Goal: Information Seeking & Learning: Check status

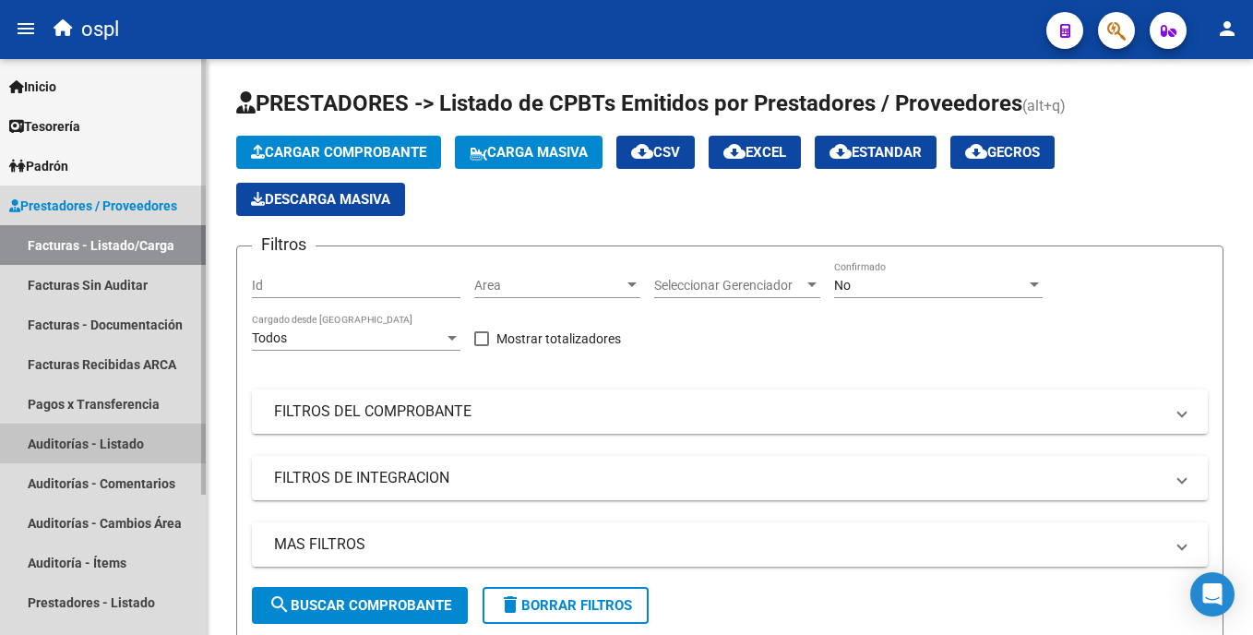
click at [117, 434] on link "Auditorías - Listado" at bounding box center [103, 443] width 206 height 40
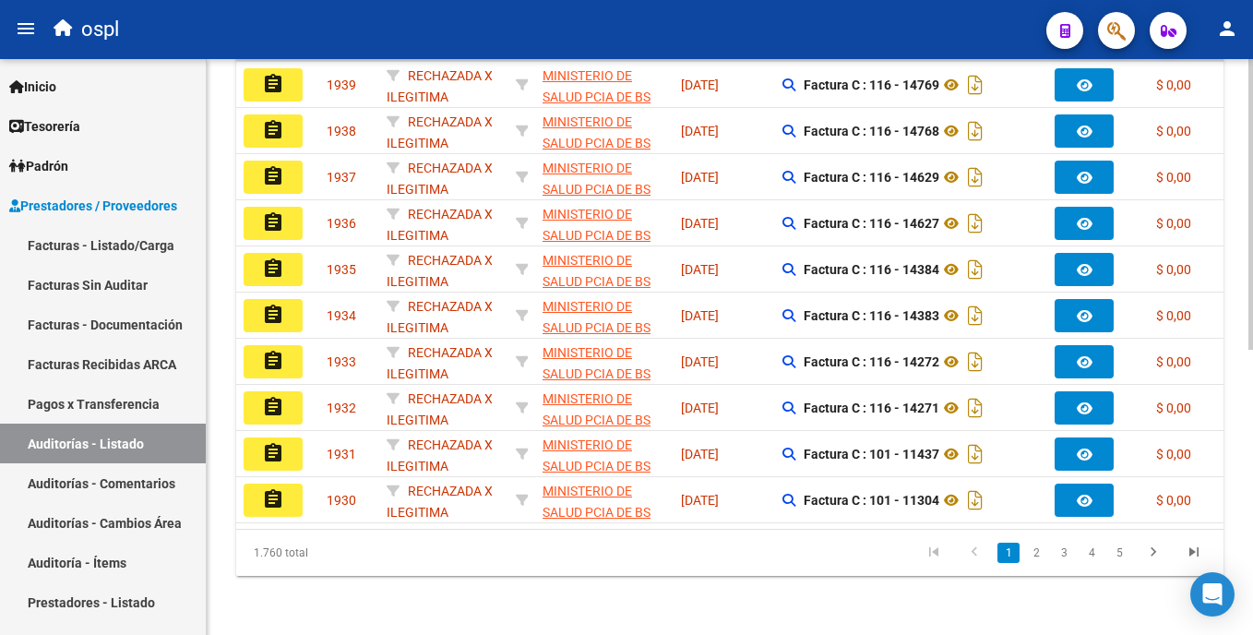
scroll to position [566, 0]
click at [1245, 466] on div "PRESTADORES -> Auditoría de Comprobantes / Prestaciones add Crear Auditoría clo…" at bounding box center [732, 70] width 1051 height 1127
click at [1046, 557] on link "2" at bounding box center [1036, 552] width 22 height 20
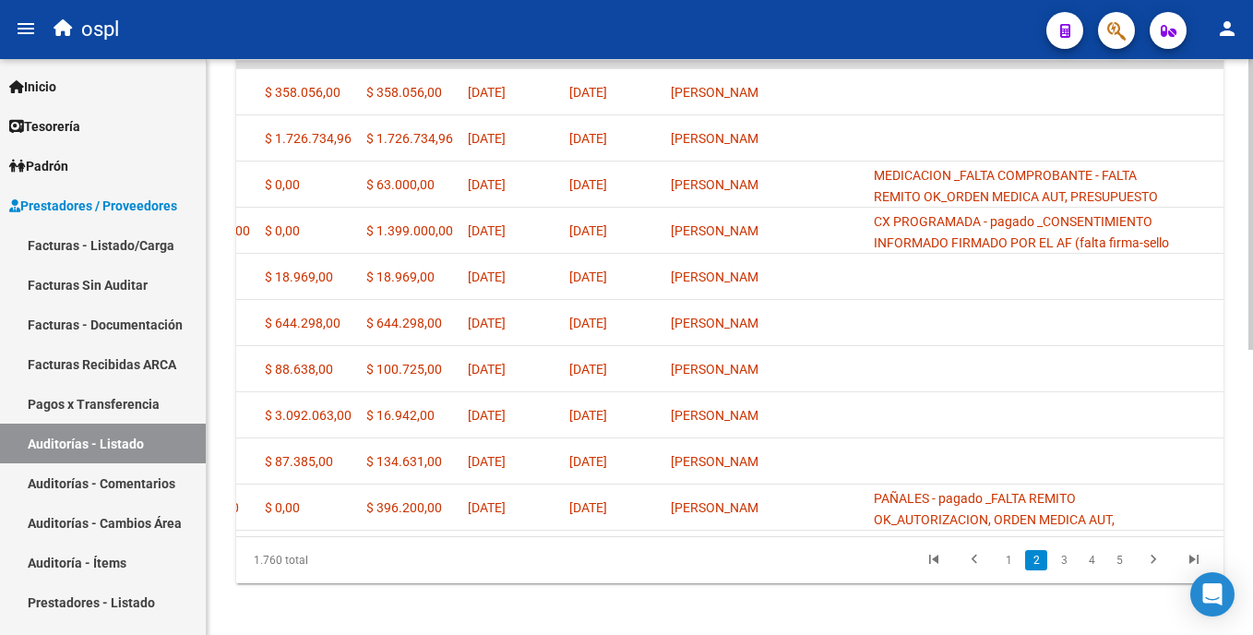
scroll to position [546, 0]
click at [1252, 404] on html "menu ospl person Firma Express Inicio Calendario SSS Instructivos Contacto OS T…" at bounding box center [626, 317] width 1253 height 635
click at [1017, 567] on link "1" at bounding box center [1008, 558] width 22 height 20
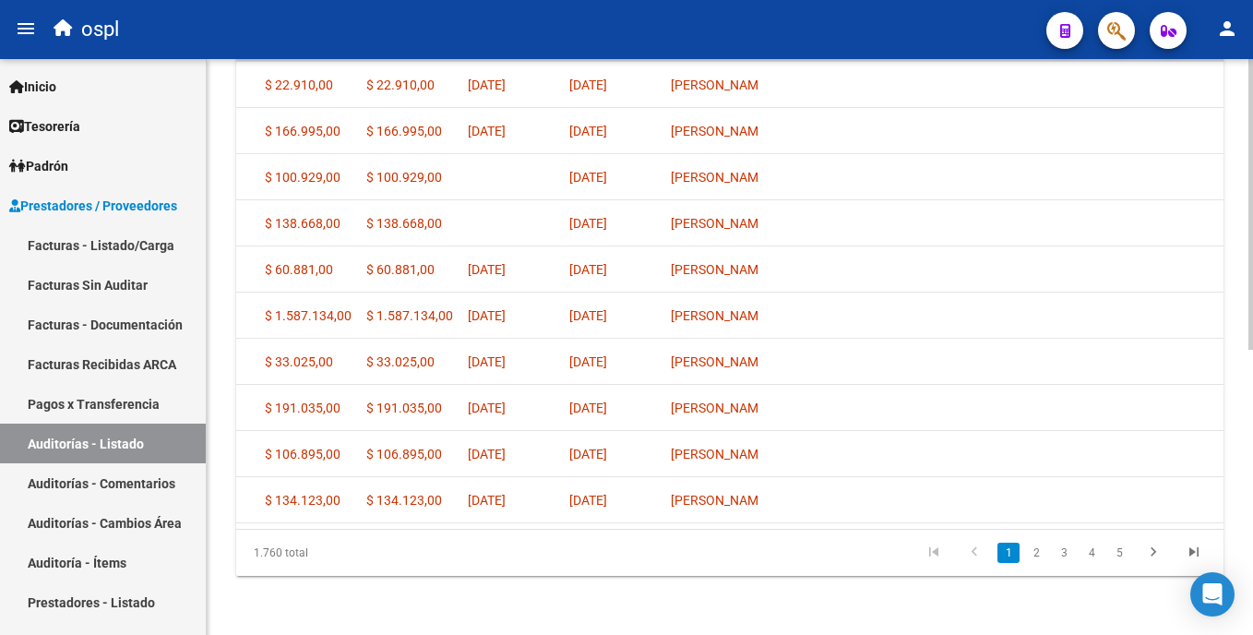
scroll to position [566, 0]
click at [1252, 503] on html "menu ospl person Firma Express Inicio Calendario SSS Instructivos Contacto OS T…" at bounding box center [626, 317] width 1253 height 635
click at [1034, 555] on link "2" at bounding box center [1036, 552] width 22 height 20
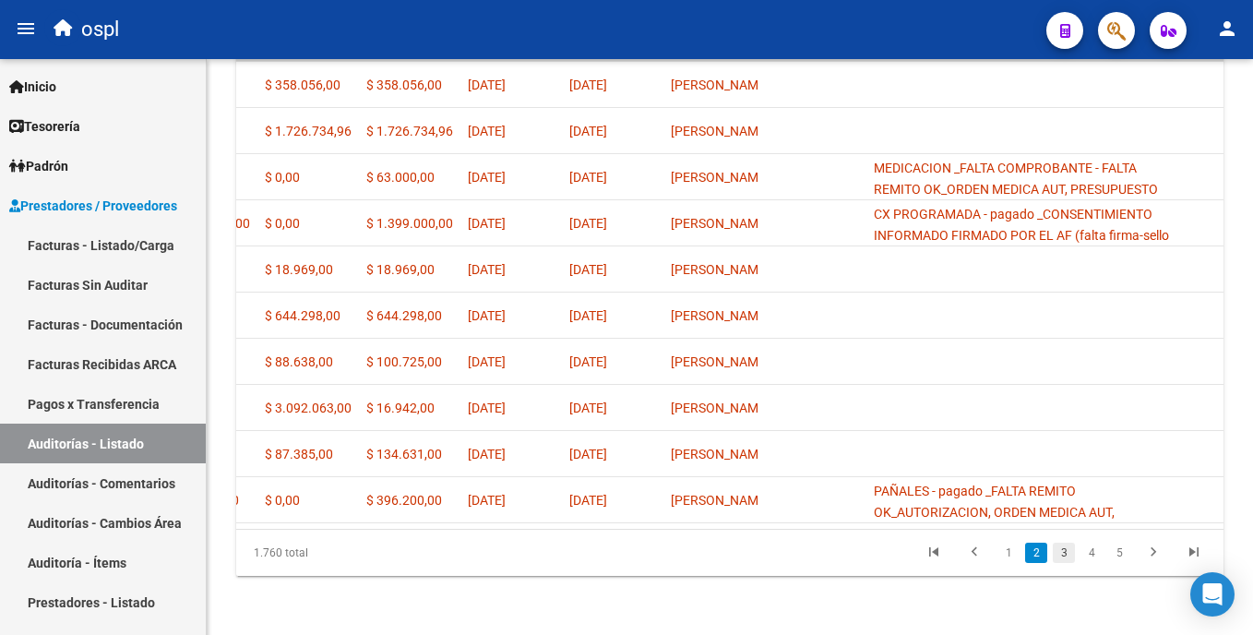
click at [1060, 560] on link "3" at bounding box center [1064, 552] width 22 height 20
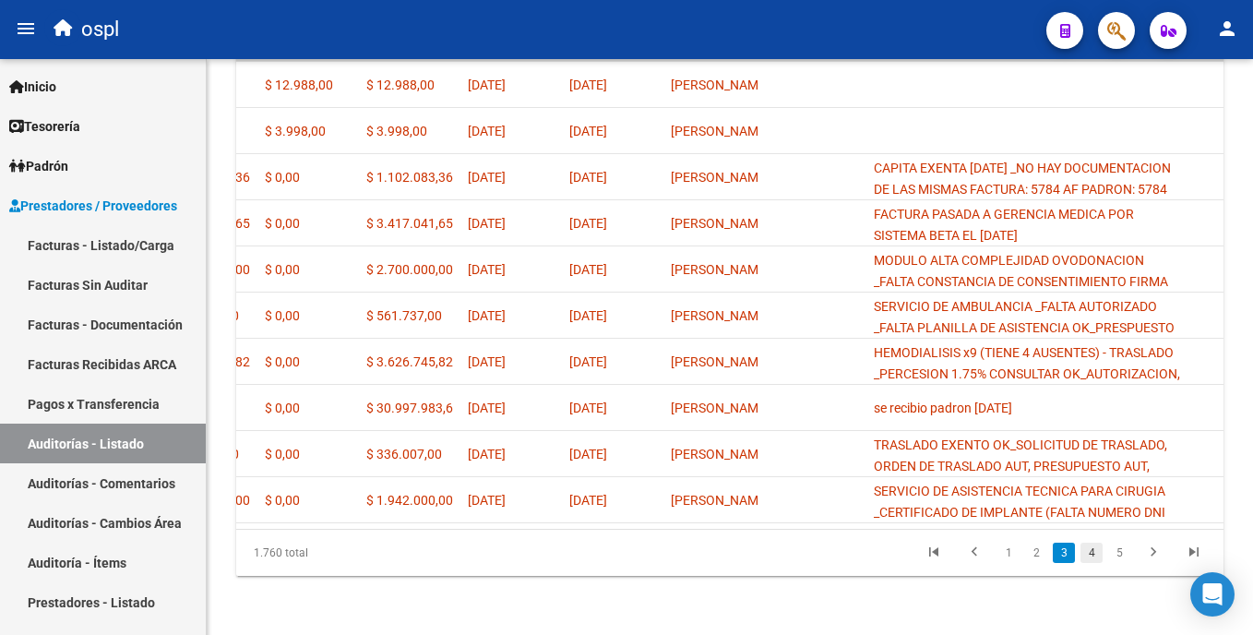
click at [1088, 561] on link "4" at bounding box center [1091, 552] width 22 height 20
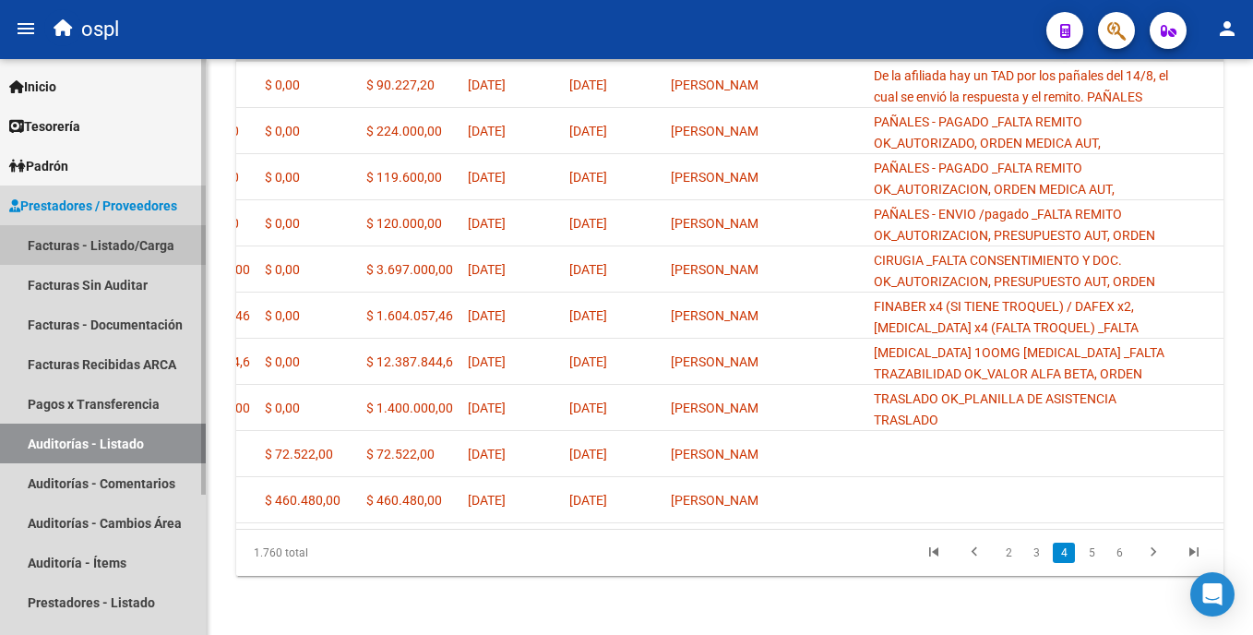
click at [144, 244] on link "Facturas - Listado/Carga" at bounding box center [103, 245] width 206 height 40
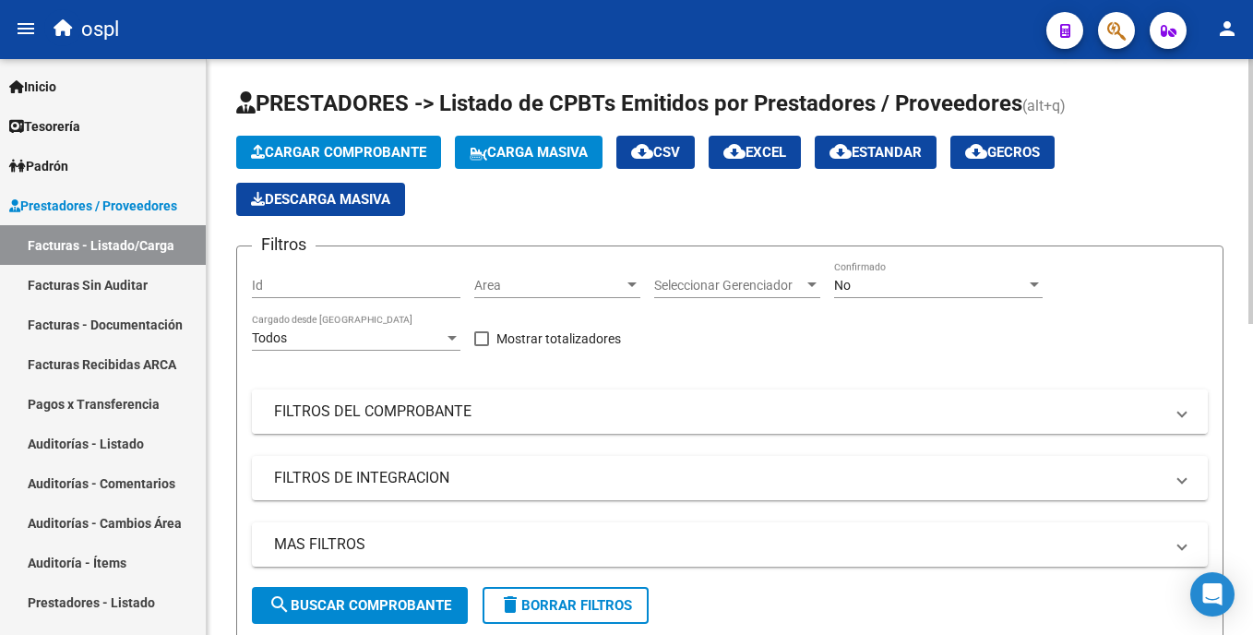
click at [318, 395] on mat-expansion-panel-header "FILTROS DEL COMPROBANTE" at bounding box center [730, 411] width 956 height 44
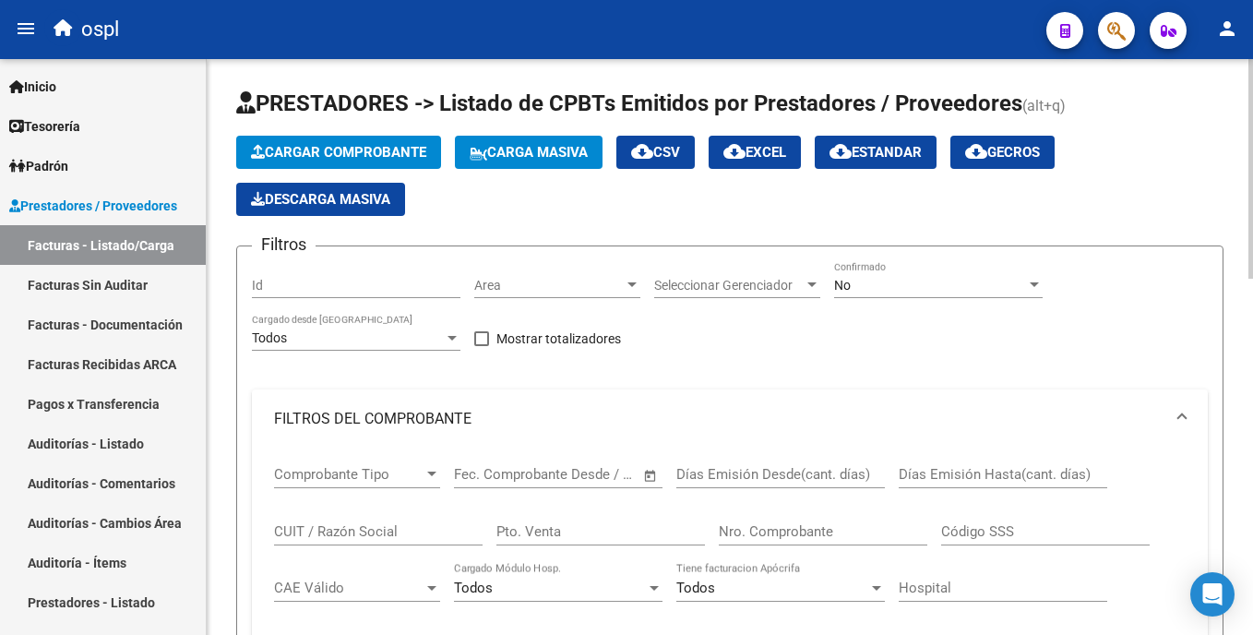
click at [340, 534] on input "CUIT / Razón Social" at bounding box center [378, 531] width 209 height 17
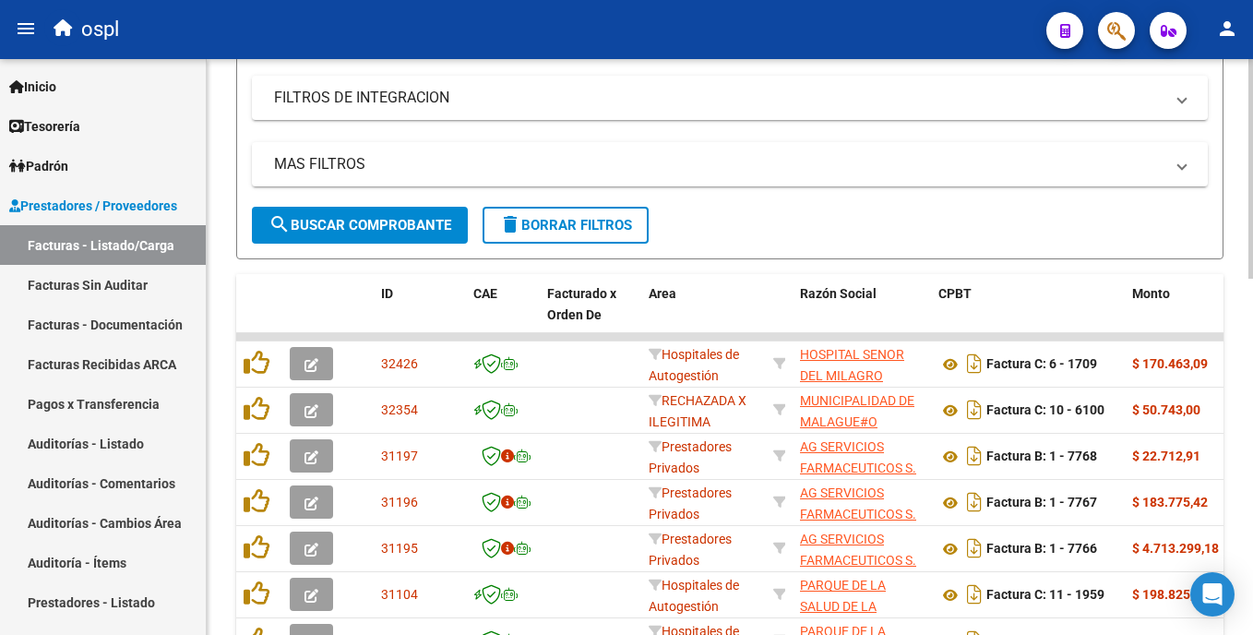
scroll to position [664, 0]
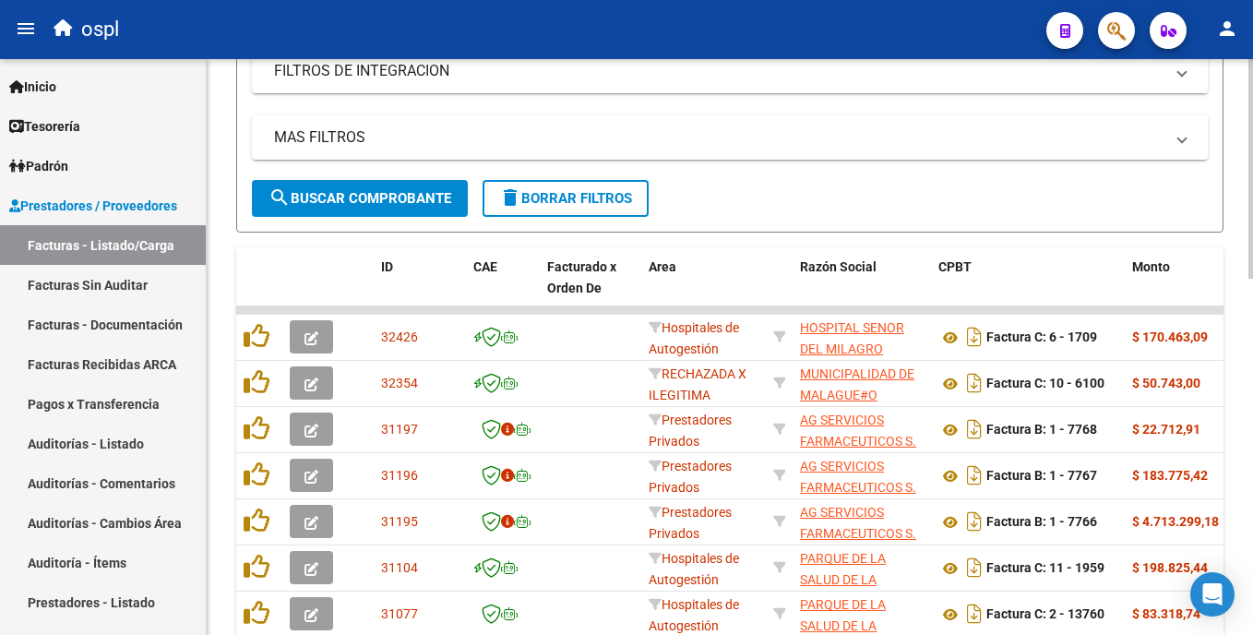
click at [1245, 415] on div "Video tutorial PRESTADORES -> Listado de CPBTs Emitidos por Prestadores / Prove…" at bounding box center [732, 141] width 1051 height 1493
click at [438, 193] on span "search Buscar Comprobante" at bounding box center [359, 198] width 183 height 17
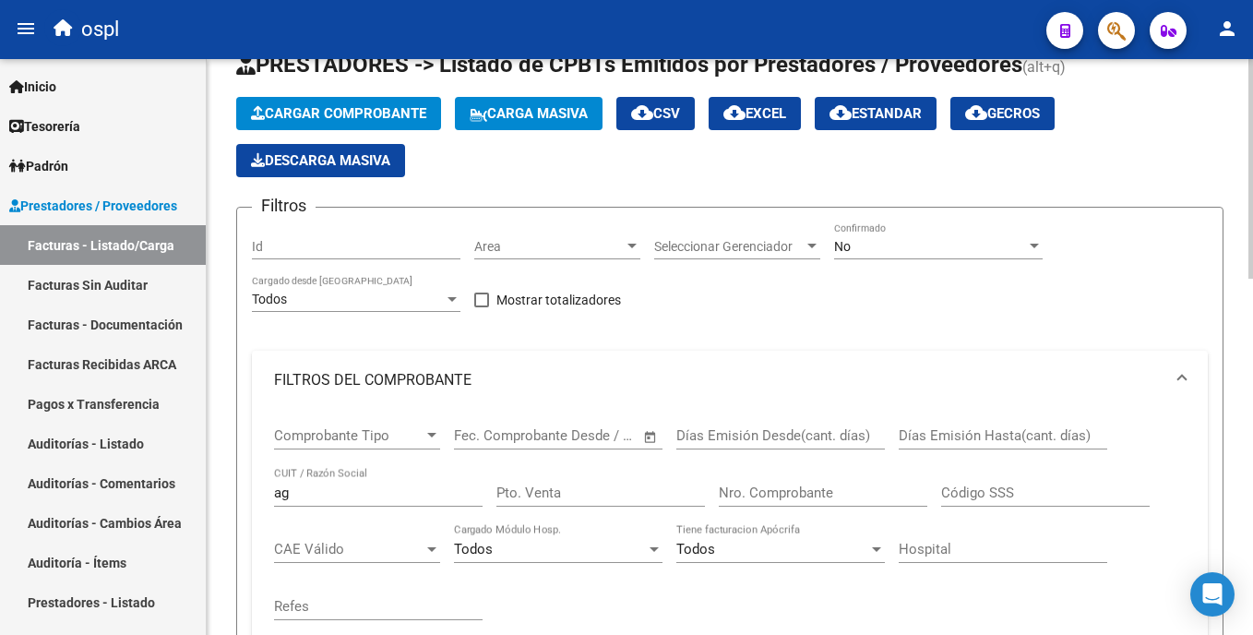
scroll to position [0, 0]
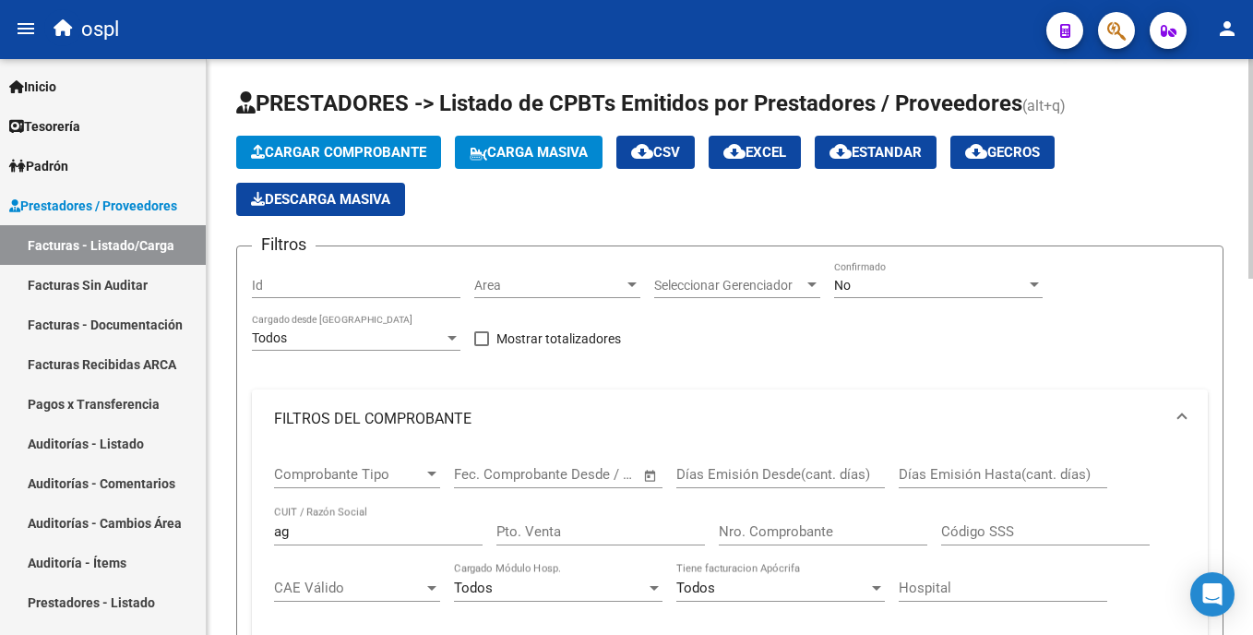
click at [1252, 140] on html "menu ospl person Firma Express Inicio Calendario SSS Instructivos Contacto OS T…" at bounding box center [626, 317] width 1253 height 635
click at [371, 525] on input "ag" at bounding box center [378, 531] width 209 height 17
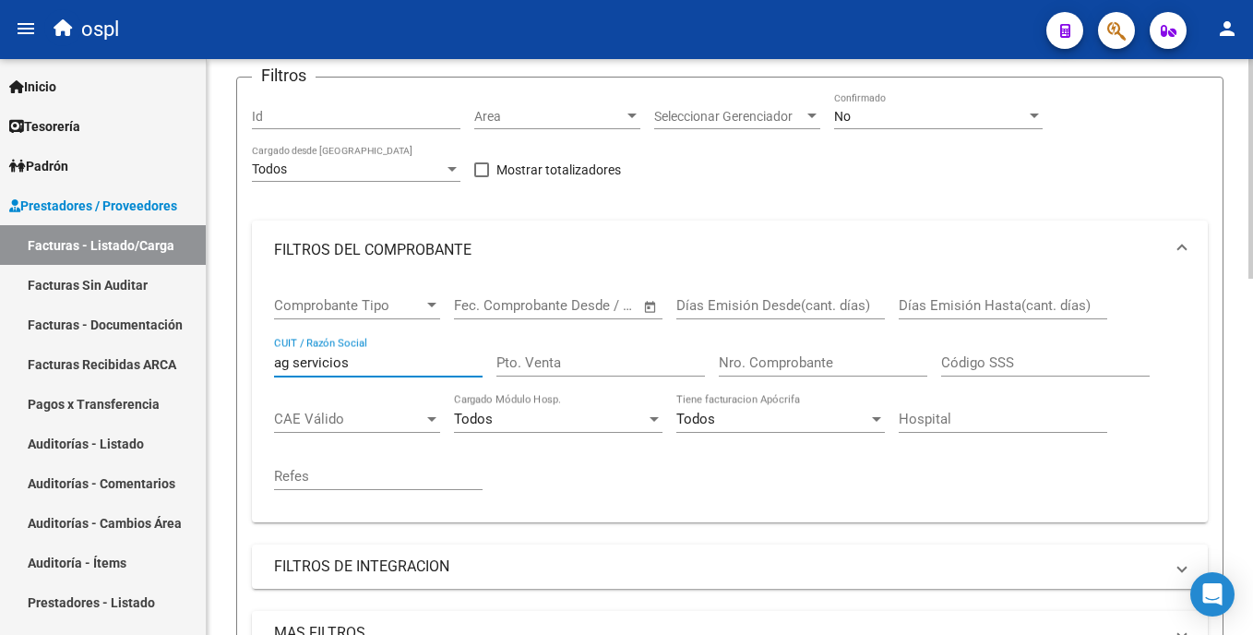
scroll to position [184, 0]
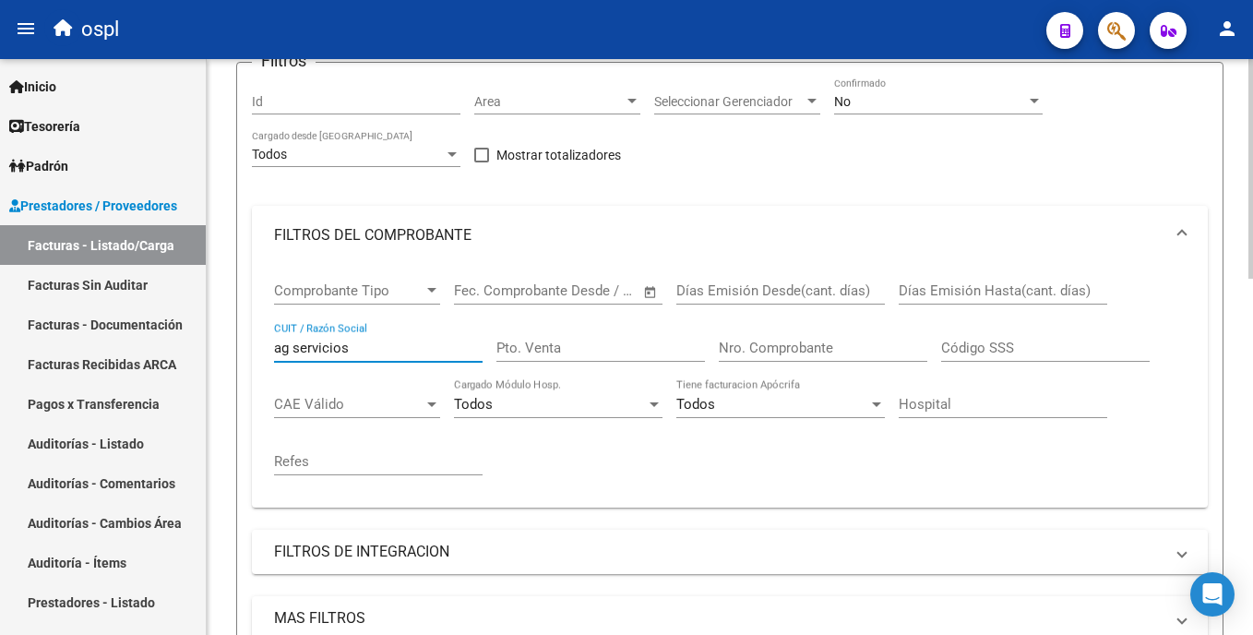
click at [1252, 225] on html "menu ospl person Firma Express Inicio Calendario SSS Instructivos Contacto OS T…" at bounding box center [626, 317] width 1253 height 635
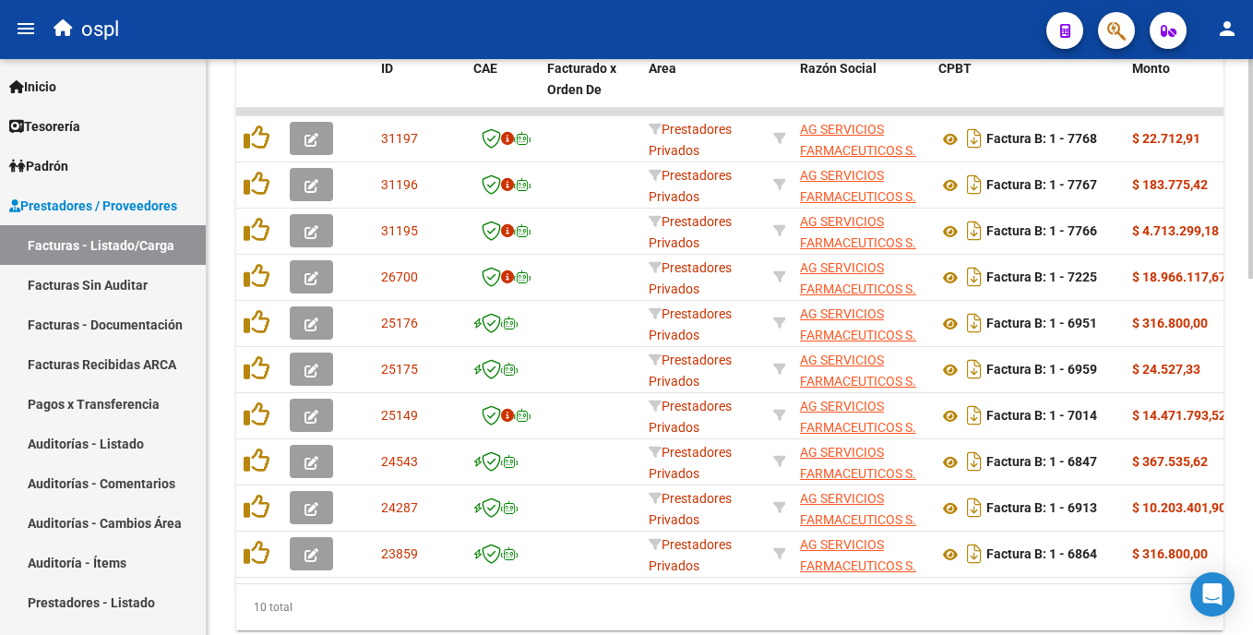
scroll to position [864, 0]
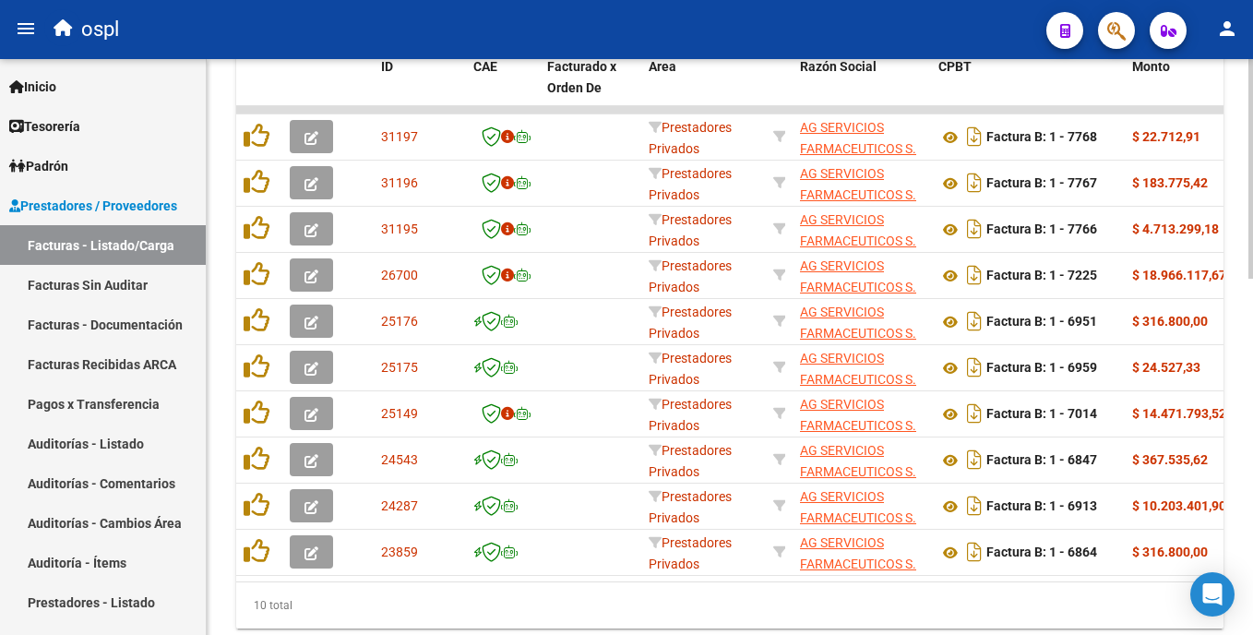
click at [1252, 492] on html "menu ospl person Firma Express Inicio Calendario SSS Instructivos Contacto OS T…" at bounding box center [626, 317] width 1253 height 635
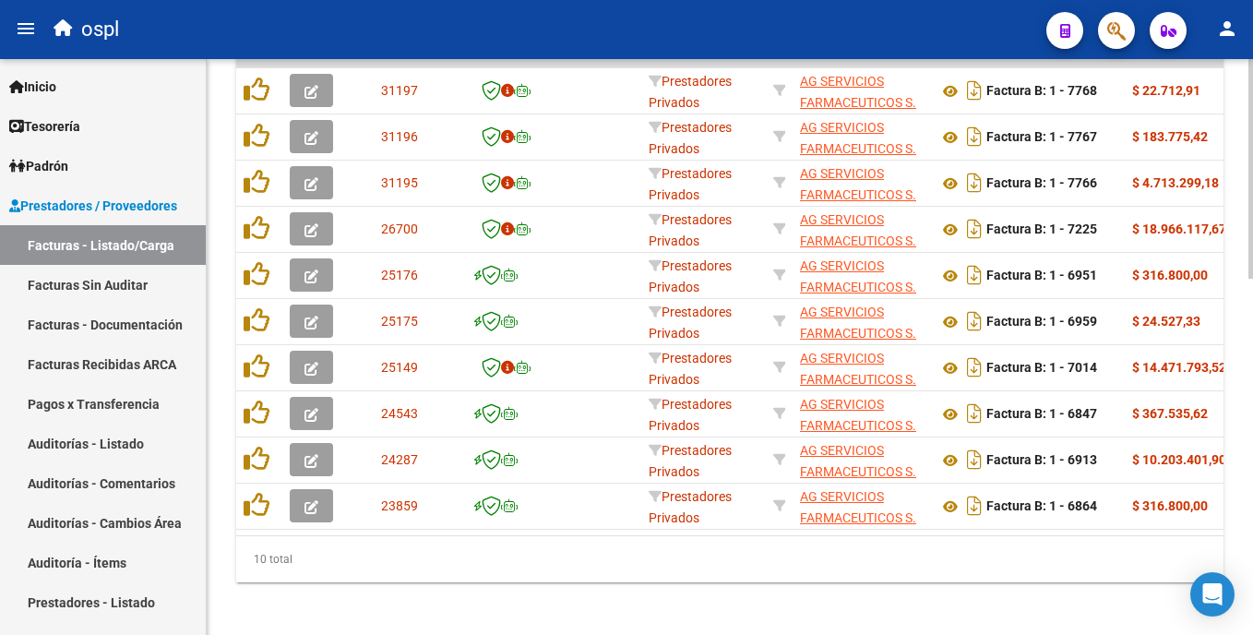
scroll to position [932, 0]
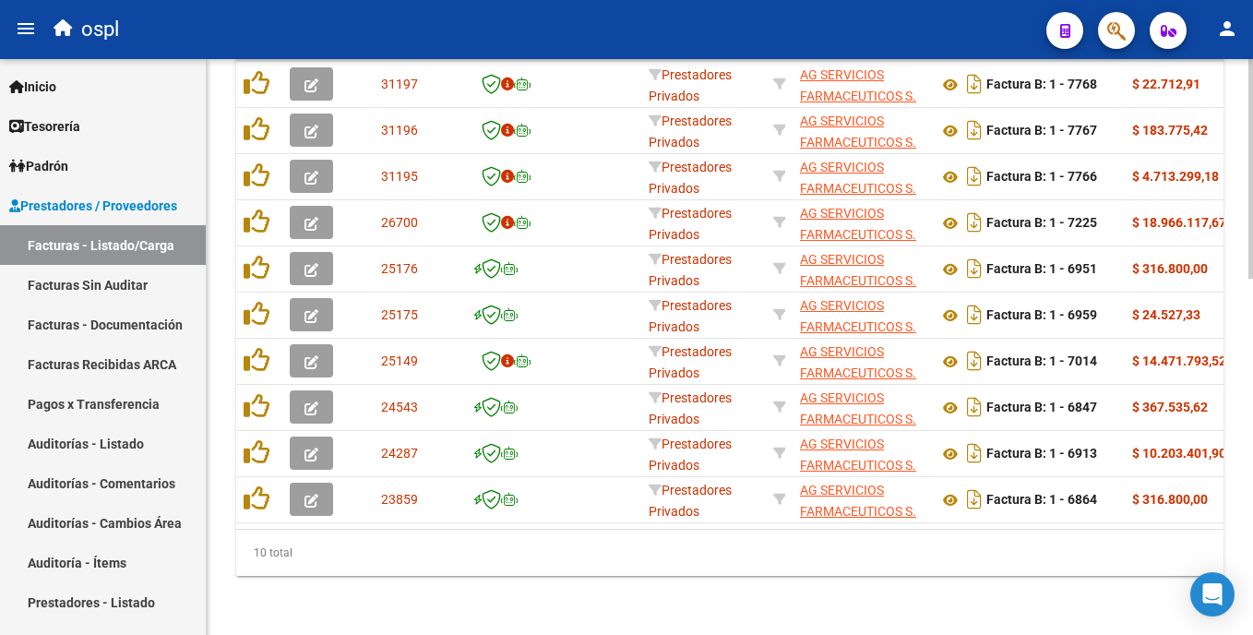
click at [1252, 533] on html "menu ospl person Firma Express Inicio Calendario SSS Instructivos Contacto OS T…" at bounding box center [626, 317] width 1253 height 635
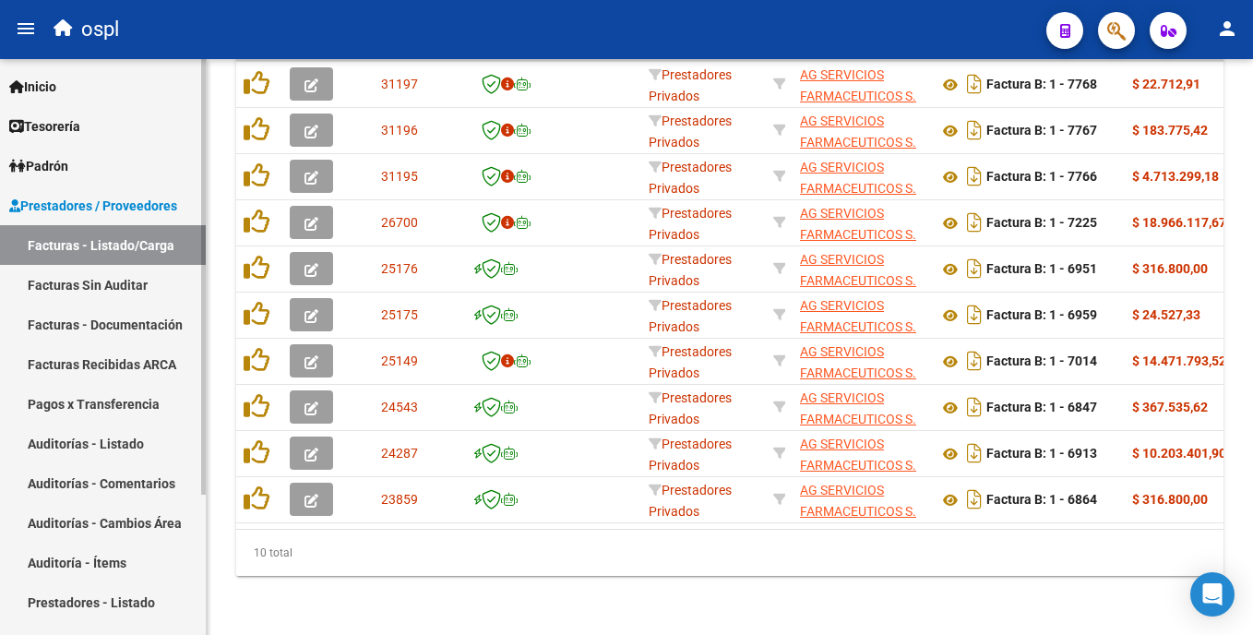
type input "ag servicios"
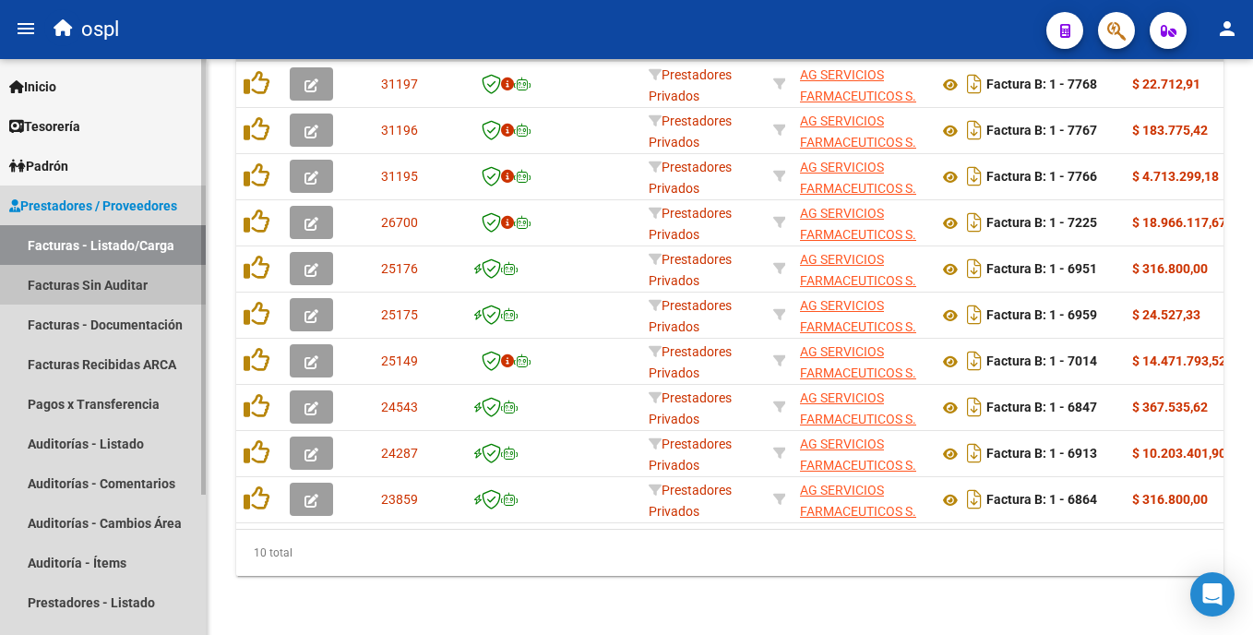
click at [81, 292] on link "Facturas Sin Auditar" at bounding box center [103, 285] width 206 height 40
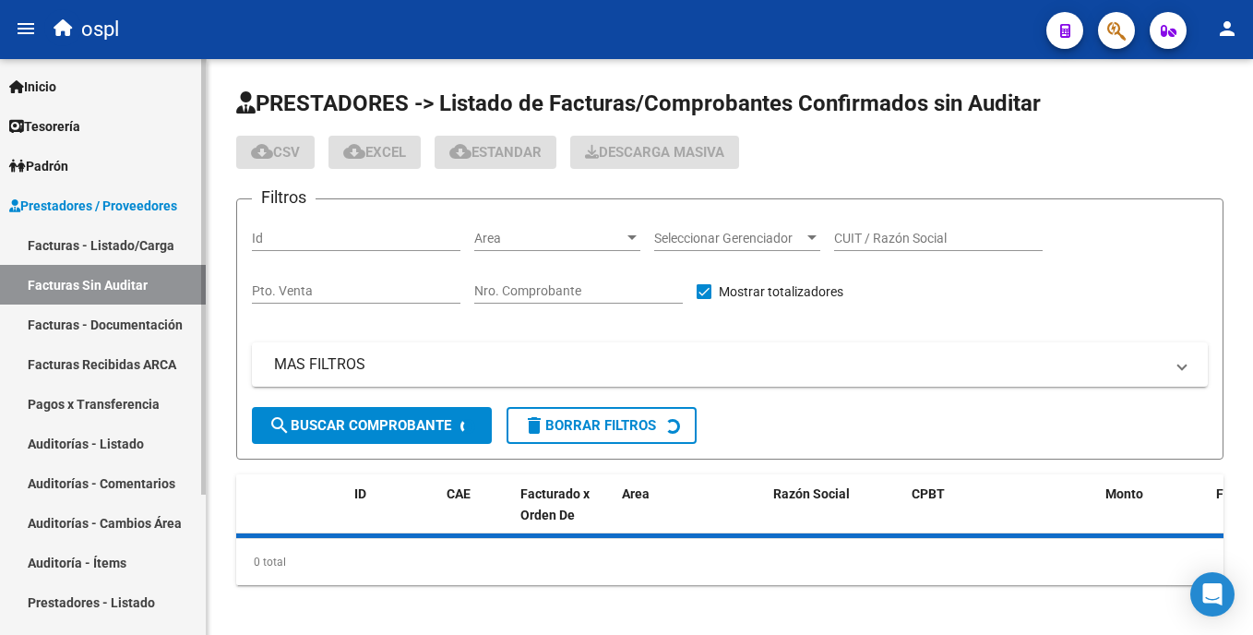
click at [112, 437] on link "Auditorías - Listado" at bounding box center [103, 443] width 206 height 40
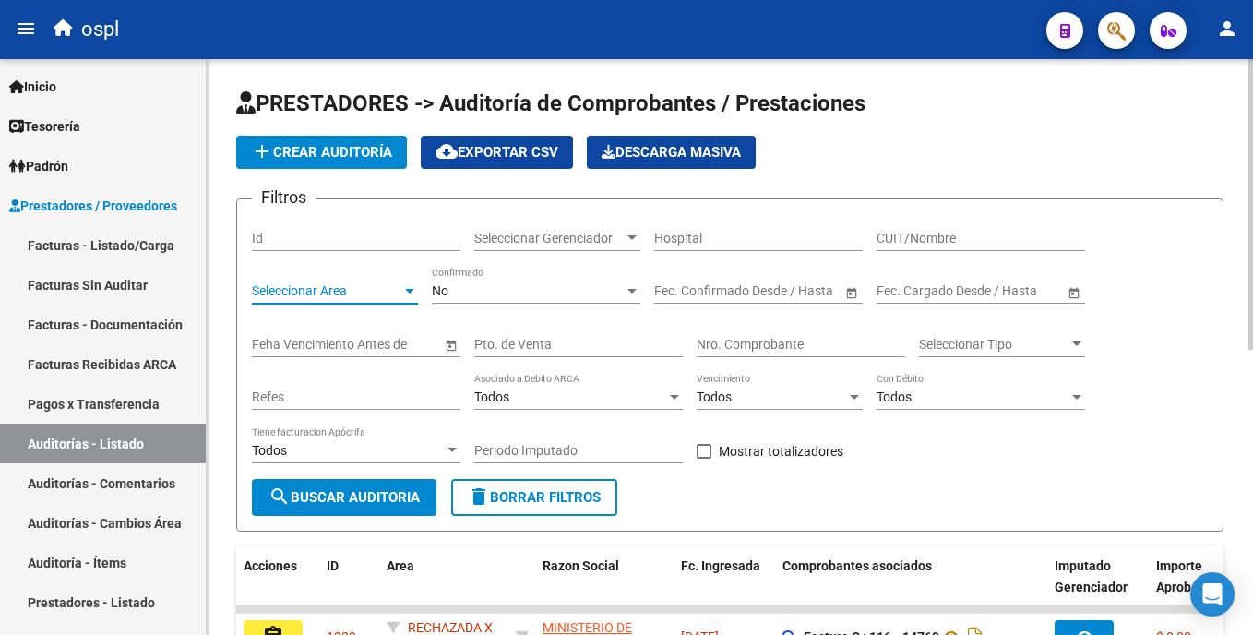
click at [345, 286] on span "Seleccionar Area" at bounding box center [326, 291] width 149 height 16
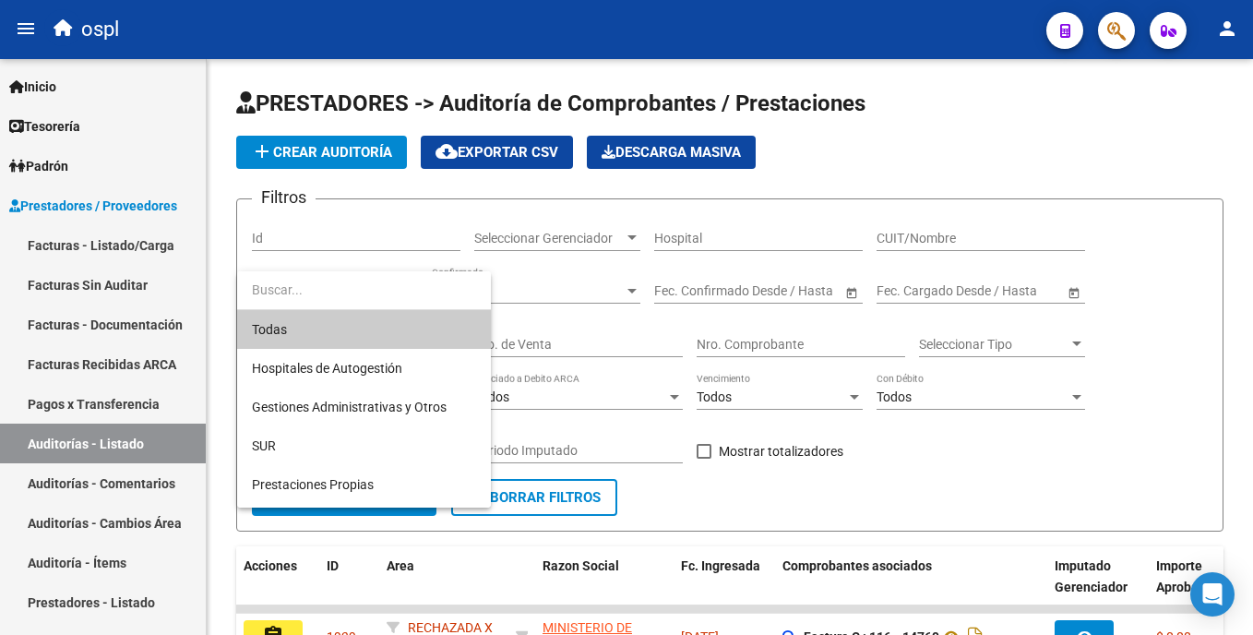
click at [1252, 343] on html "menu ospl person Firma Express Inicio Calendario SSS Instructivos Contacto OS T…" at bounding box center [626, 317] width 1253 height 635
drag, startPoint x: 1252, startPoint y: 323, endPoint x: 1237, endPoint y: 376, distance: 55.5
click at [1252, 327] on html "menu ospl person Firma Express Inicio Calendario SSS Instructivos Contacto OS T…" at bounding box center [626, 317] width 1253 height 635
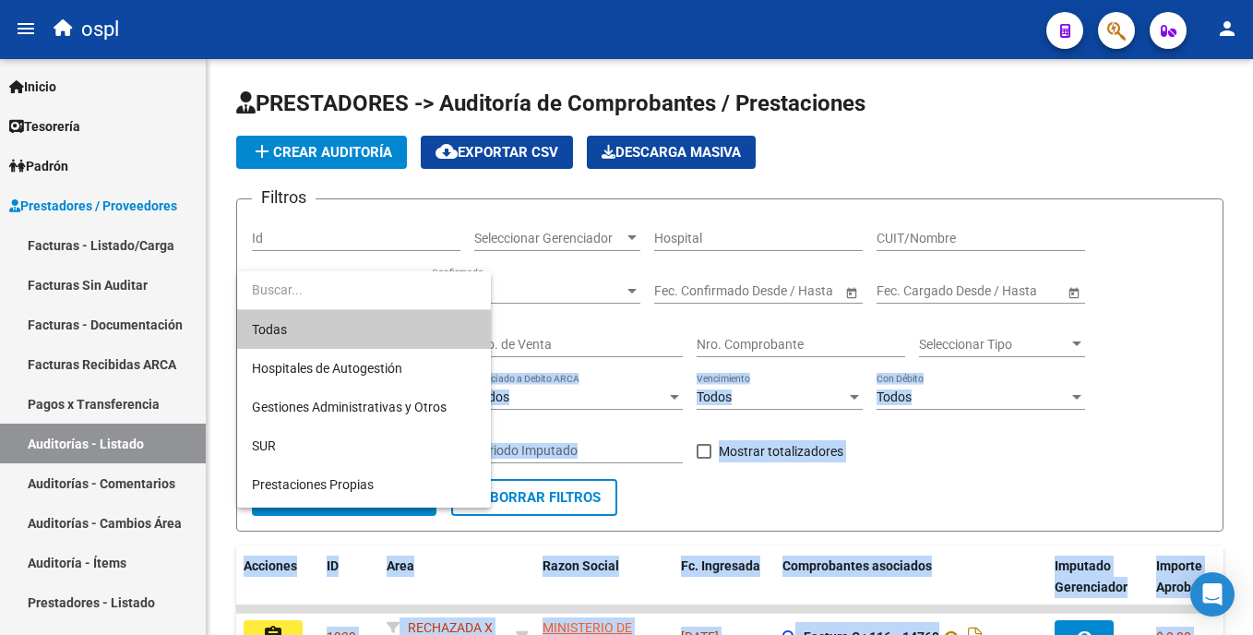
click at [1000, 523] on div at bounding box center [626, 317] width 1253 height 635
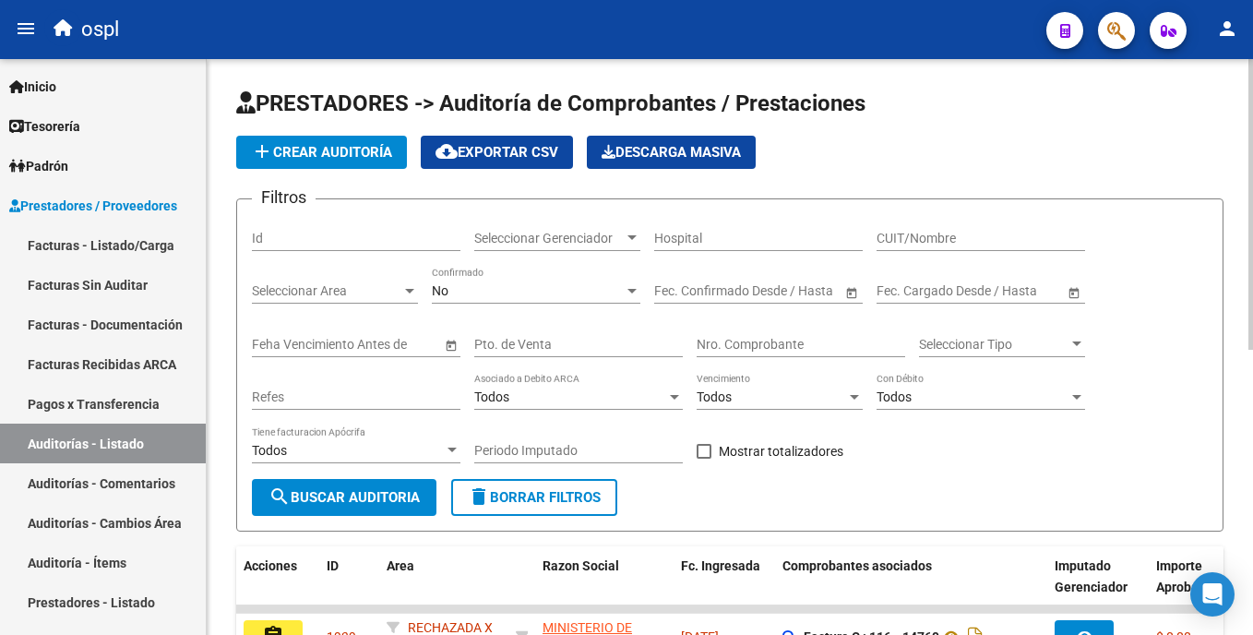
click at [1252, 288] on html "menu ospl person Firma Express Inicio Calendario SSS Instructivos Contacto OS T…" at bounding box center [626, 317] width 1253 height 635
click at [371, 304] on div "Seleccionar Area Seleccionar Area" at bounding box center [335, 285] width 166 height 37
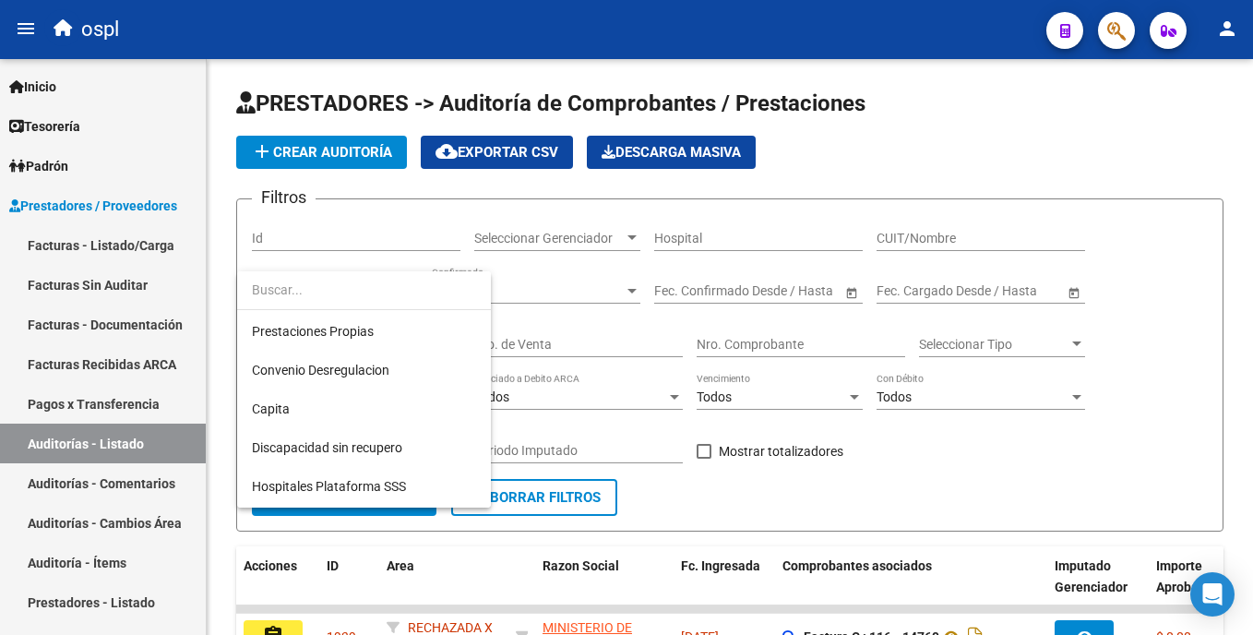
scroll to position [207, 0]
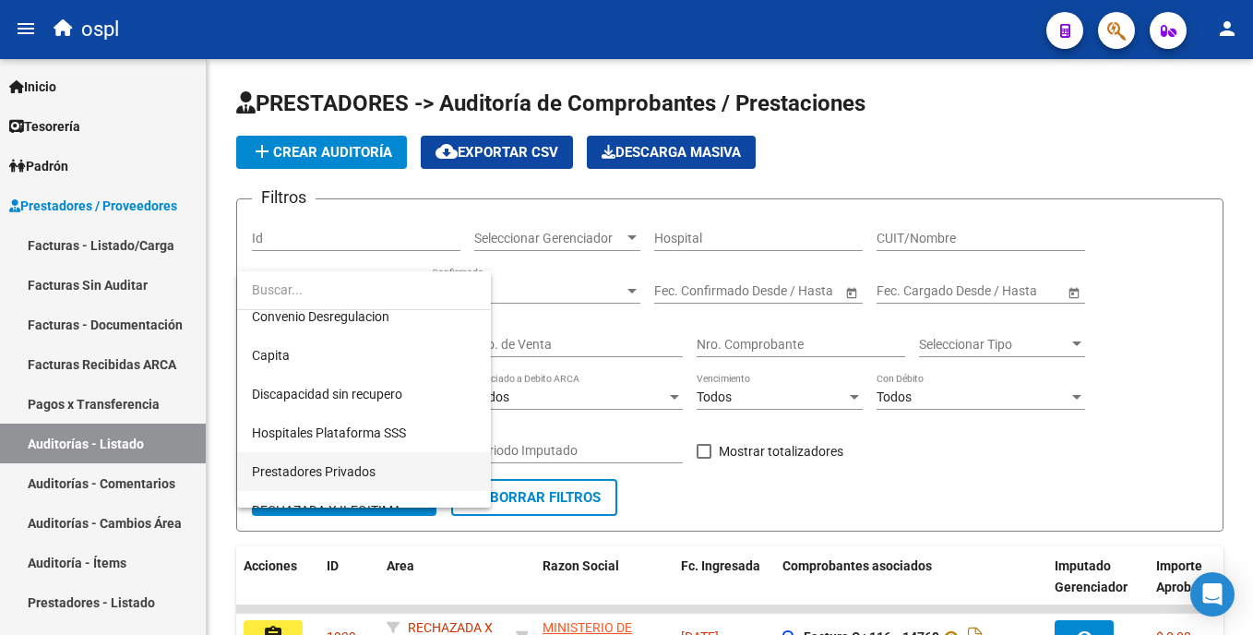
click at [434, 471] on span "Prestadores Privados" at bounding box center [364, 471] width 224 height 39
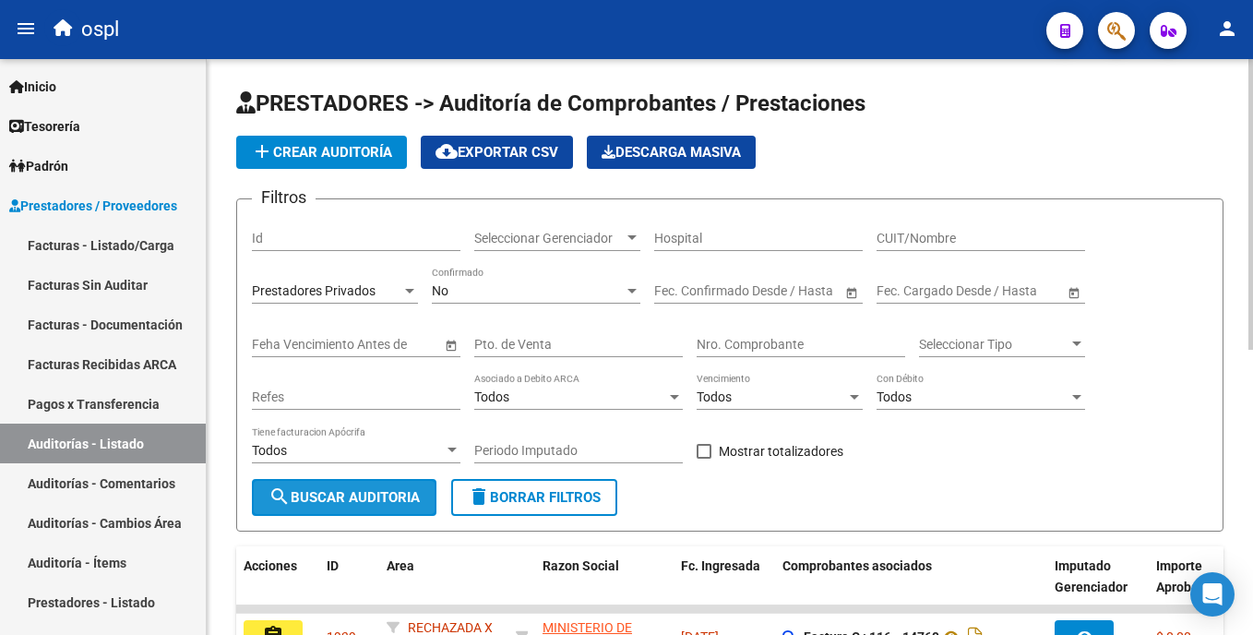
click at [395, 487] on button "search Buscar Auditoria" at bounding box center [344, 497] width 185 height 37
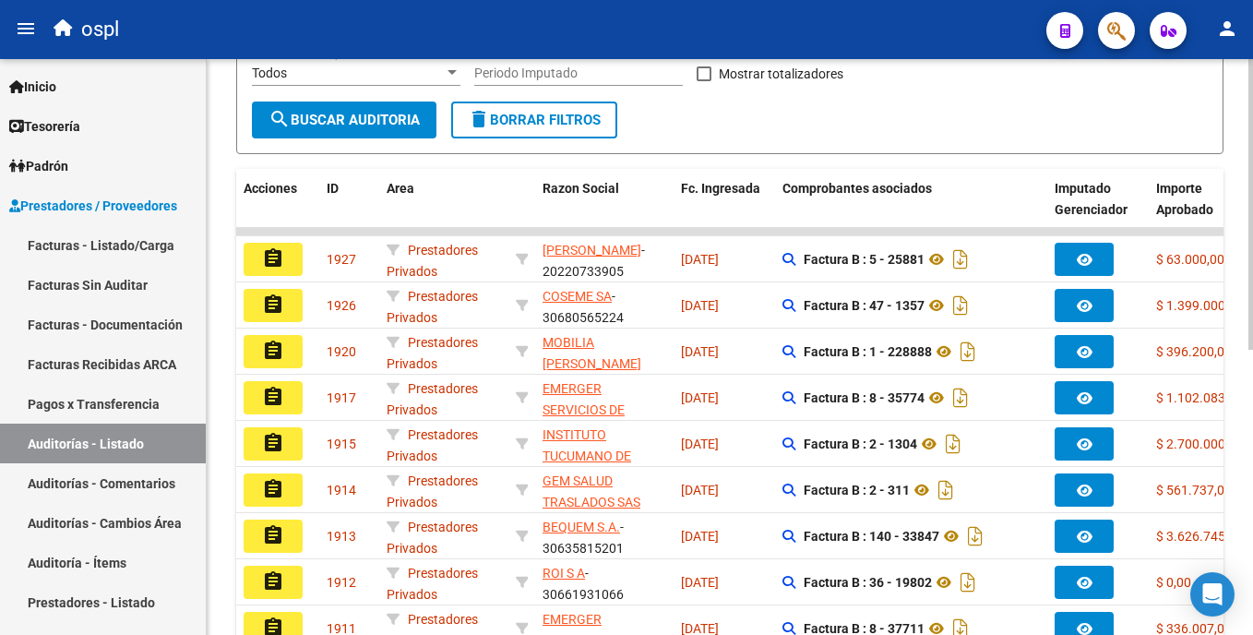
scroll to position [388, 0]
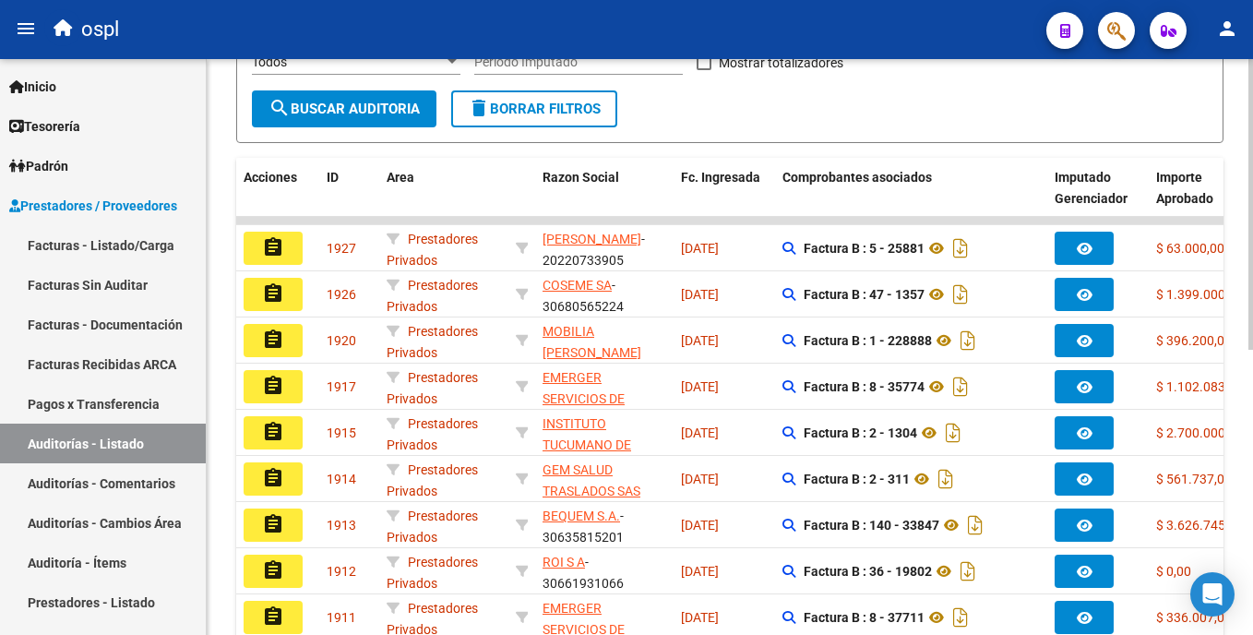
click at [1228, 398] on div "PRESTADORES -> Auditoría de Comprobantes / Prestaciones add Crear Auditoría clo…" at bounding box center [732, 234] width 1051 height 1127
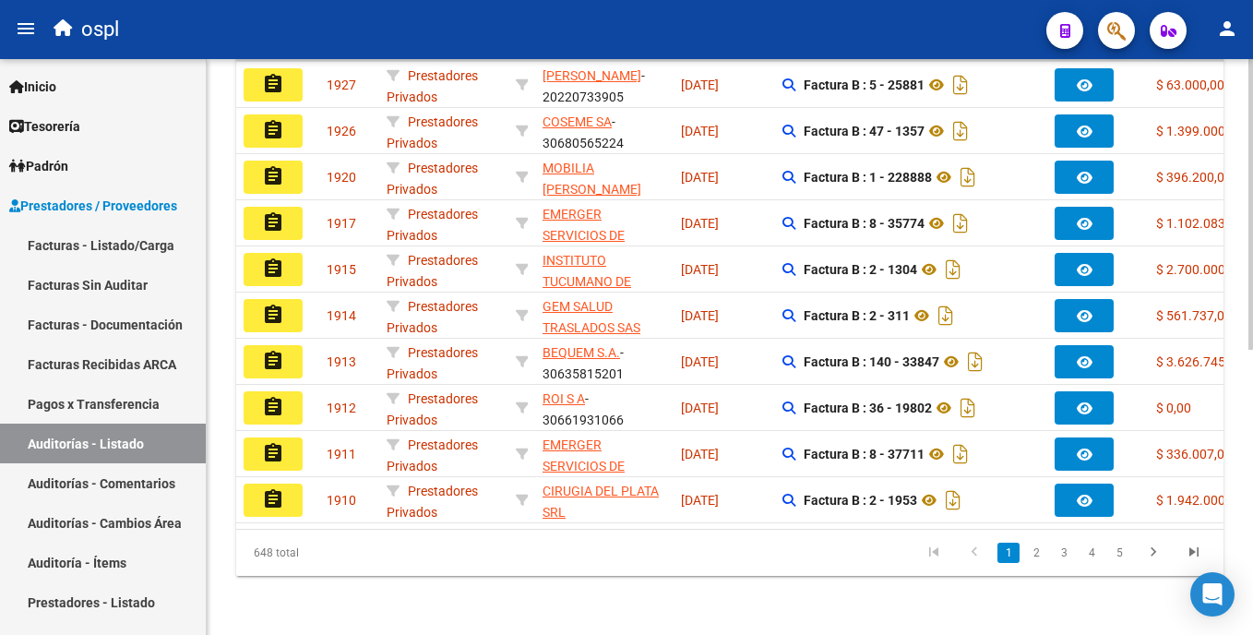
scroll to position [566, 0]
click at [1240, 463] on div "PRESTADORES -> Auditoría de Comprobantes / Prestaciones add Crear Auditoría clo…" at bounding box center [732, 70] width 1051 height 1127
click at [1252, 515] on html "menu ospl person Firma Express Inicio Calendario SSS Instructivos Contacto OS T…" at bounding box center [626, 317] width 1253 height 635
click at [1243, 543] on div "PRESTADORES -> Auditoría de Comprobantes / Prestaciones add Crear Auditoría clo…" at bounding box center [732, 70] width 1051 height 1127
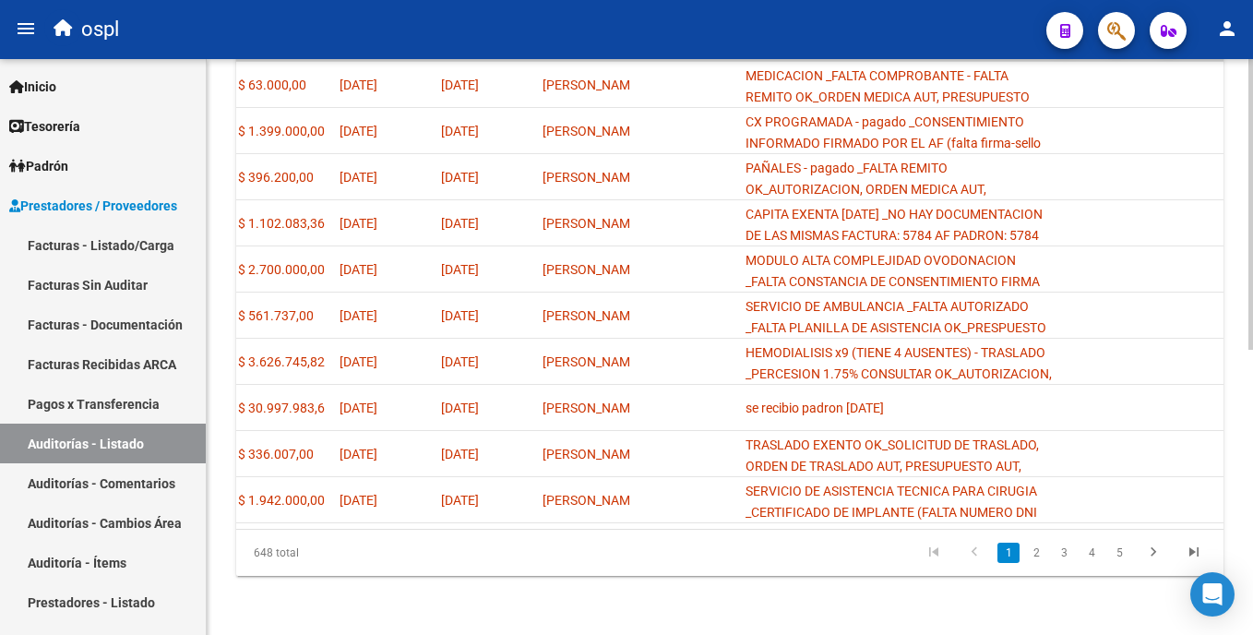
scroll to position [0, 0]
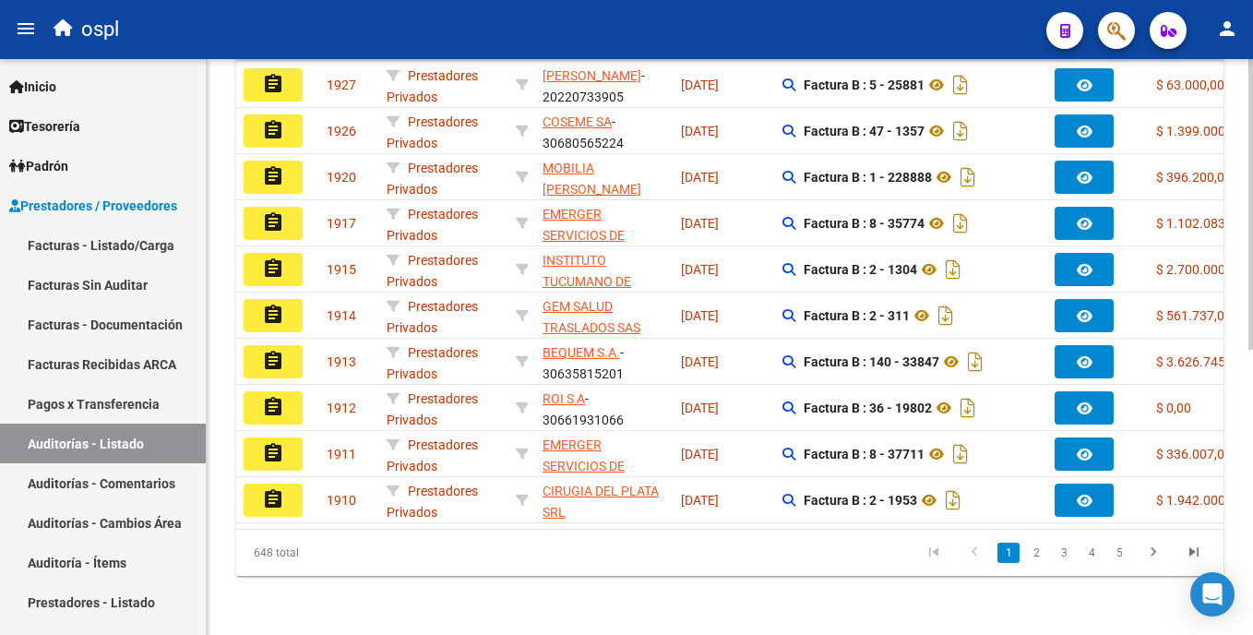
click at [1252, 215] on html "menu ospl person Firma Express Inicio Calendario SSS Instructivos Contacto OS T…" at bounding box center [626, 317] width 1253 height 635
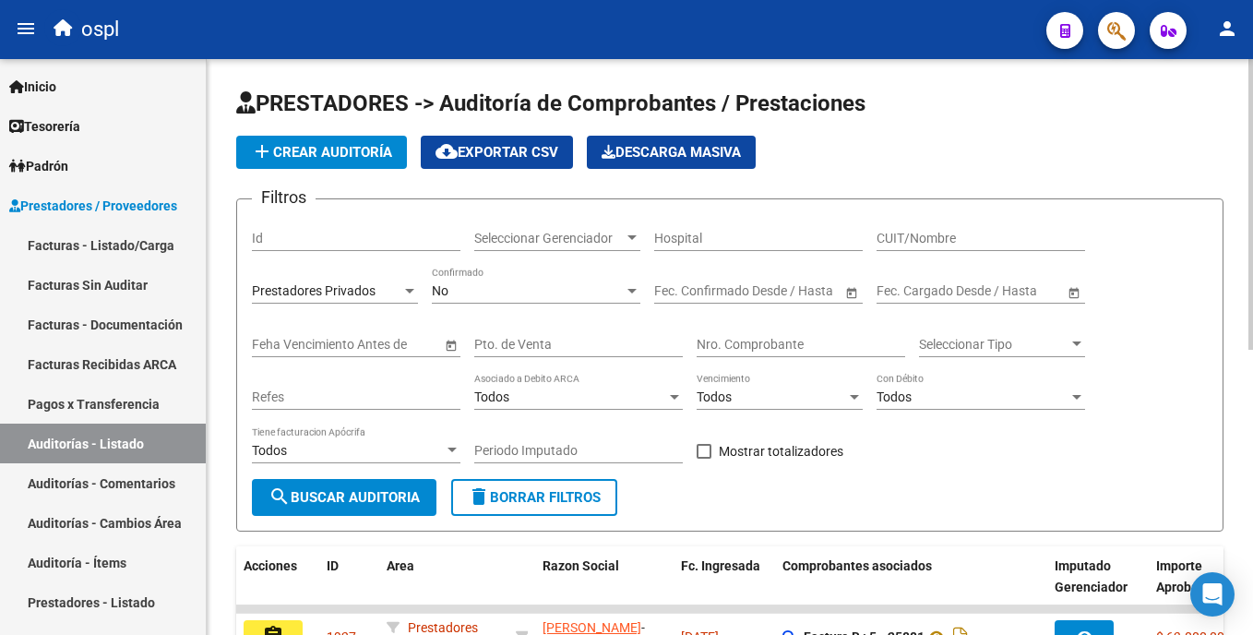
click at [890, 237] on input "CUIT/Nombre" at bounding box center [980, 239] width 209 height 16
type input "ag servicios"
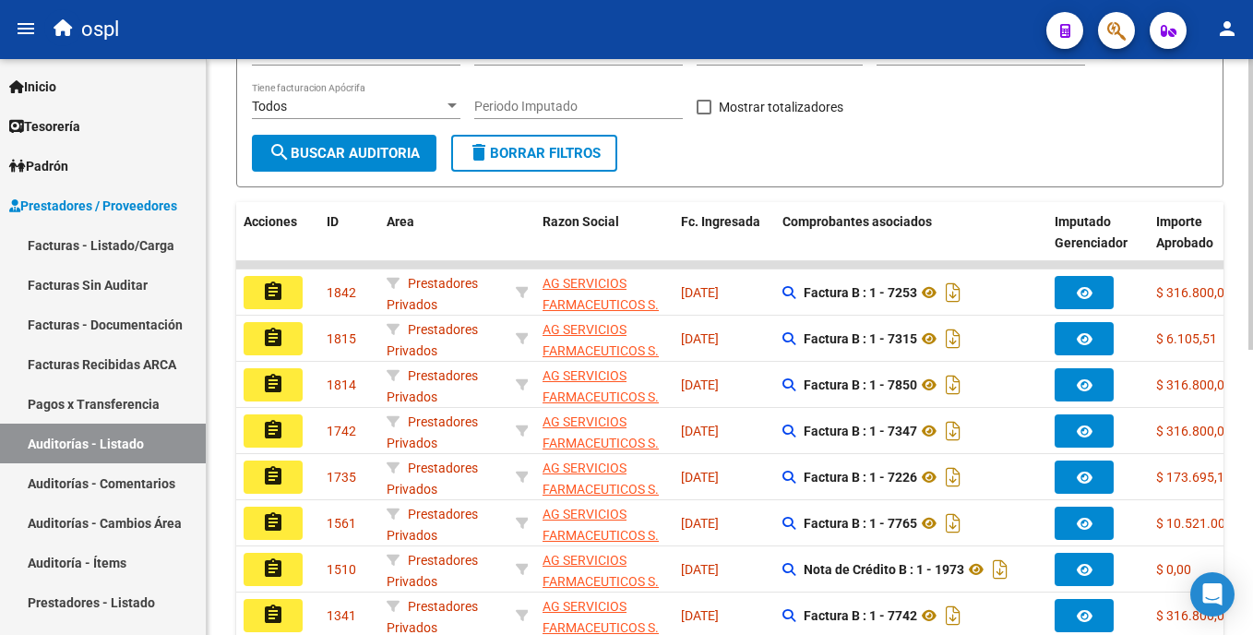
scroll to position [381, 0]
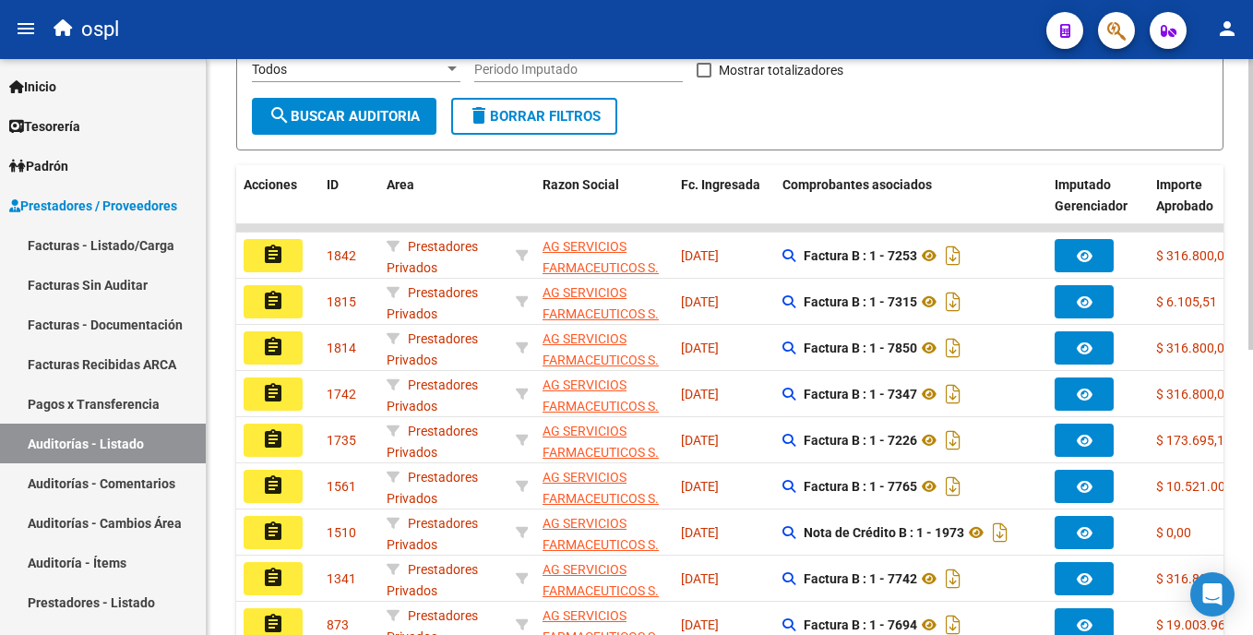
click at [1252, 375] on html "menu ospl person Firma Express Inicio Calendario SSS Instructivos Contacto OS T…" at bounding box center [626, 317] width 1253 height 635
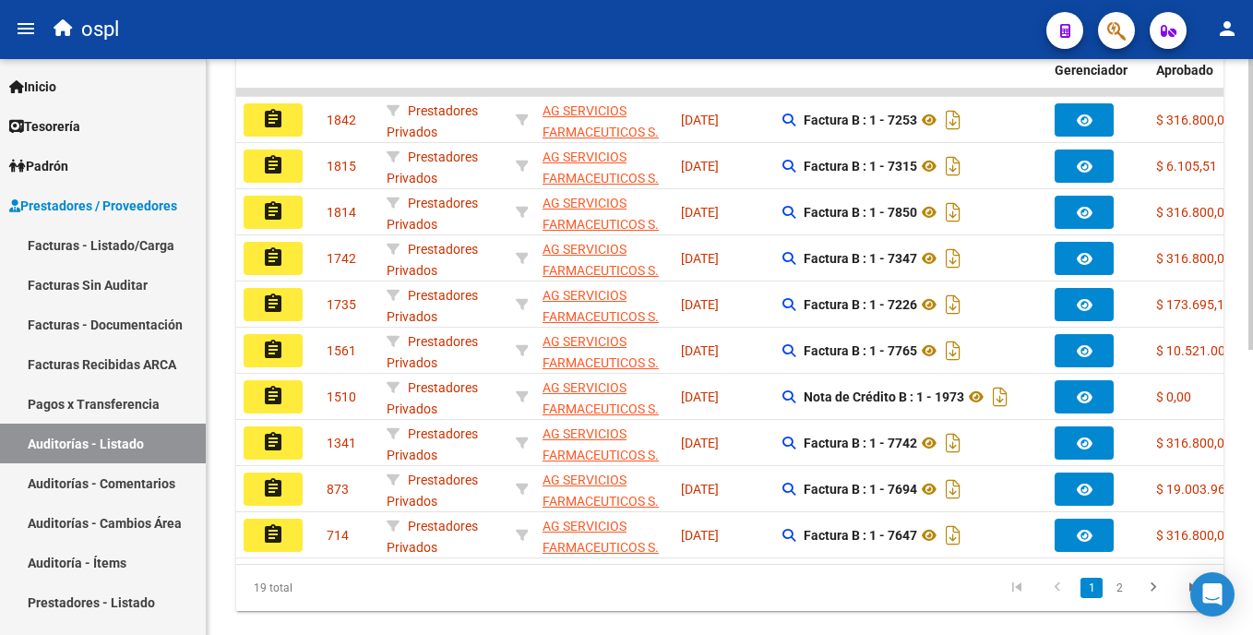
scroll to position [552, 0]
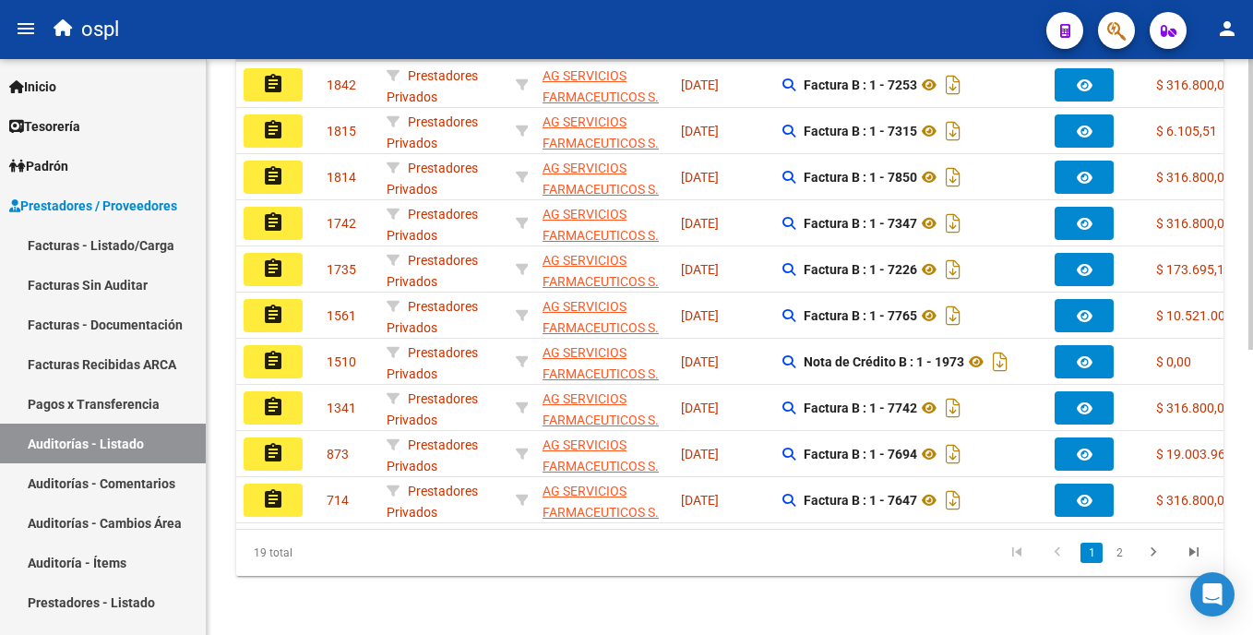
click at [1252, 478] on html "menu ospl person Firma Express Inicio Calendario SSS Instructivos Contacto OS T…" at bounding box center [626, 317] width 1253 height 635
click at [1252, 470] on html "menu ospl person Firma Express Inicio Calendario SSS Instructivos Contacto OS T…" at bounding box center [626, 317] width 1253 height 635
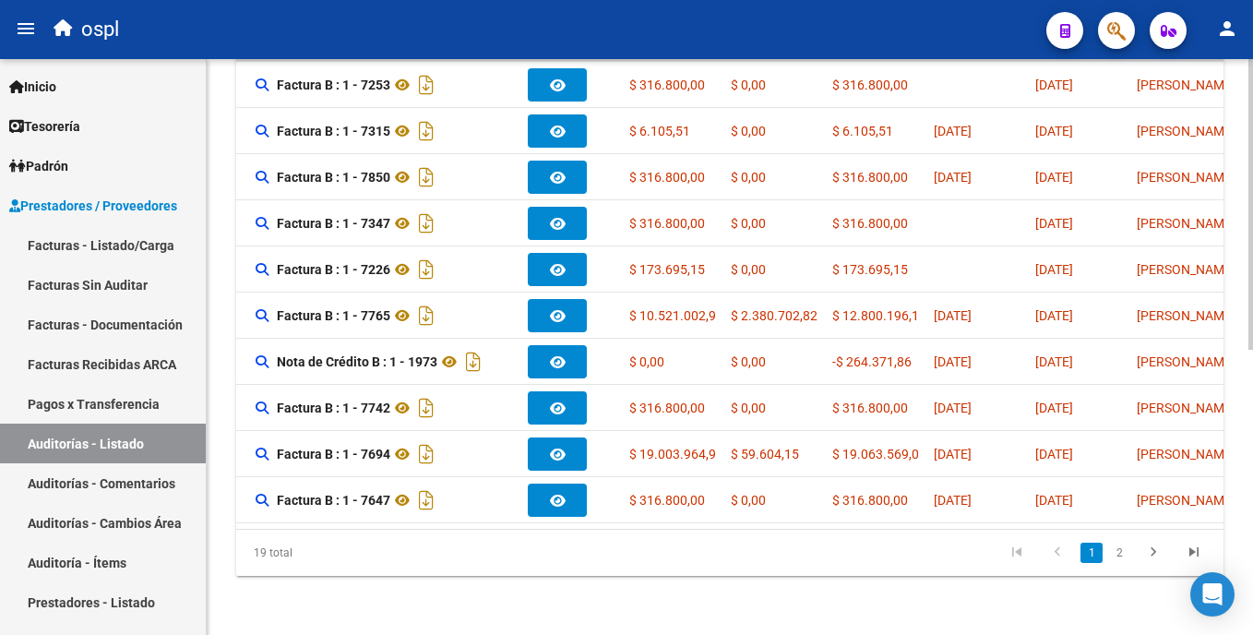
scroll to position [500, 0]
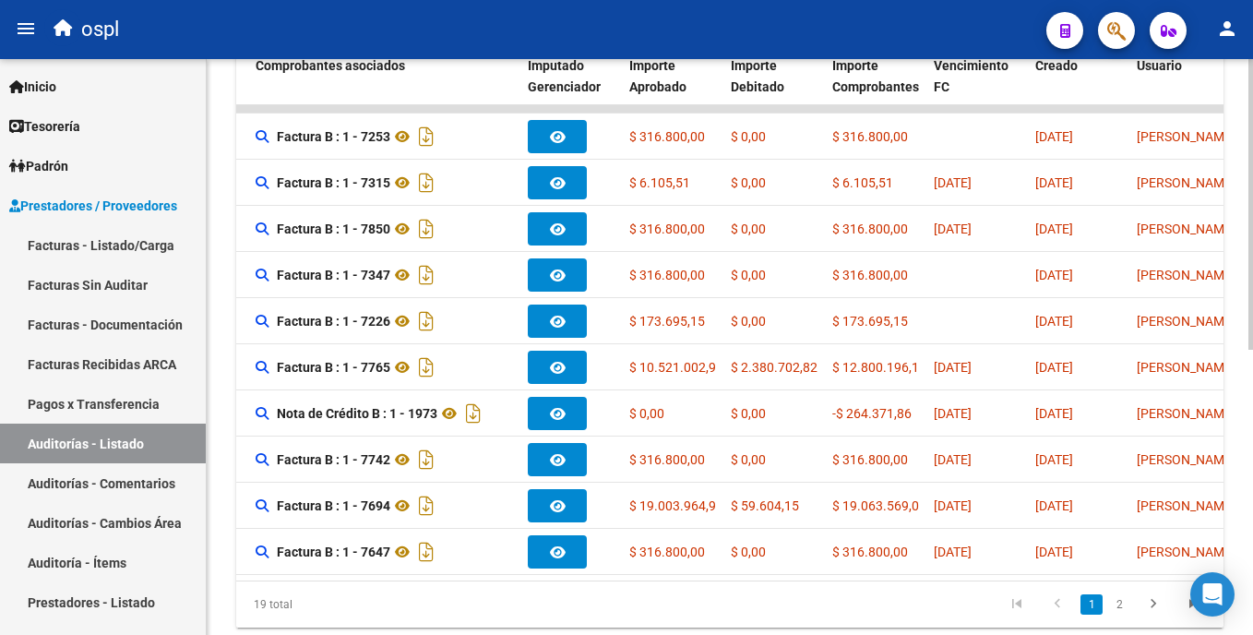
click at [1252, 455] on html "menu ospl person Firma Express Inicio Calendario SSS Instructivos Contacto OS T…" at bounding box center [626, 317] width 1253 height 635
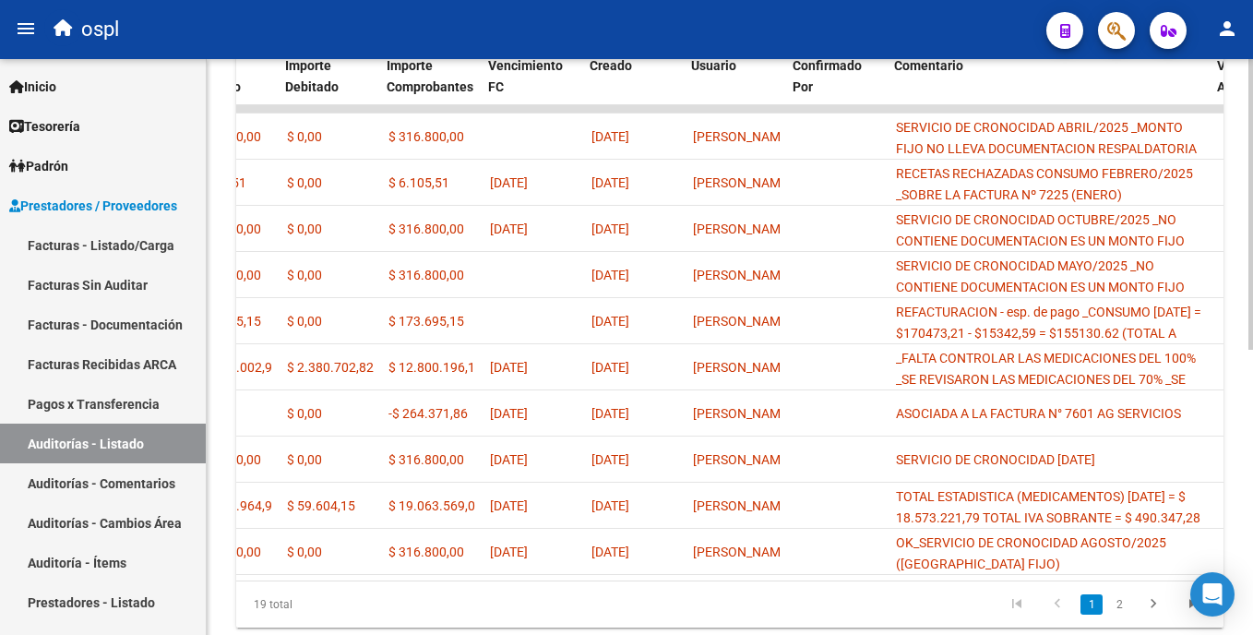
scroll to position [0, 972]
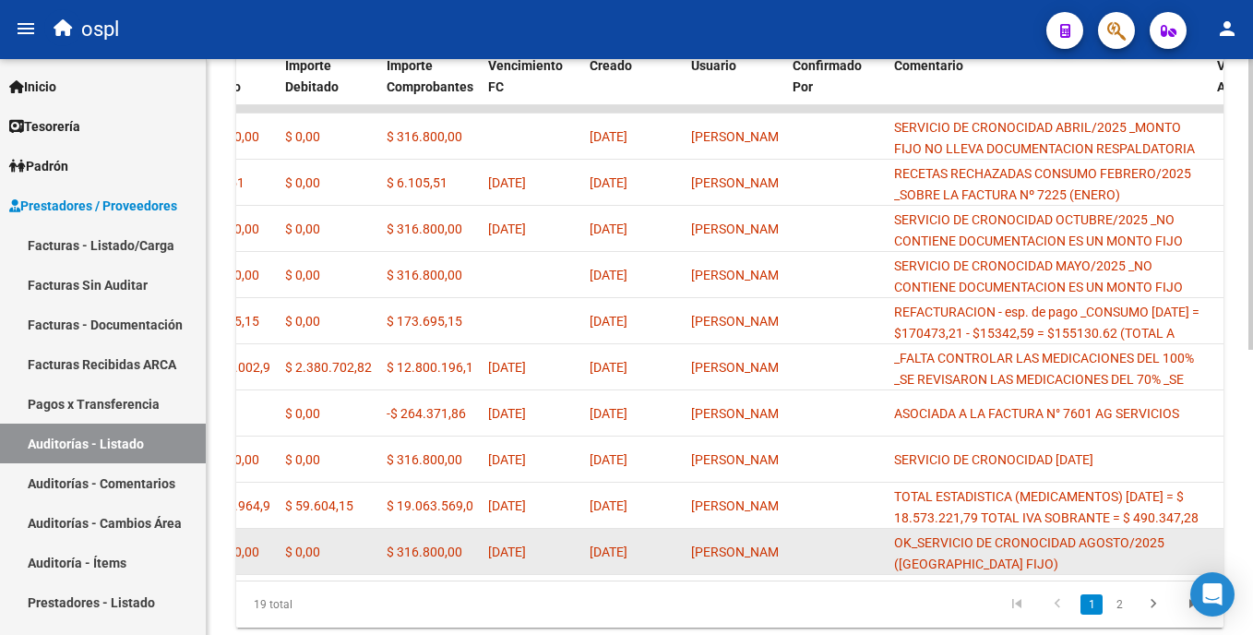
drag, startPoint x: 798, startPoint y: 592, endPoint x: 796, endPoint y: 568, distance: 24.1
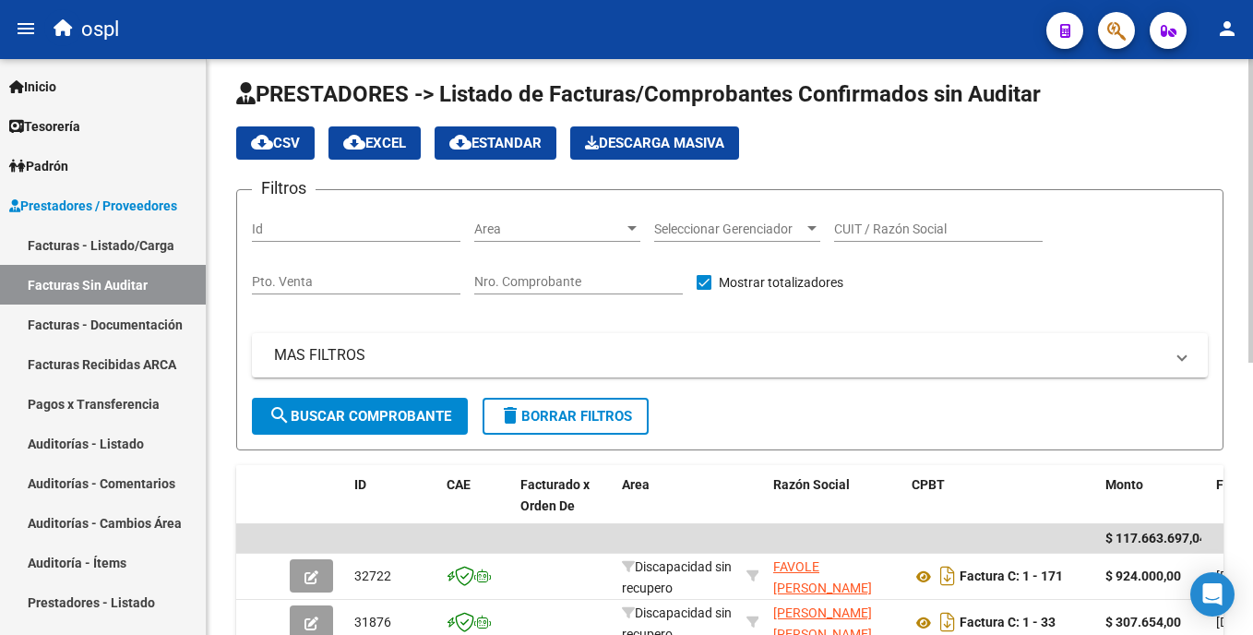
scroll to position [500, 0]
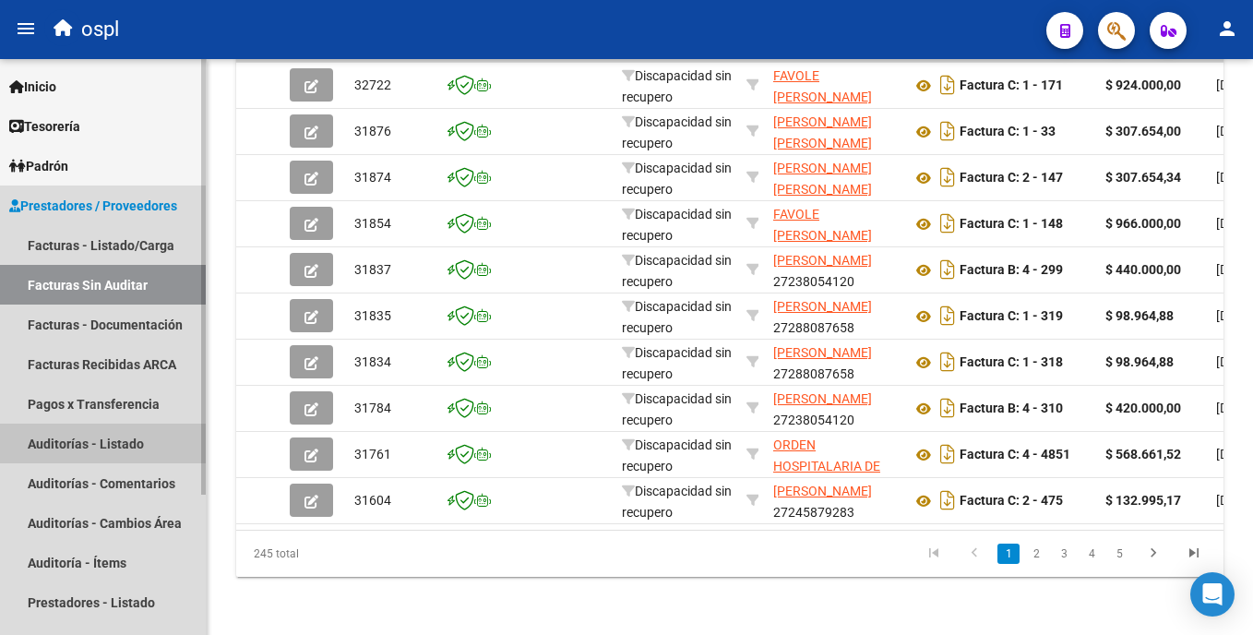
click at [165, 435] on link "Auditorías - Listado" at bounding box center [103, 443] width 206 height 40
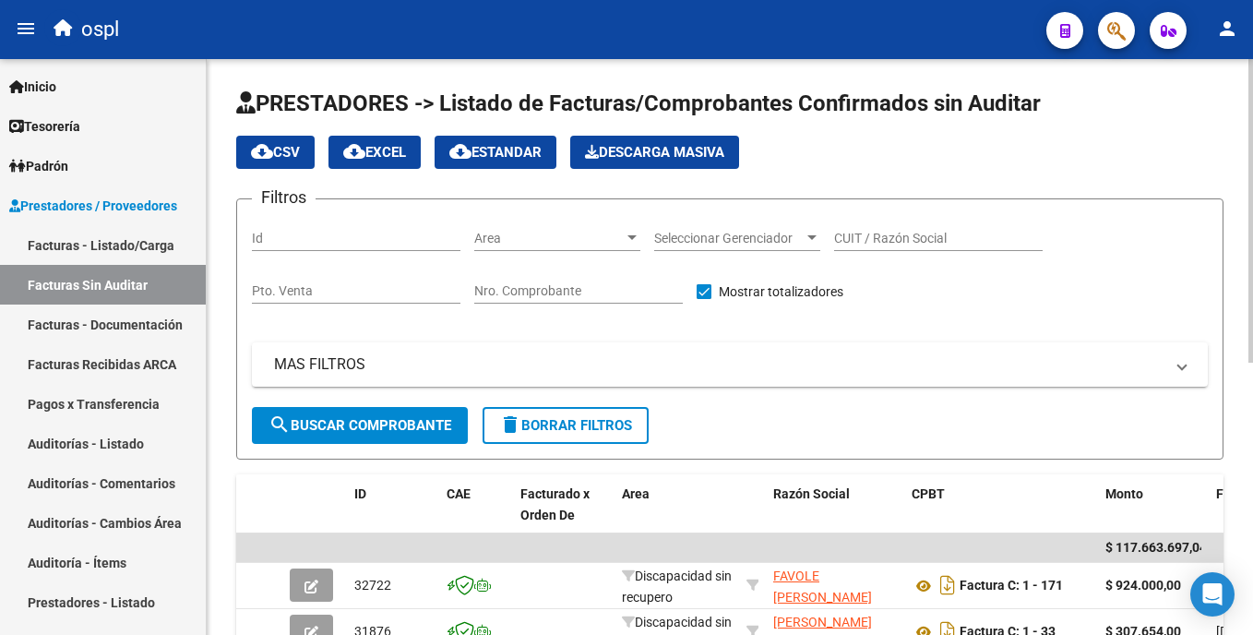
scroll to position [516, 0]
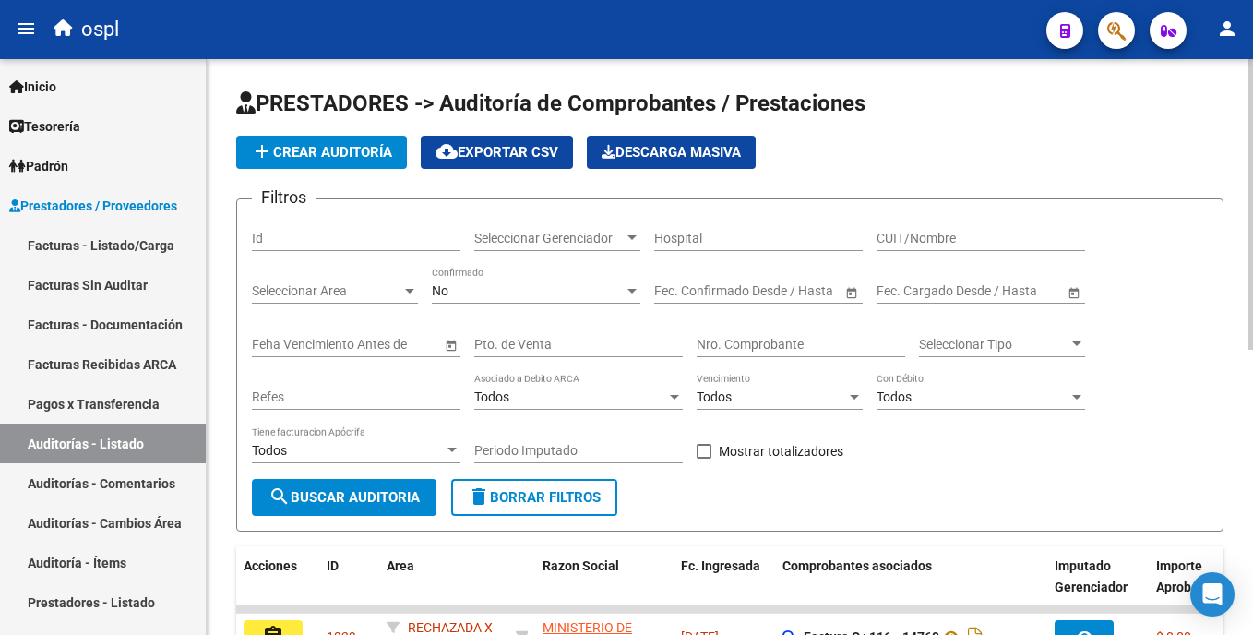
scroll to position [566, 0]
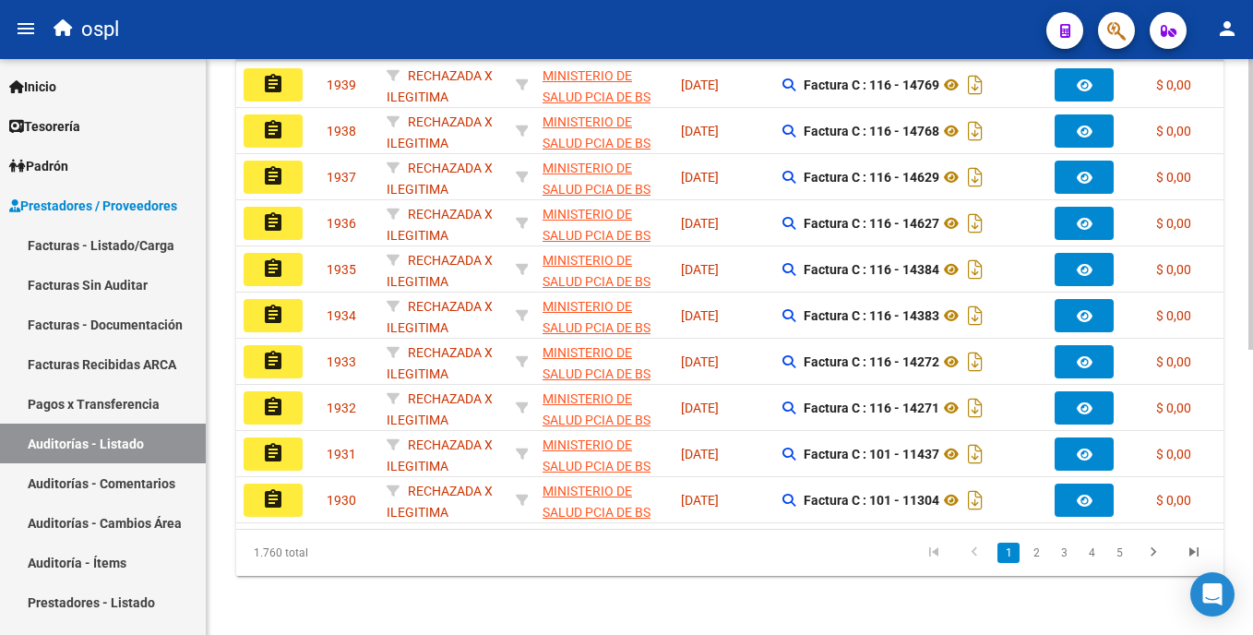
click at [1252, 350] on html "menu ospl person Firma Express Inicio Calendario SSS Instructivos Contacto OS T…" at bounding box center [626, 317] width 1253 height 635
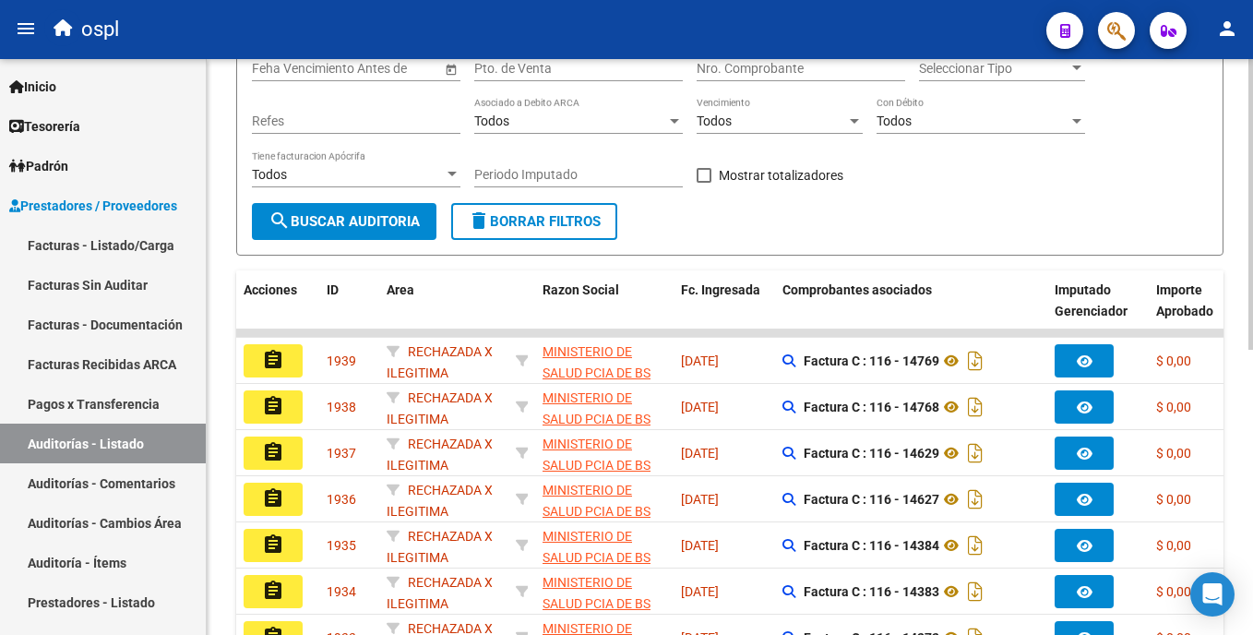
scroll to position [265, 0]
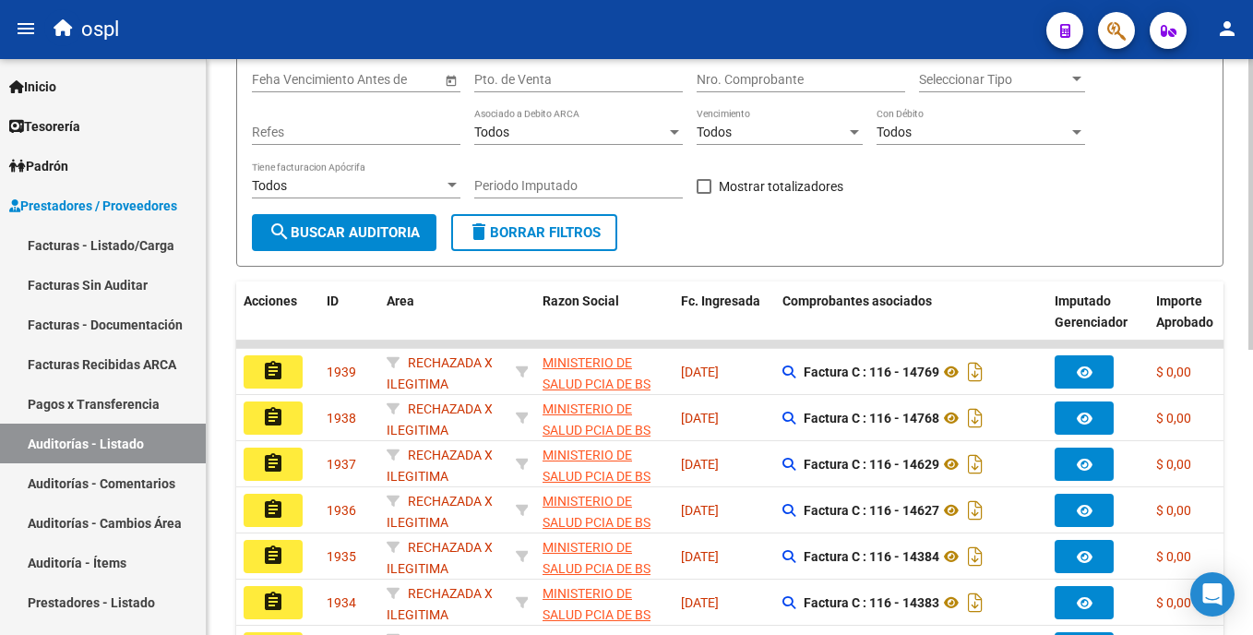
click at [1235, 207] on div "PRESTADORES -> Auditoría de Comprobantes / Prestaciones add Crear Auditoría clo…" at bounding box center [732, 357] width 1051 height 1127
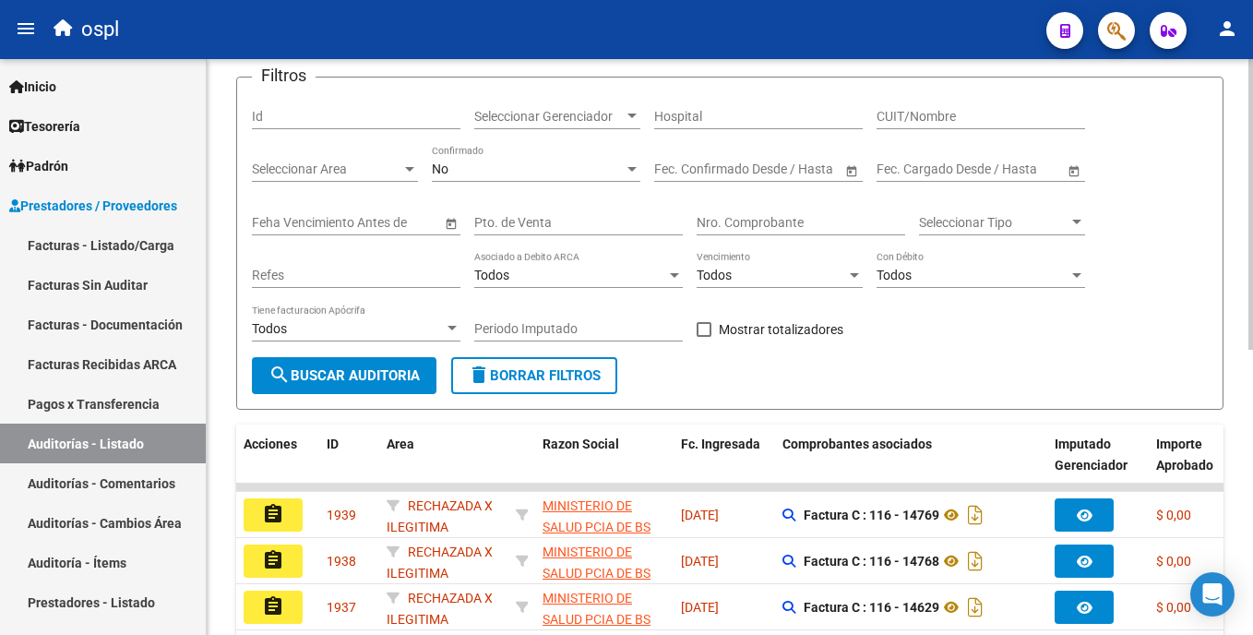
click at [1252, 205] on html "menu ospl person Firma Express Inicio Calendario SSS Instructivos Contacto OS T…" at bounding box center [626, 317] width 1253 height 635
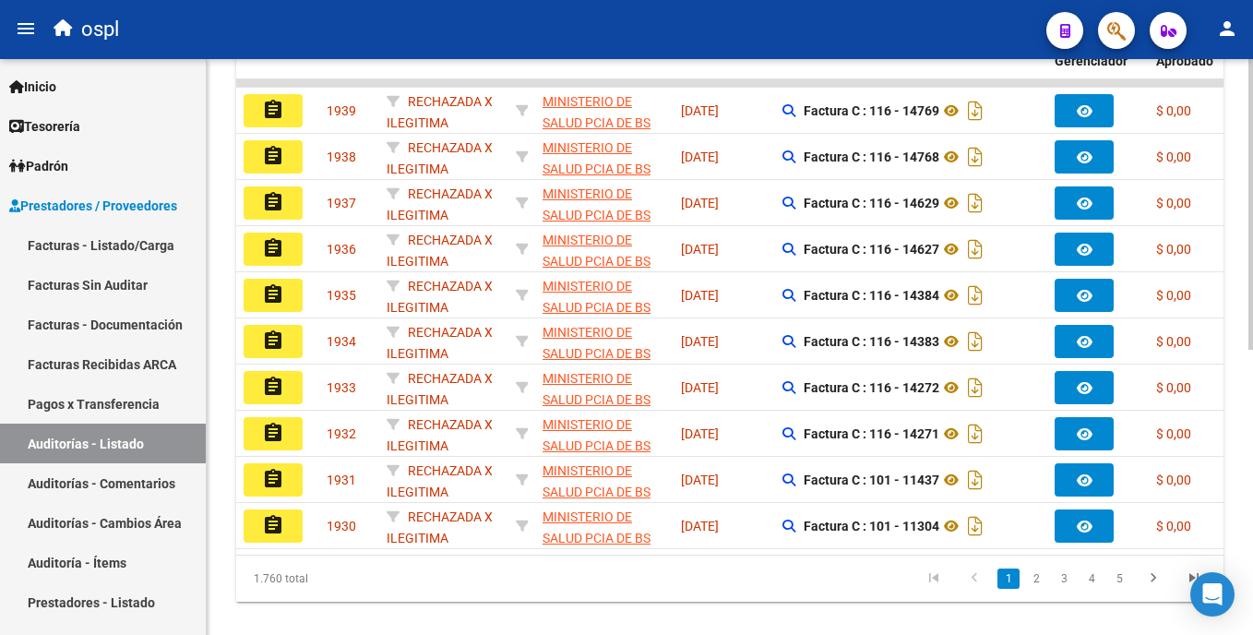
scroll to position [566, 0]
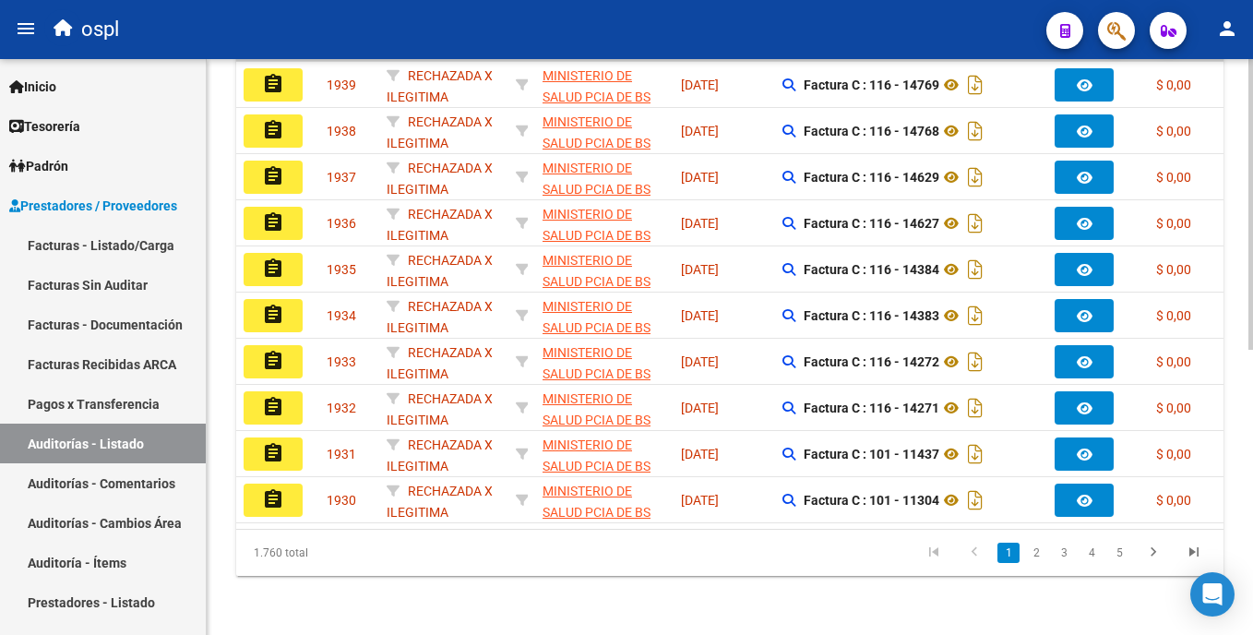
click at [1252, 465] on html "menu ospl person Firma Express Inicio Calendario SSS Instructivos Contacto OS T…" at bounding box center [626, 317] width 1253 height 635
click at [155, 250] on link "Facturas - Listado/Carga" at bounding box center [103, 245] width 206 height 40
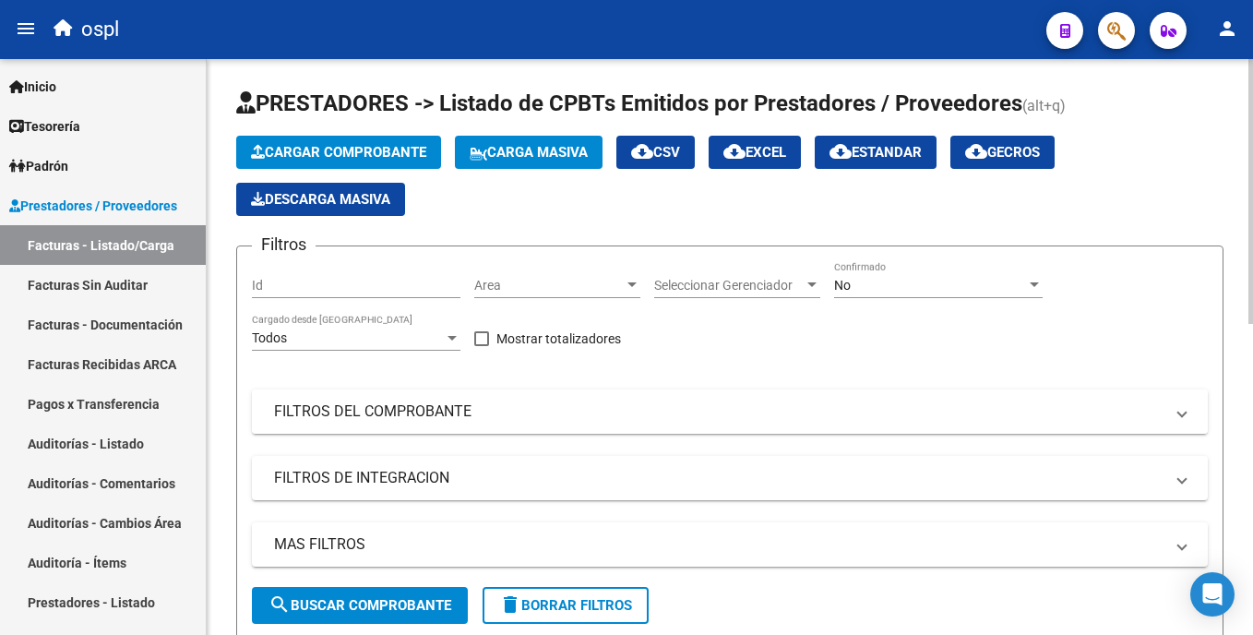
click at [466, 423] on mat-expansion-panel-header "FILTROS DEL COMPROBANTE" at bounding box center [730, 411] width 956 height 44
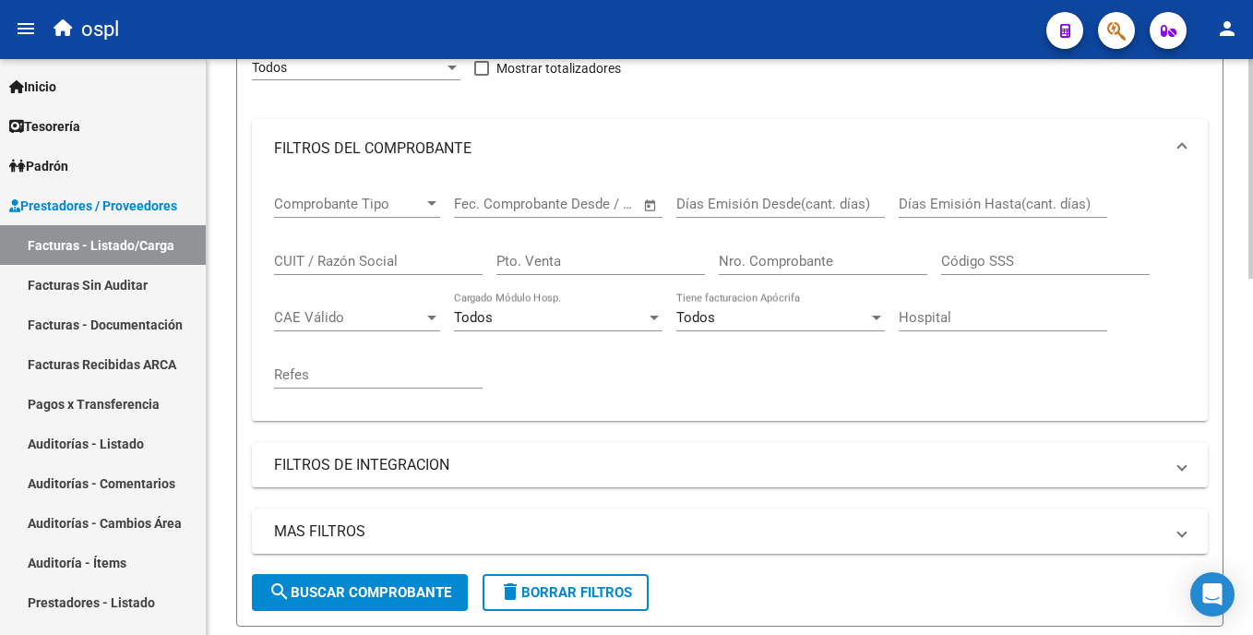
scroll to position [319, 0]
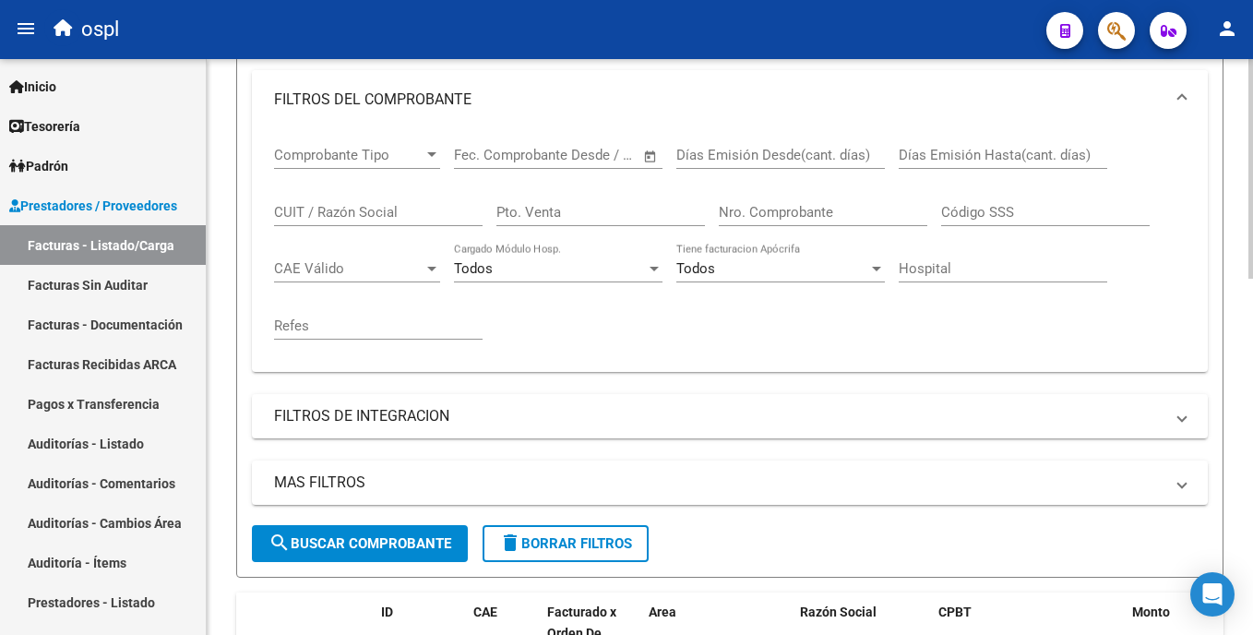
click at [1252, 257] on html "menu ospl person Firma Express Inicio Calendario SSS Instructivos Contacto OS T…" at bounding box center [626, 317] width 1253 height 635
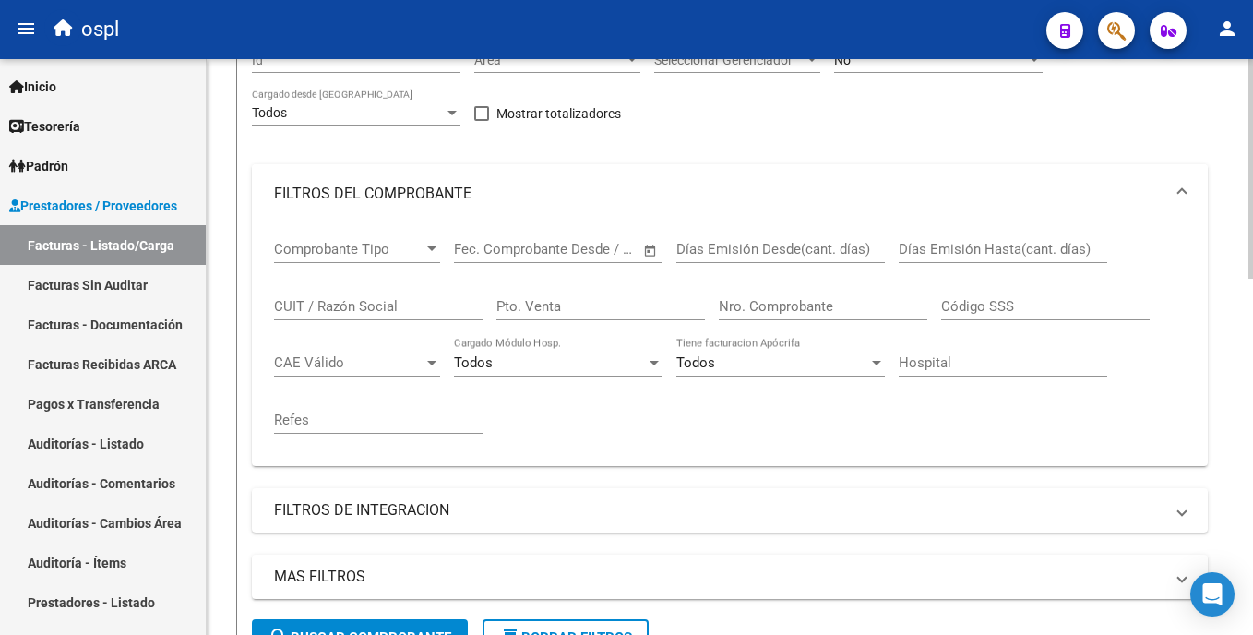
scroll to position [222, 0]
click at [1236, 220] on div "Video tutorial PRESTADORES -> Listado de CPBTs Emitidos por Prestadores / Prove…" at bounding box center [732, 583] width 1051 height 1493
click at [363, 506] on mat-panel-title "FILTROS DE INTEGRACION" at bounding box center [718, 513] width 889 height 20
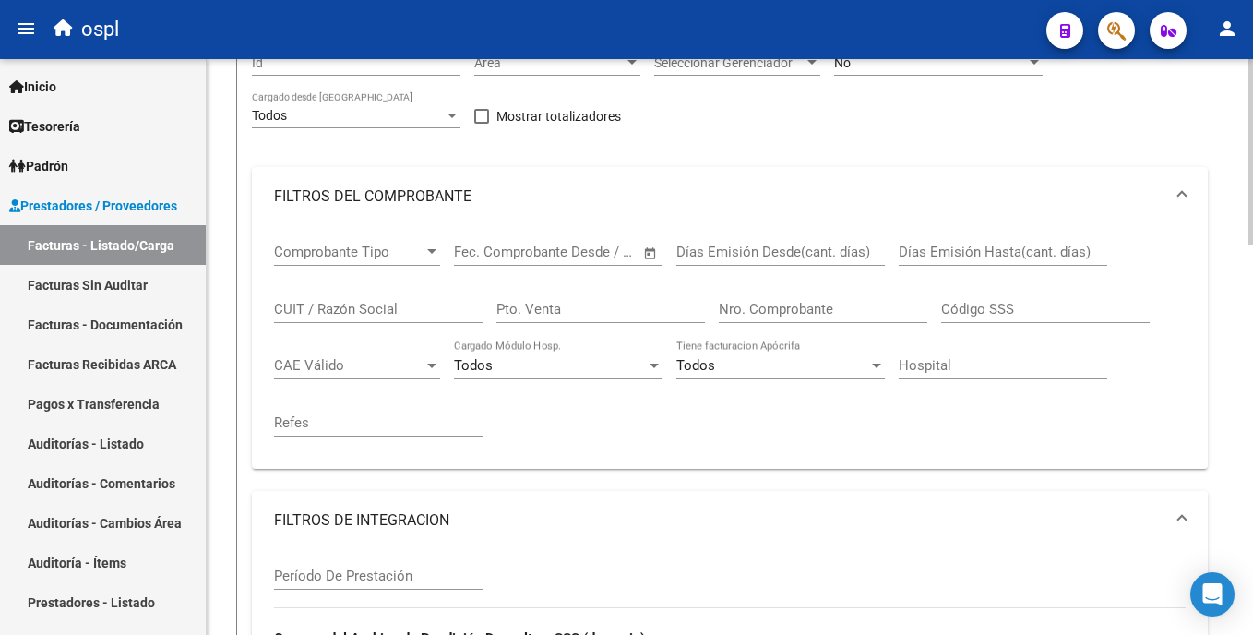
click at [447, 517] on mat-panel-title "FILTROS DE INTEGRACION" at bounding box center [718, 520] width 889 height 20
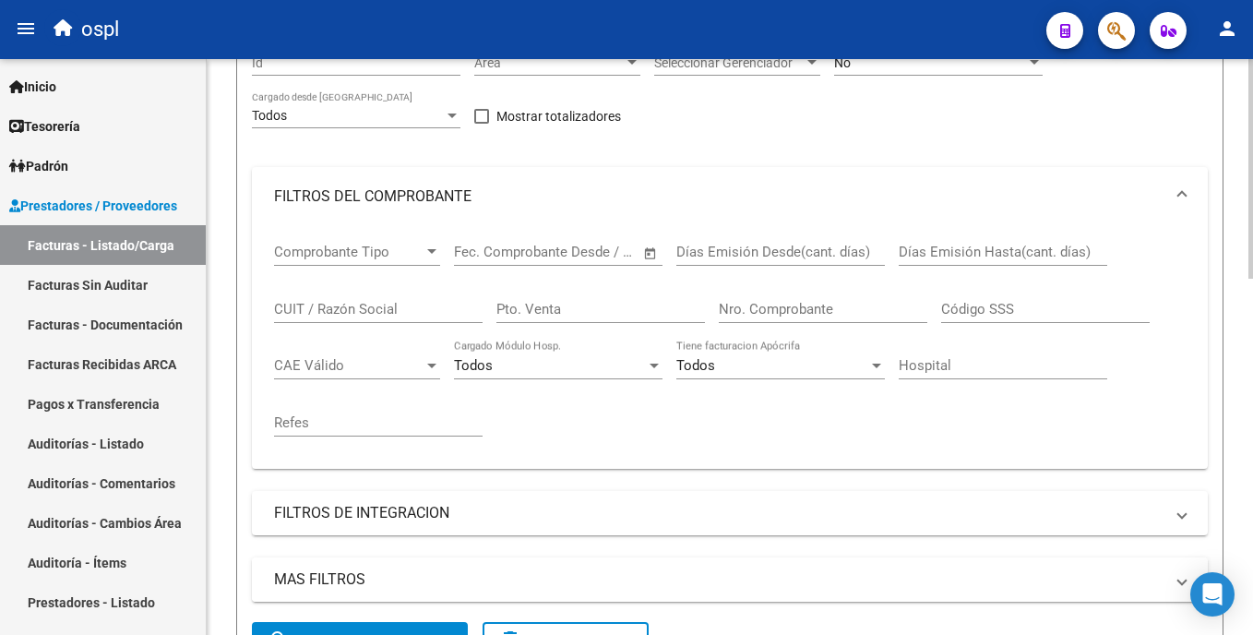
click at [370, 578] on mat-panel-title "MAS FILTROS" at bounding box center [718, 579] width 889 height 20
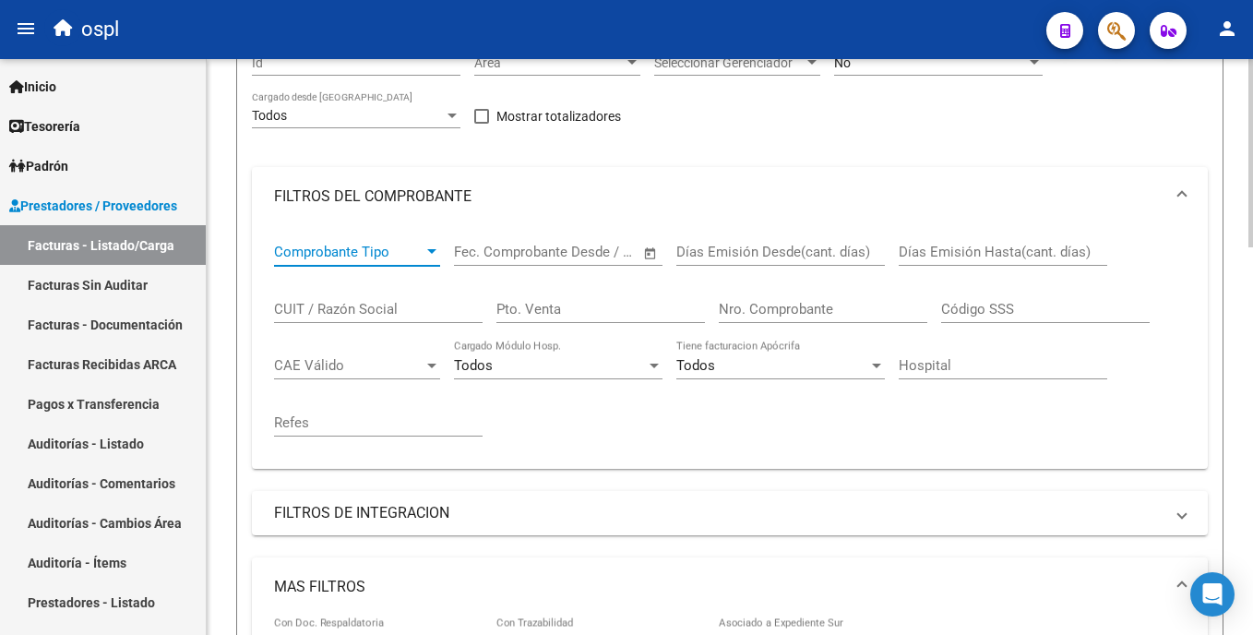
click at [393, 252] on span "Comprobante Tipo" at bounding box center [348, 252] width 149 height 17
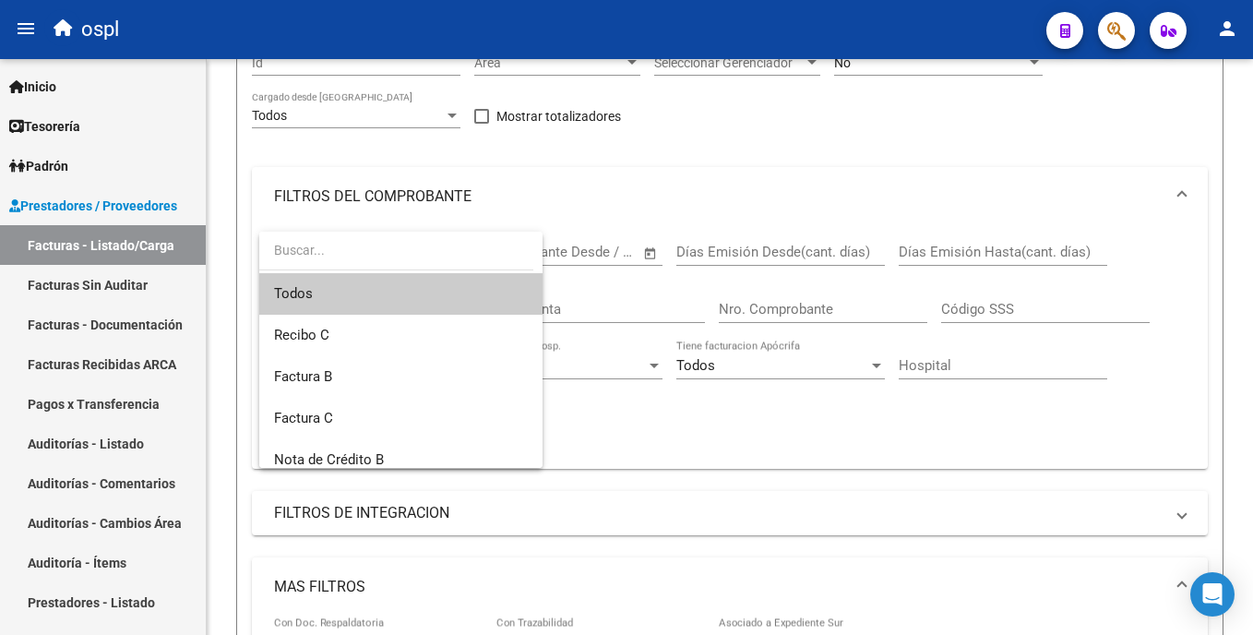
click at [397, 248] on input "dropdown search" at bounding box center [396, 250] width 274 height 39
click at [628, 187] on div at bounding box center [626, 317] width 1253 height 635
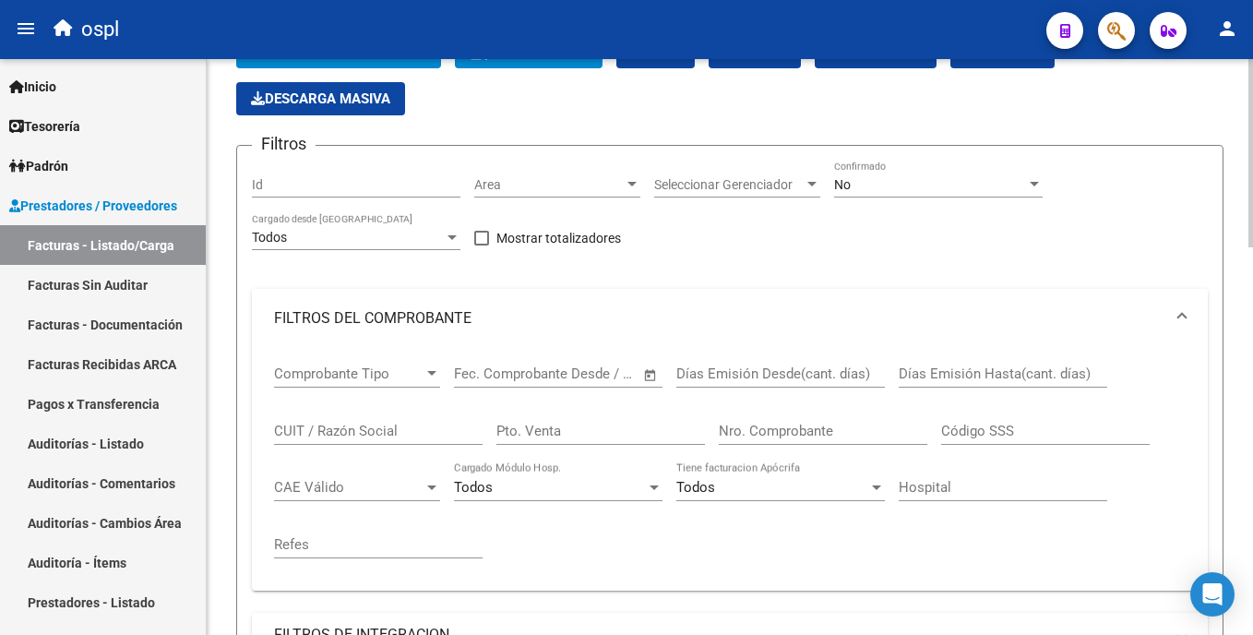
scroll to position [95, 0]
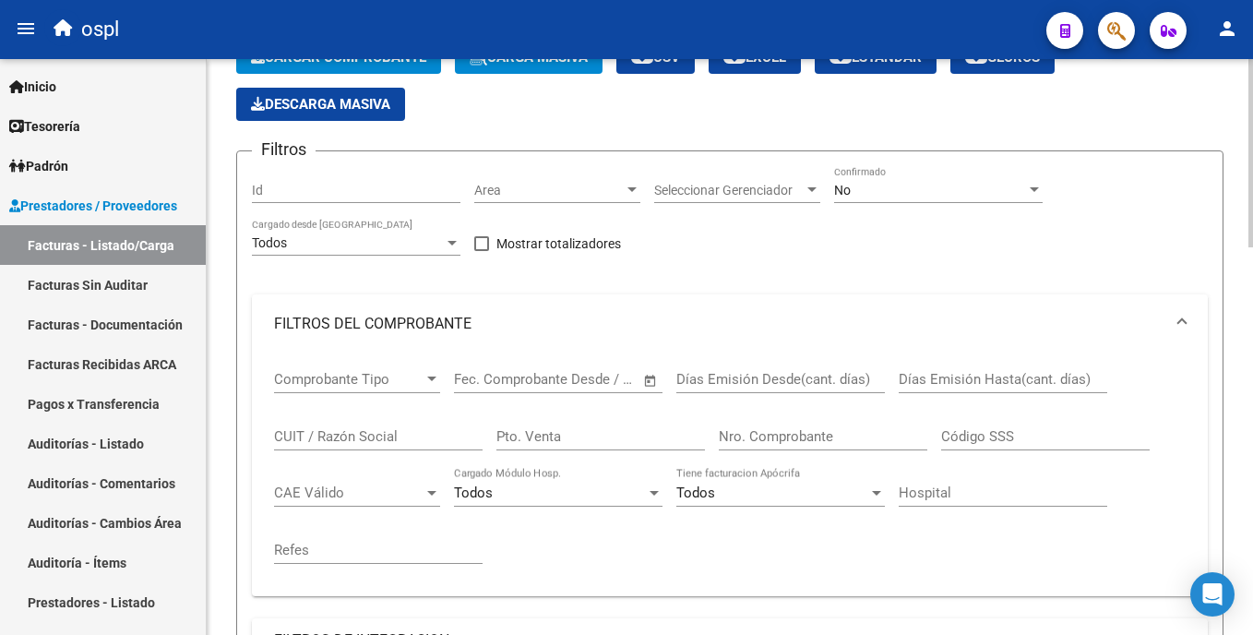
click at [1252, 199] on html "menu ospl person Firma Express Inicio Calendario SSS Instructivos Contacto OS T…" at bounding box center [626, 317] width 1253 height 635
click at [553, 187] on span "Area" at bounding box center [548, 191] width 149 height 16
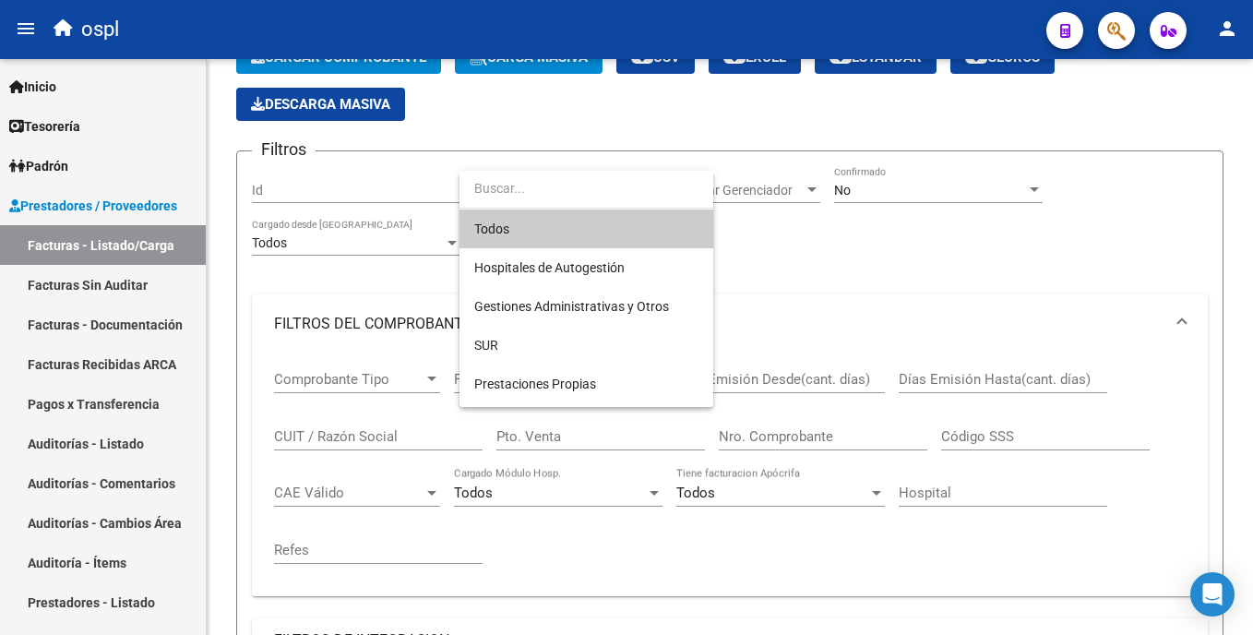
scroll to position [207, 0]
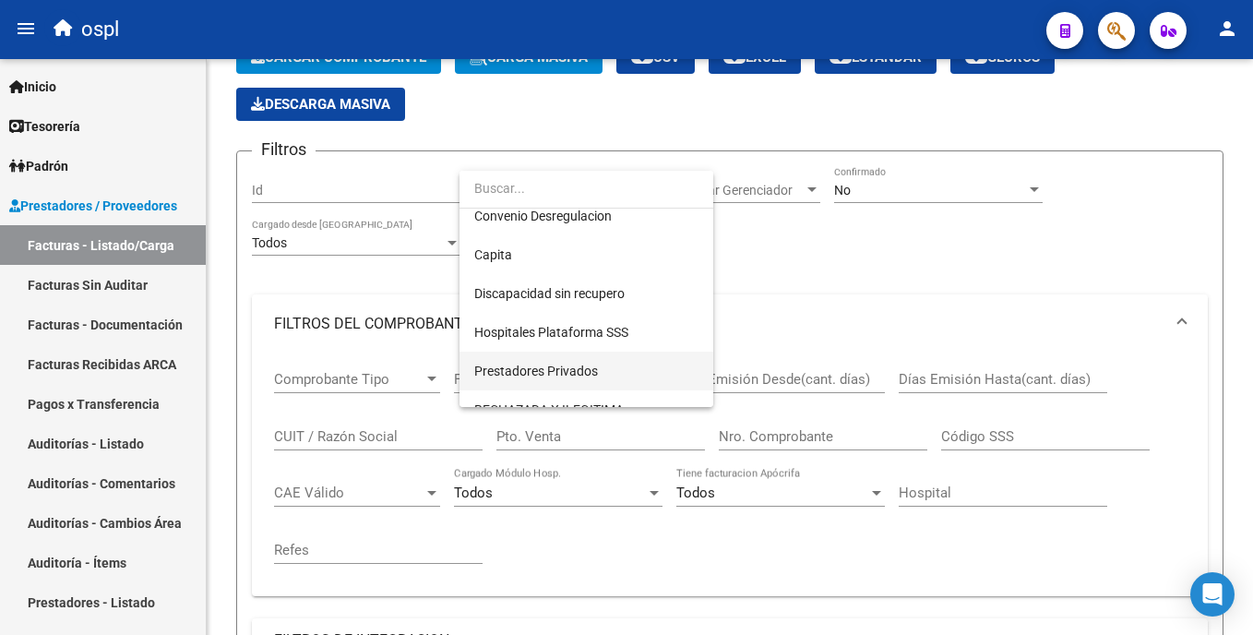
click at [630, 373] on span "Prestadores Privados" at bounding box center [586, 370] width 224 height 39
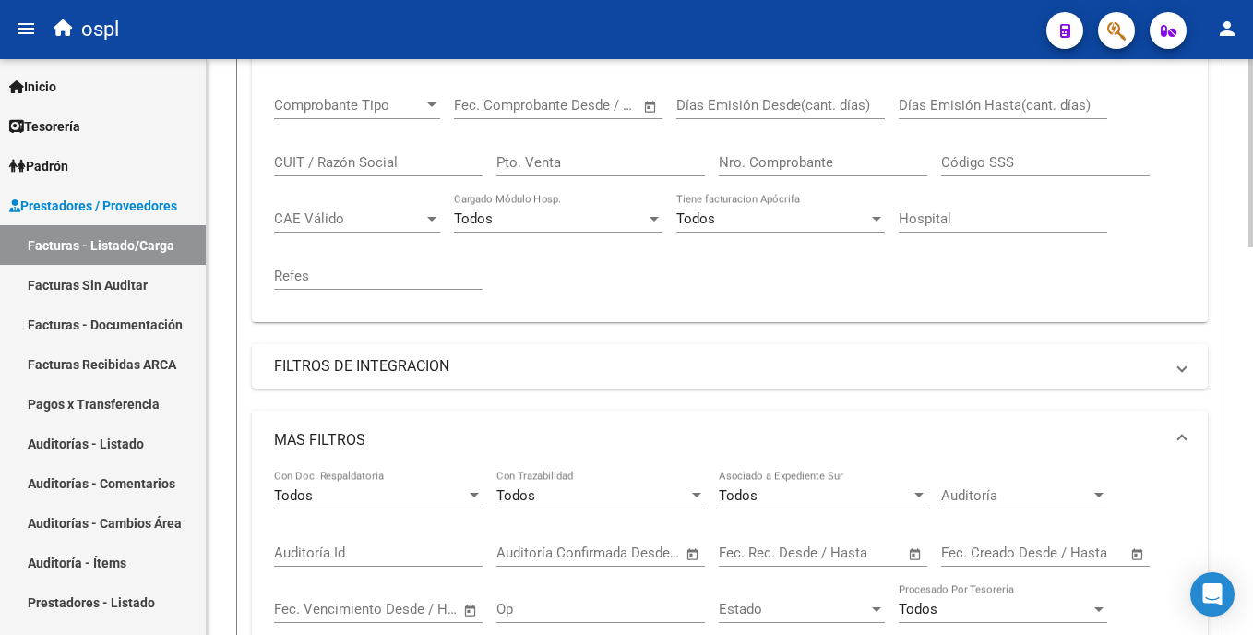
scroll to position [378, 0]
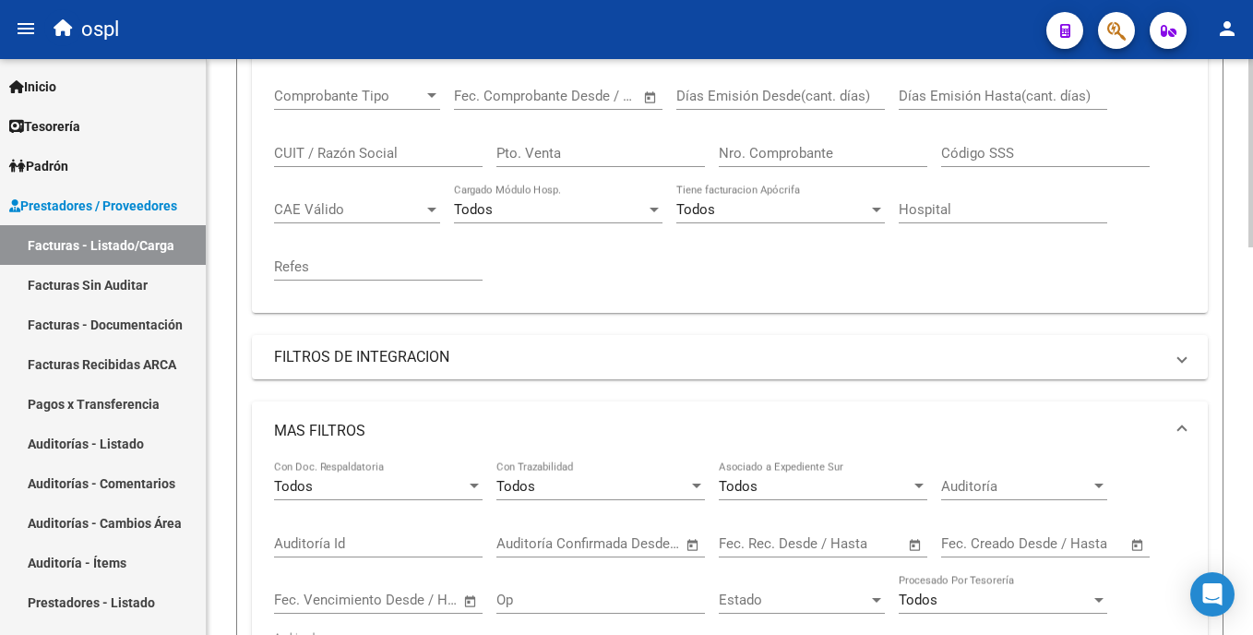
click at [1250, 275] on div at bounding box center [1250, 278] width 5 height 188
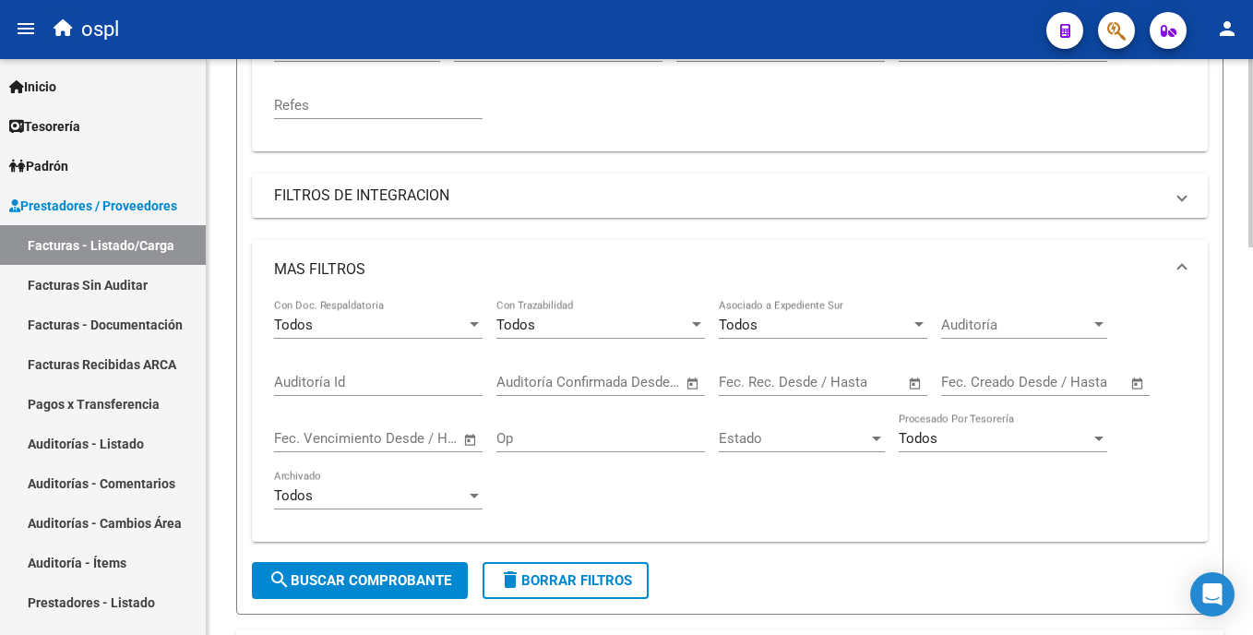
scroll to position [562, 0]
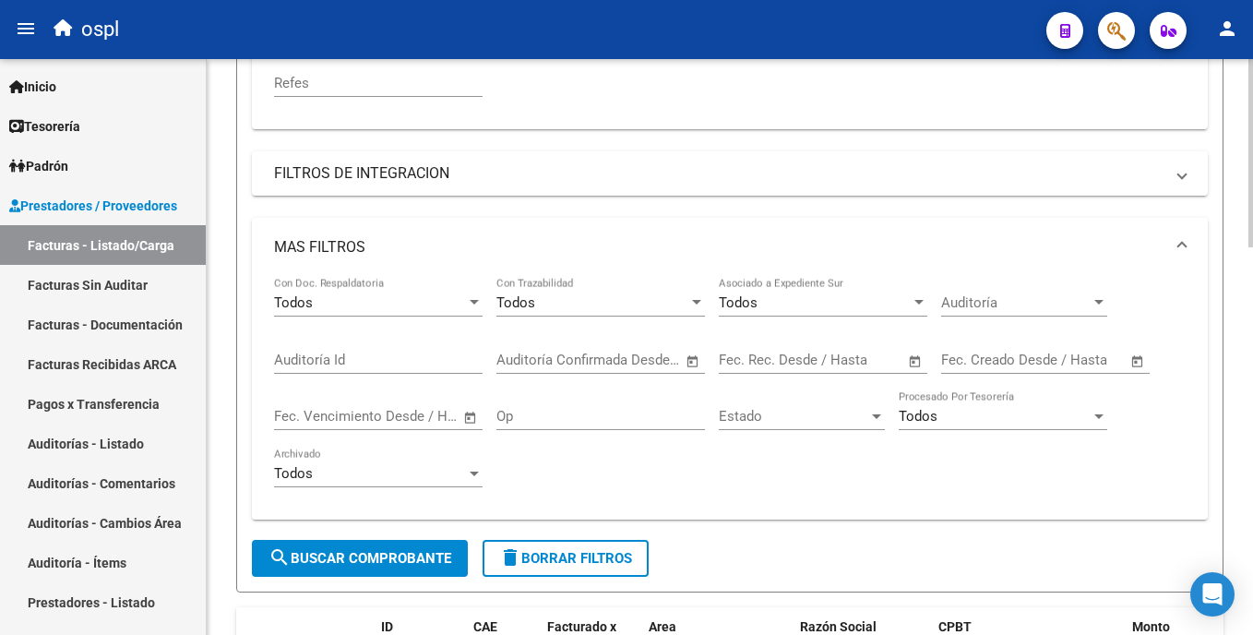
click at [1252, 335] on html "menu ospl person Firma Express Inicio Calendario SSS Instructivos Contacto OS T…" at bounding box center [626, 317] width 1253 height 635
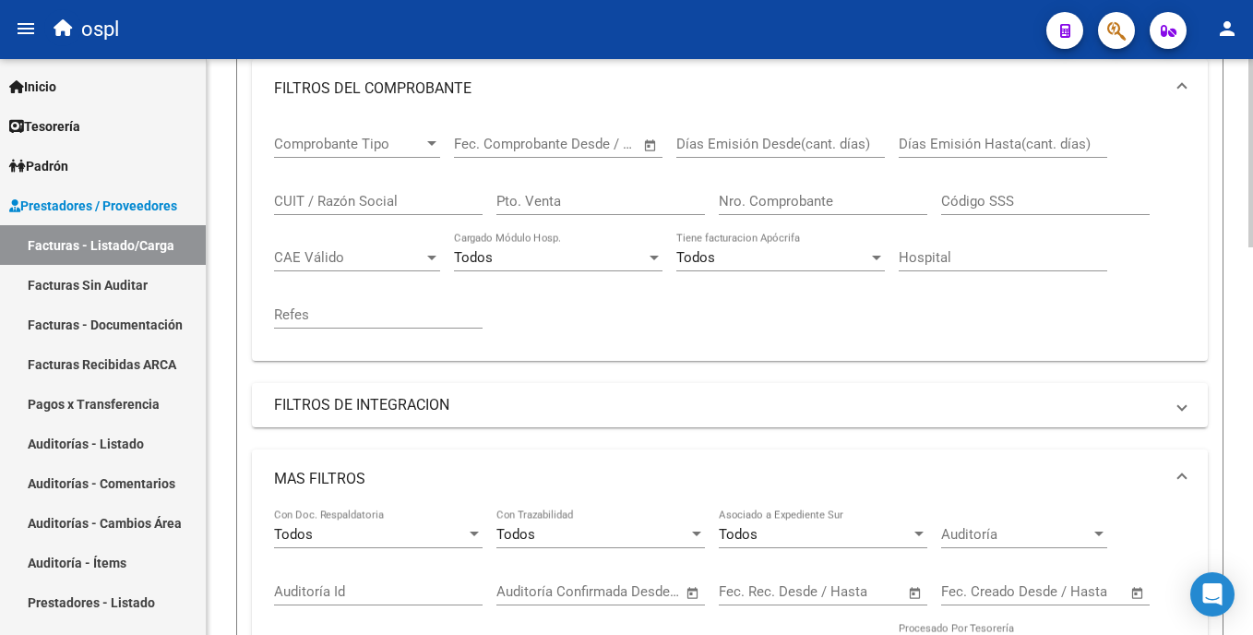
scroll to position [333, 0]
click at [1245, 270] on div "Video tutorial PRESTADORES -> Listado de CPBTs Emitidos por Prestadores / Prove…" at bounding box center [732, 601] width 1051 height 1750
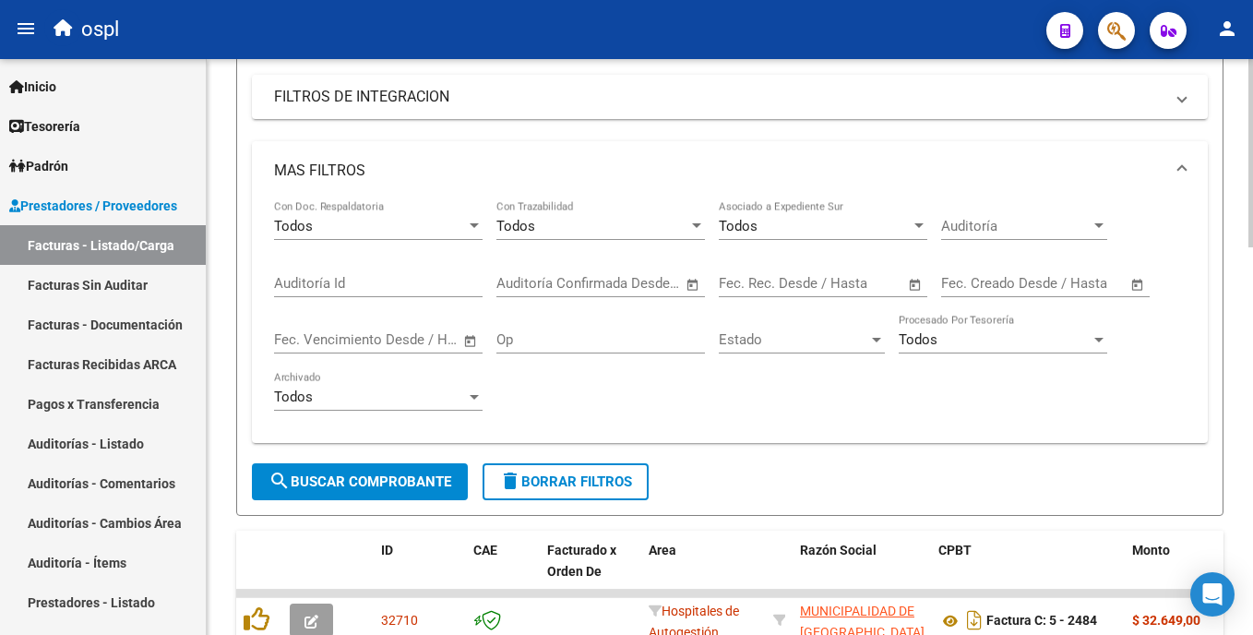
scroll to position [647, 0]
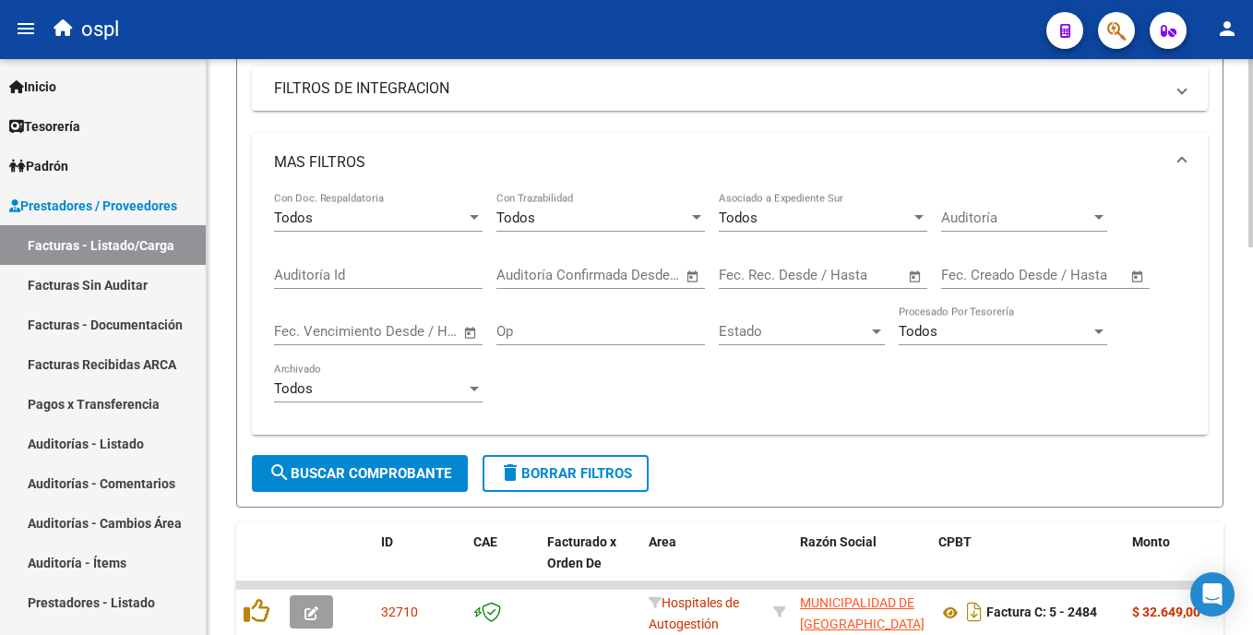
click at [1223, 353] on div "Video tutorial PRESTADORES -> Listado de CPBTs Emitidos por Prestadores / Prove…" at bounding box center [732, 287] width 1051 height 1750
click at [858, 272] on input "text" at bounding box center [854, 275] width 89 height 17
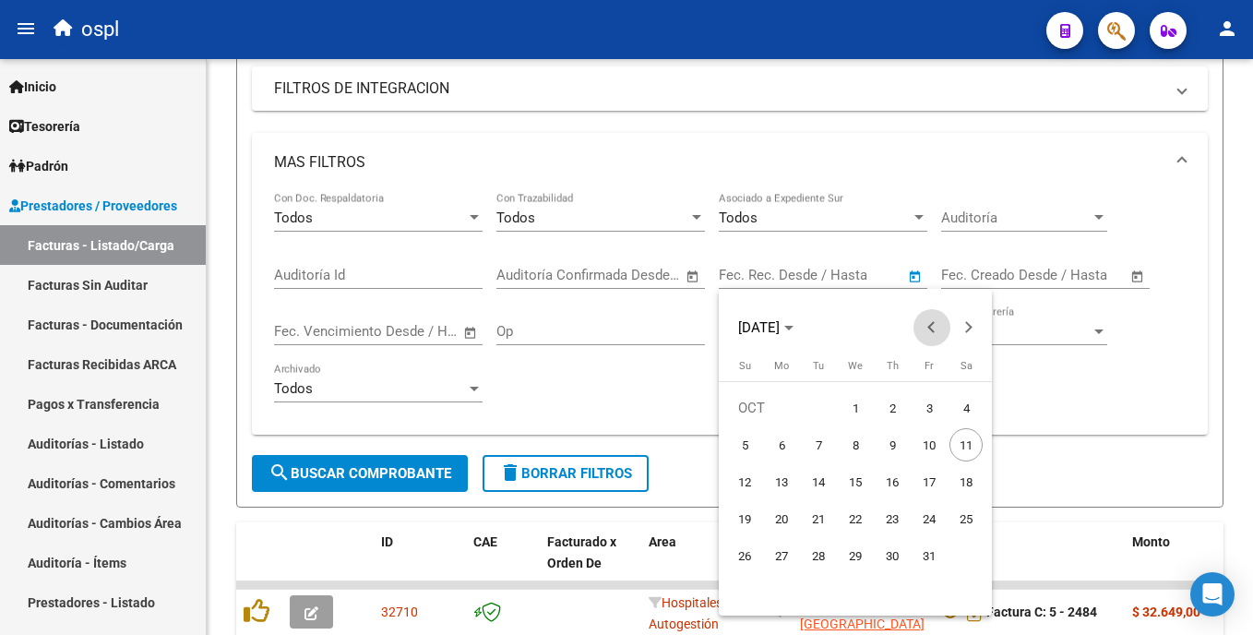
click at [933, 327] on button "Previous month" at bounding box center [931, 327] width 37 height 37
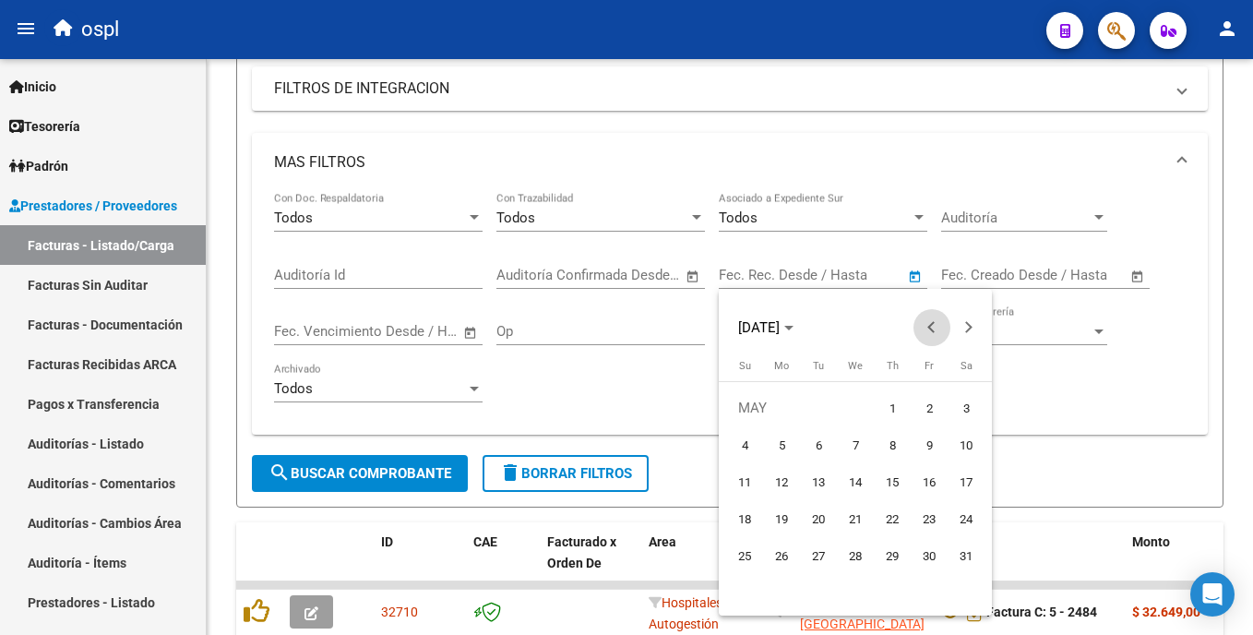
click at [933, 327] on button "Previous month" at bounding box center [931, 327] width 37 height 37
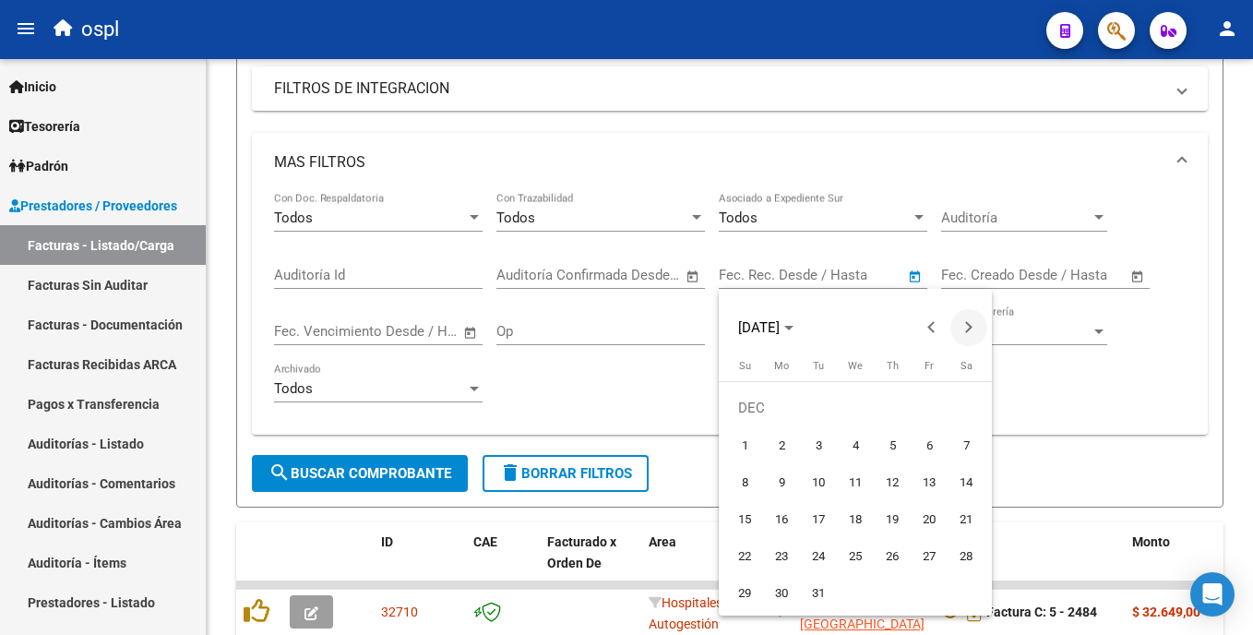
click at [979, 337] on span "Next month" at bounding box center [968, 327] width 37 height 37
click at [845, 403] on span "1" at bounding box center [855, 407] width 33 height 33
type input "[DATE]"
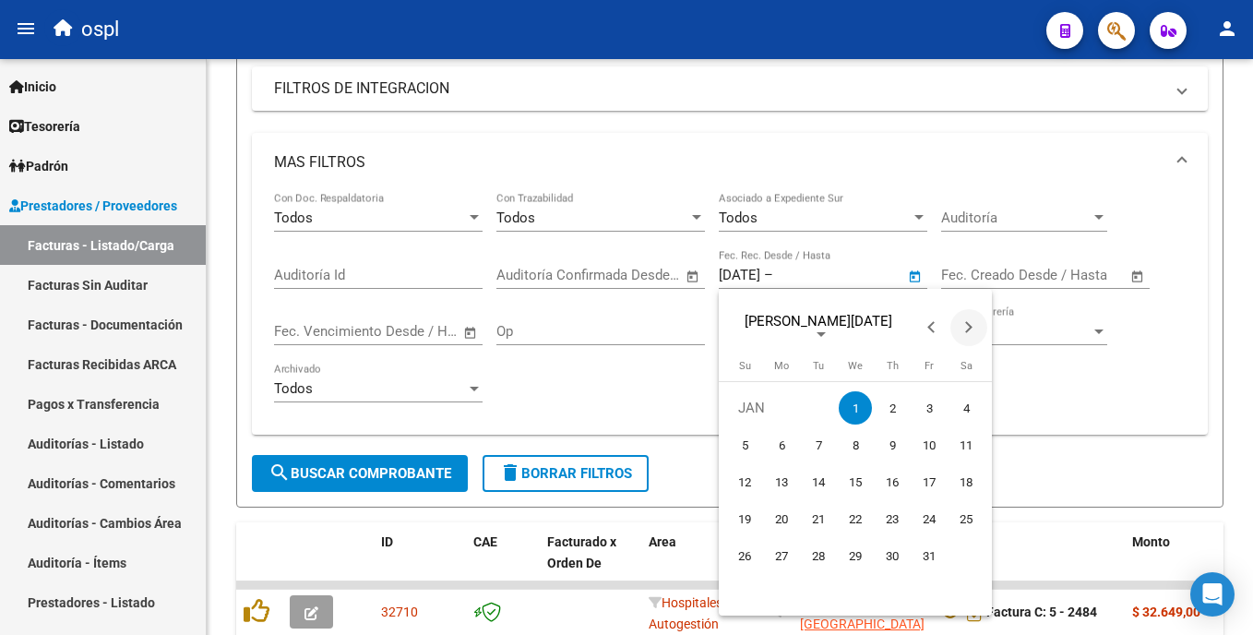
click at [978, 324] on span "Next month" at bounding box center [968, 327] width 37 height 37
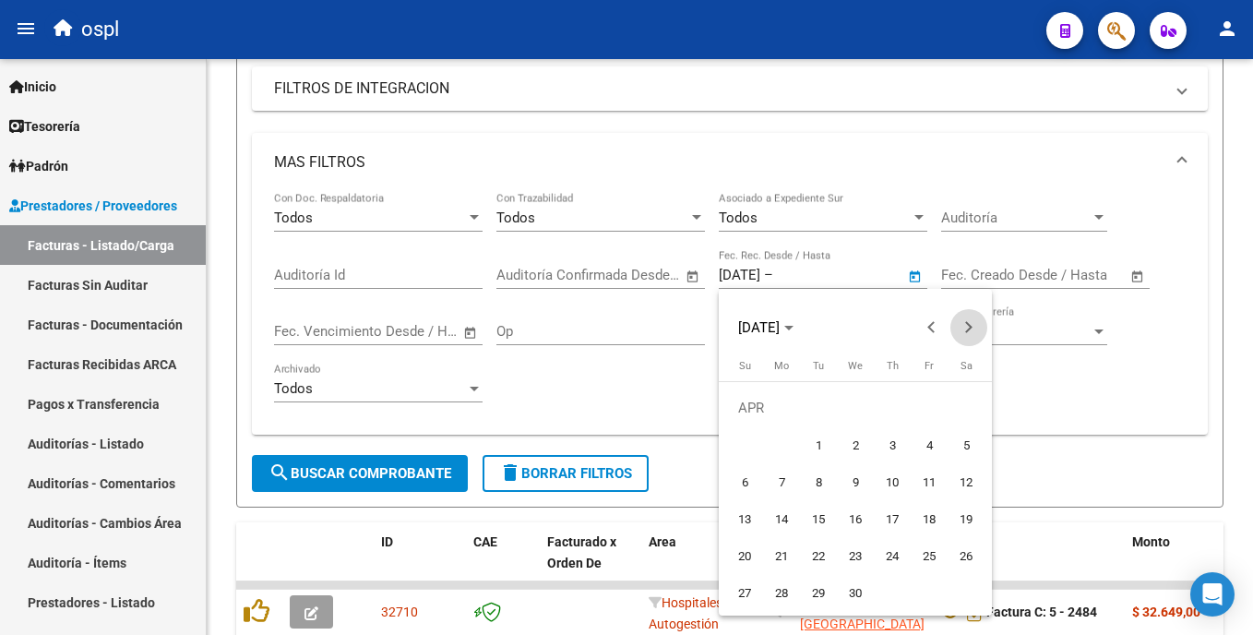
click at [978, 324] on span "Next month" at bounding box center [968, 327] width 37 height 37
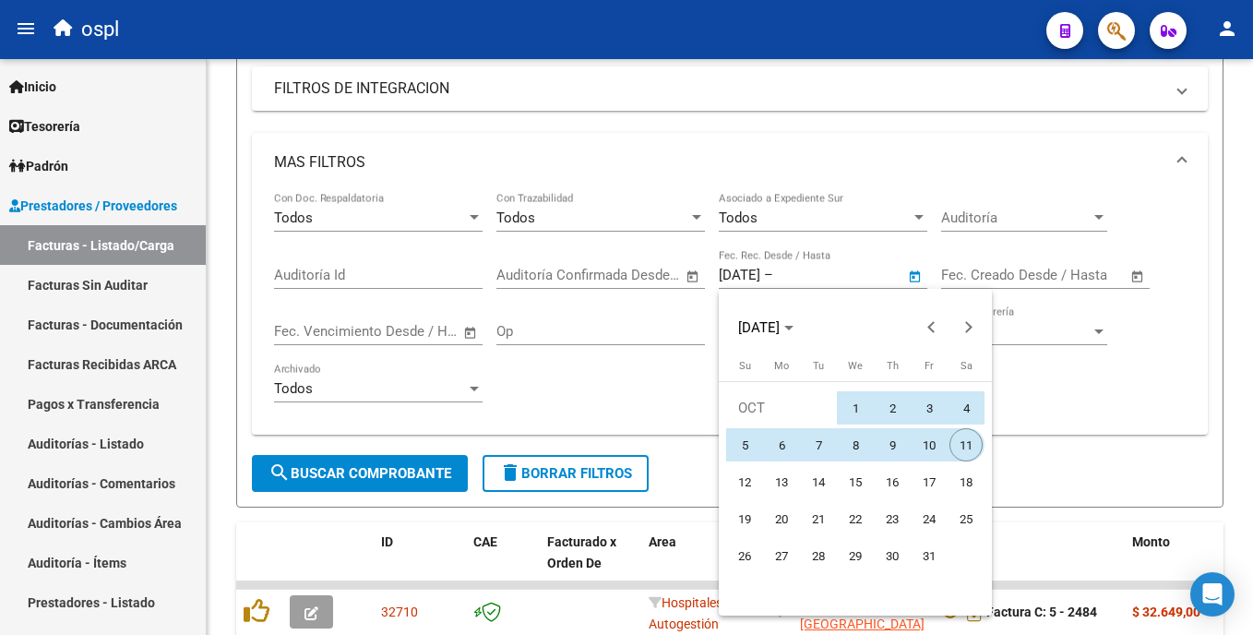
click at [964, 438] on span "11" at bounding box center [965, 444] width 33 height 33
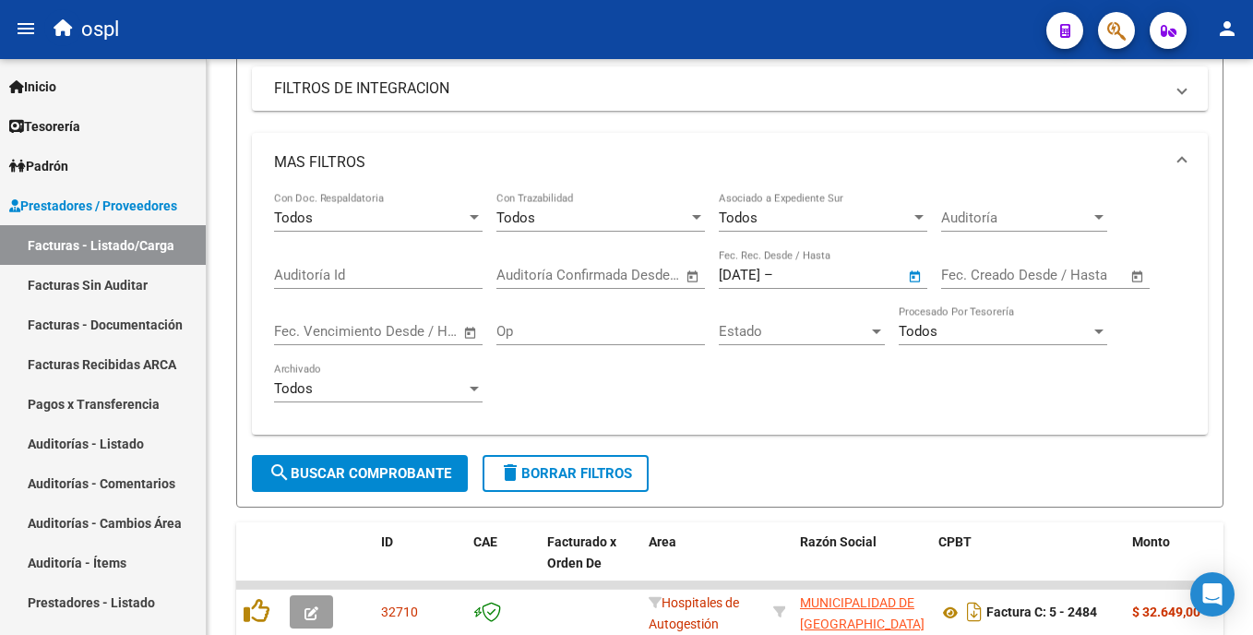
type input "[DATE]"
click at [461, 472] on button "search Buscar Comprobante" at bounding box center [360, 473] width 216 height 37
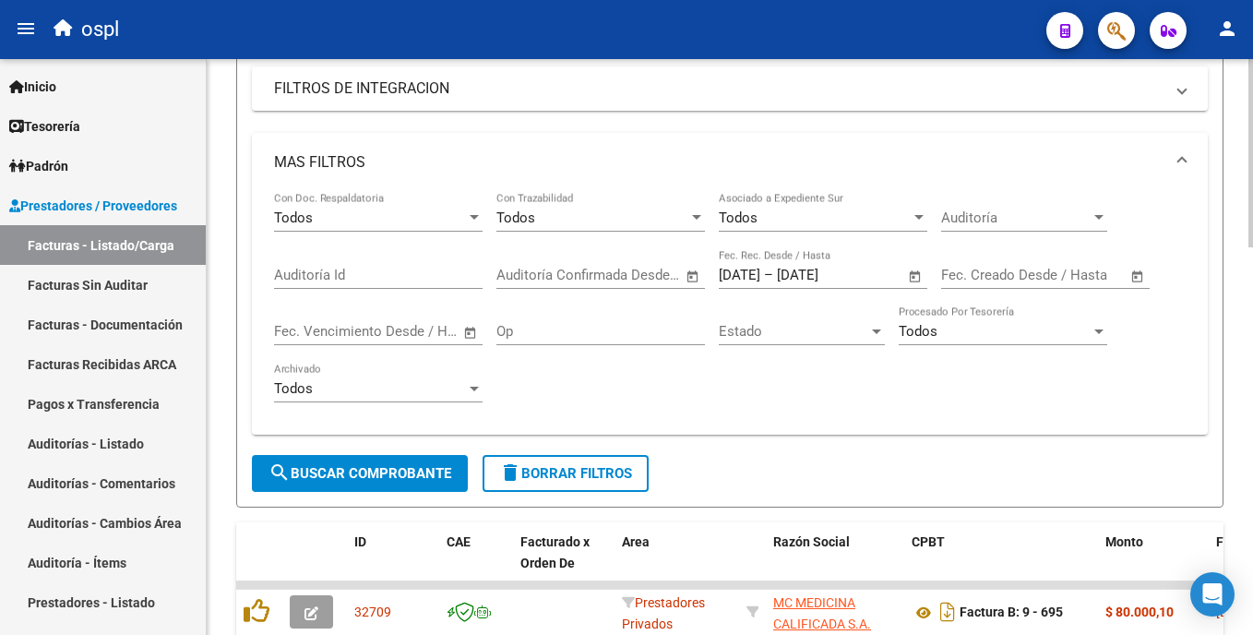
scroll to position [71, 0]
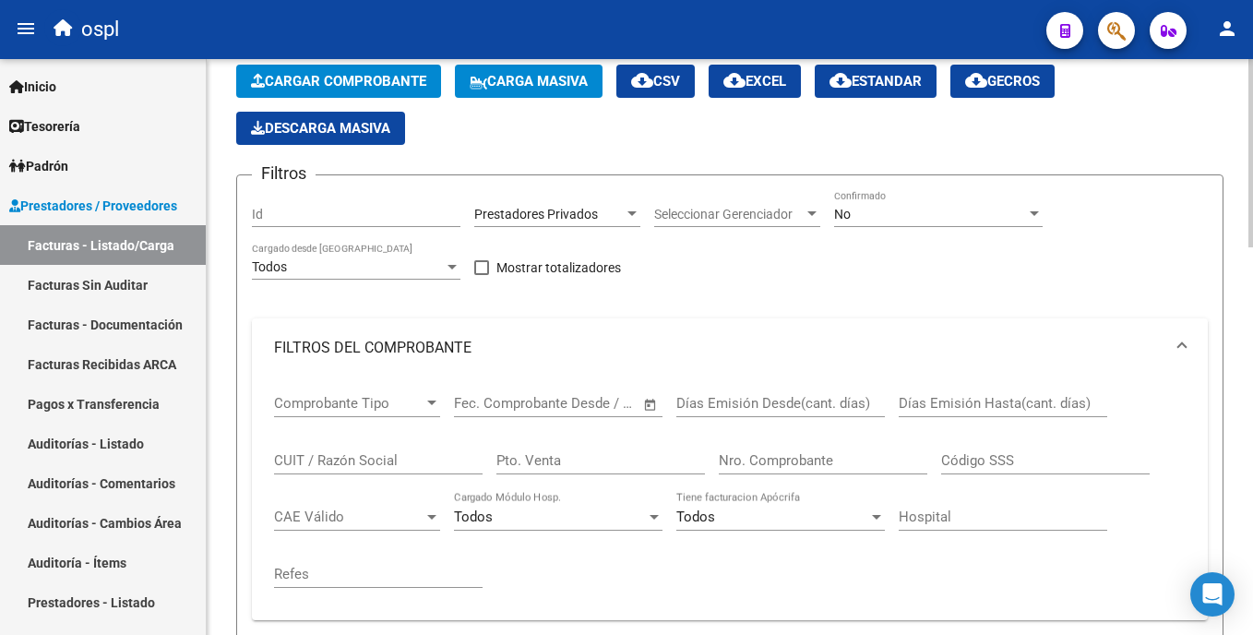
click at [1252, 312] on html "menu ospl person Firma Express Inicio Calendario SSS Instructivos Contacto OS T…" at bounding box center [626, 317] width 1253 height 635
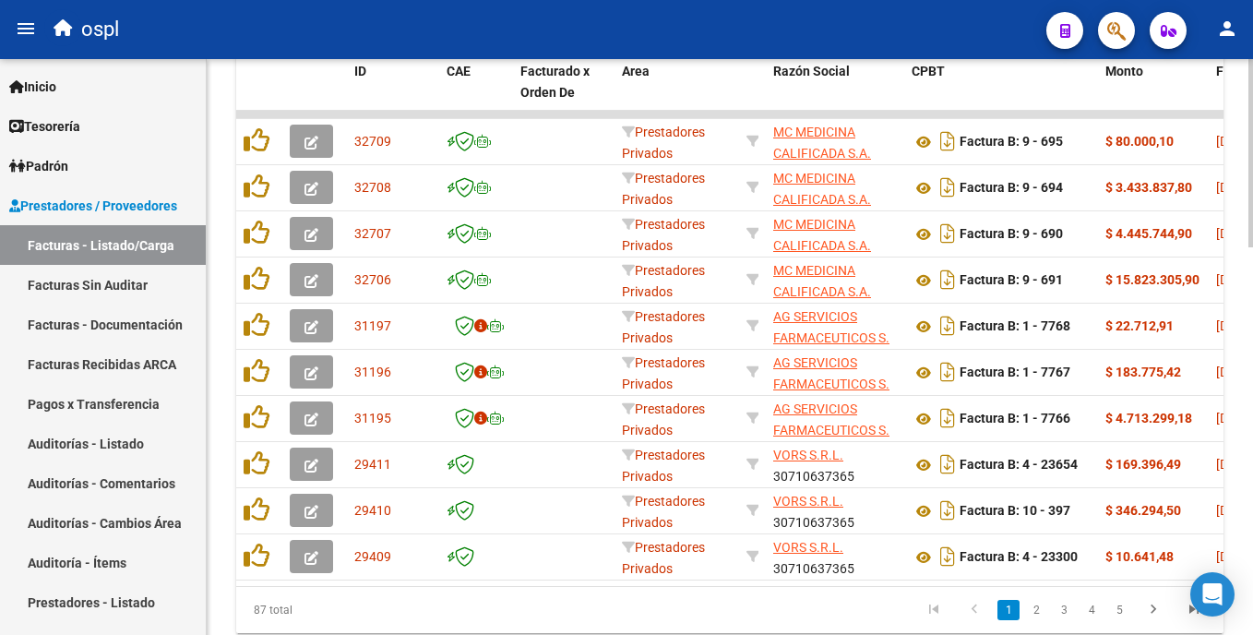
scroll to position [1112, 0]
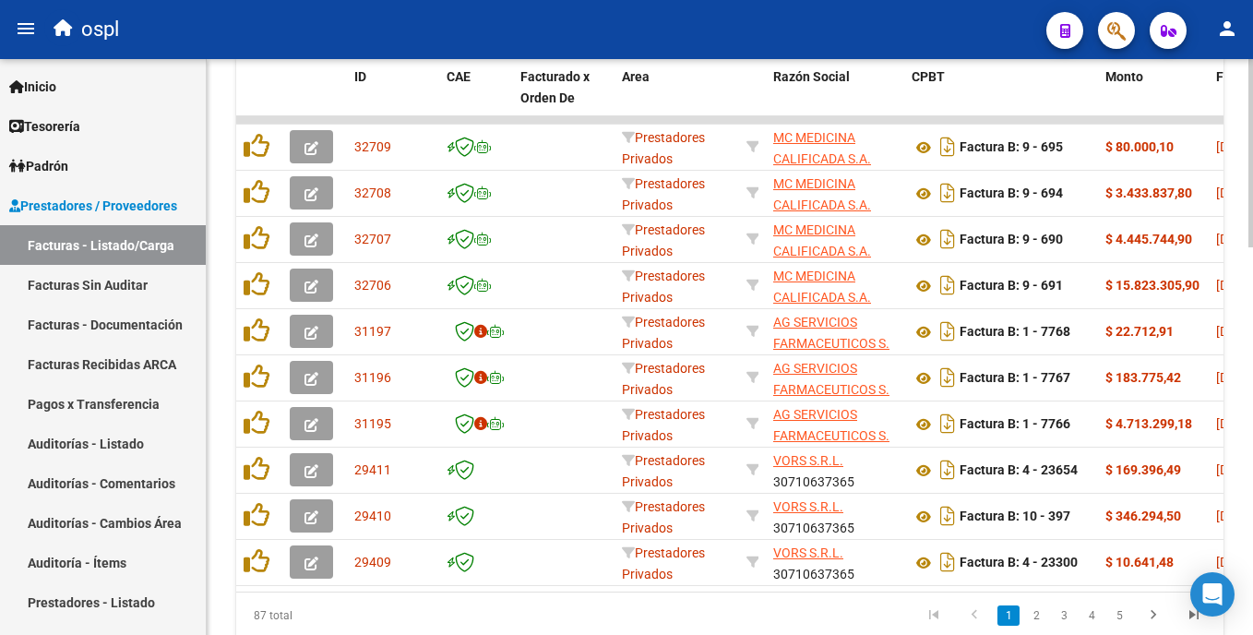
click at [1252, 454] on html "menu ospl person Firma Express Inicio Calendario SSS Instructivos Contacto OS T…" at bounding box center [626, 317] width 1253 height 635
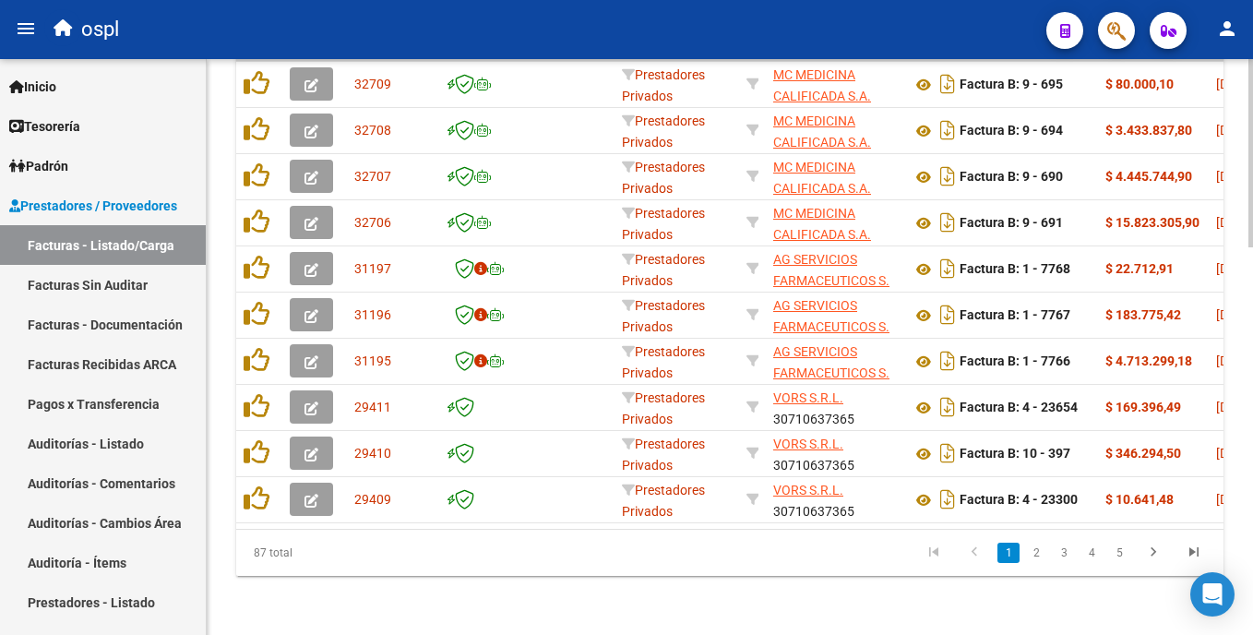
click at [1252, 562] on html "menu ospl person Firma Express Inicio Calendario SSS Instructivos Contacto OS T…" at bounding box center [626, 317] width 1253 height 635
click at [1035, 554] on link "2" at bounding box center [1036, 552] width 22 height 20
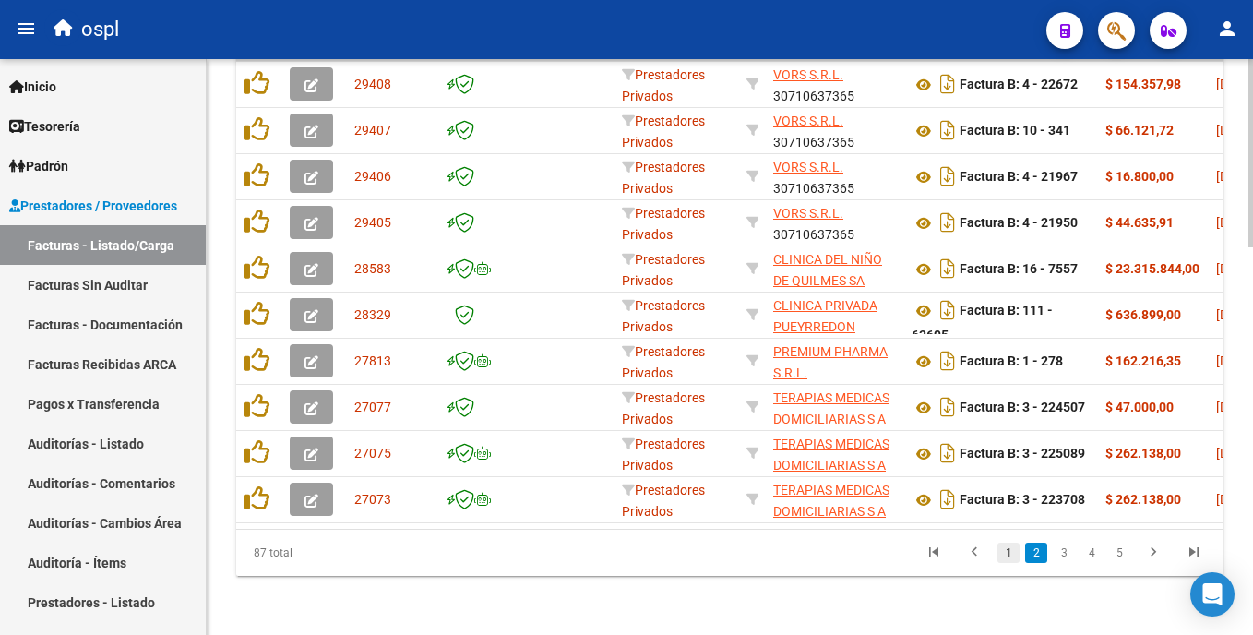
click at [1006, 554] on link "1" at bounding box center [1008, 552] width 22 height 20
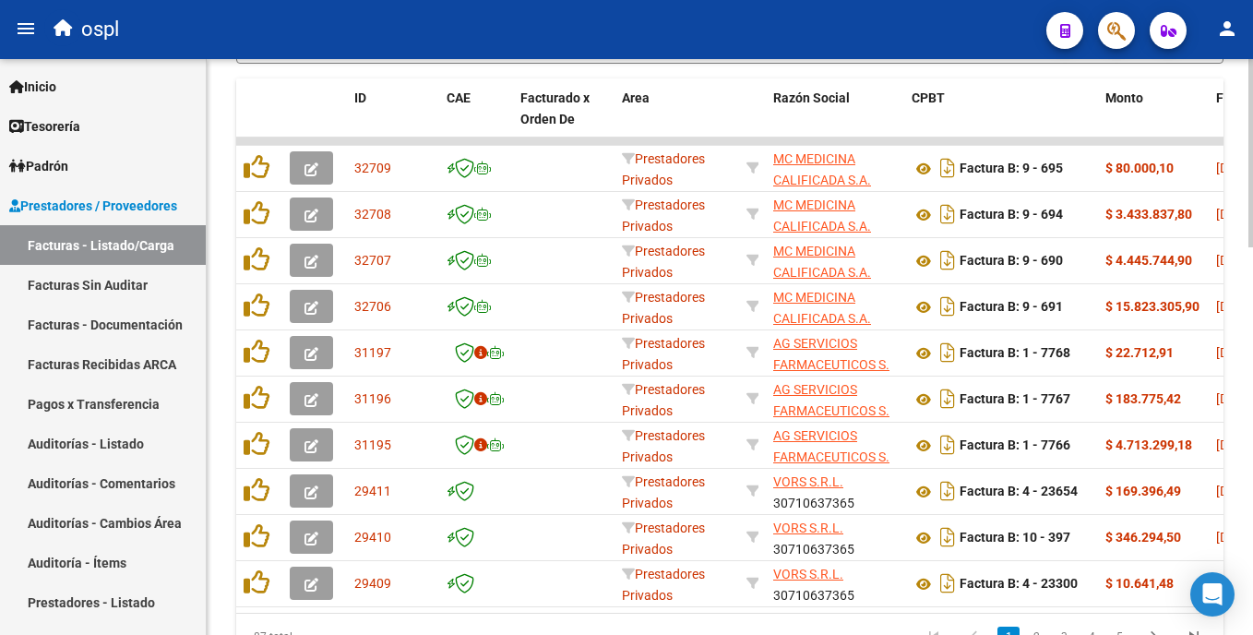
scroll to position [1138, 0]
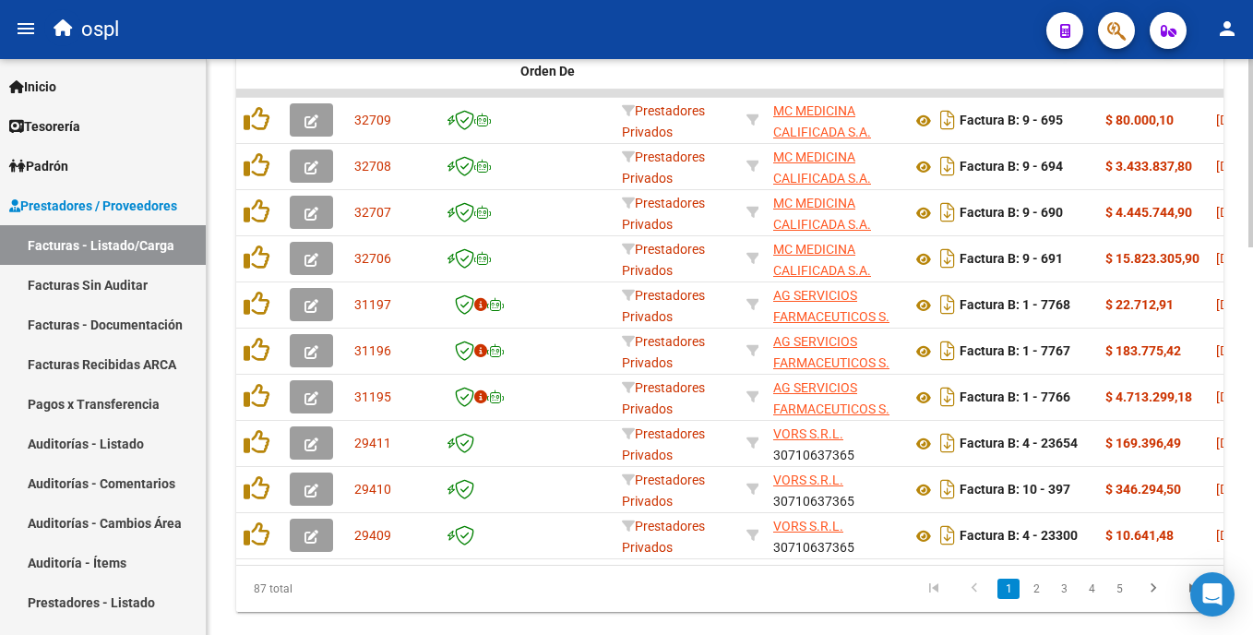
click at [1252, 508] on html "menu ospl person Firma Express Inicio Calendario SSS Instructivos Contacto OS T…" at bounding box center [626, 317] width 1253 height 635
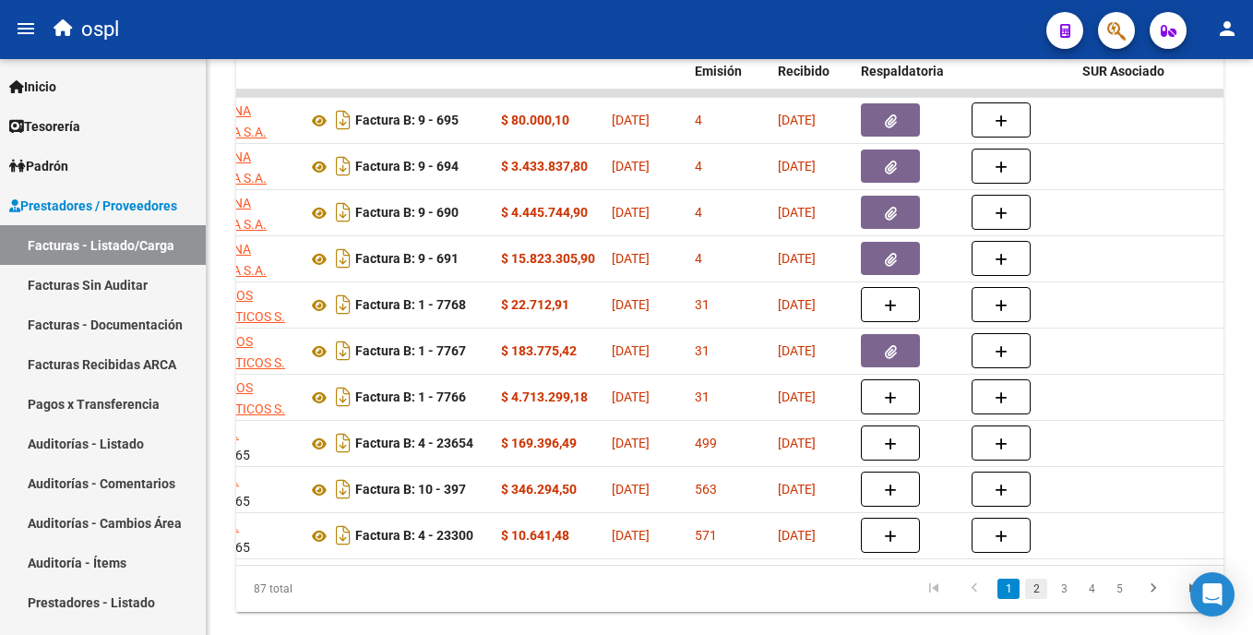
click at [1033, 599] on link "2" at bounding box center [1036, 588] width 22 height 20
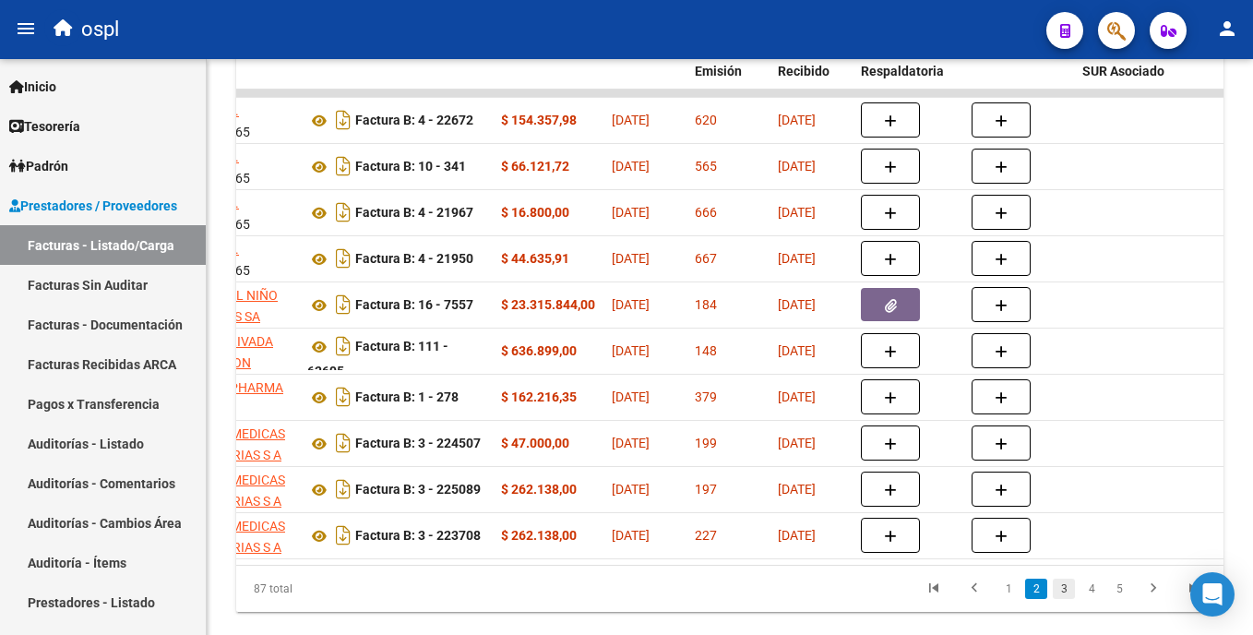
click at [1062, 599] on link "3" at bounding box center [1064, 588] width 22 height 20
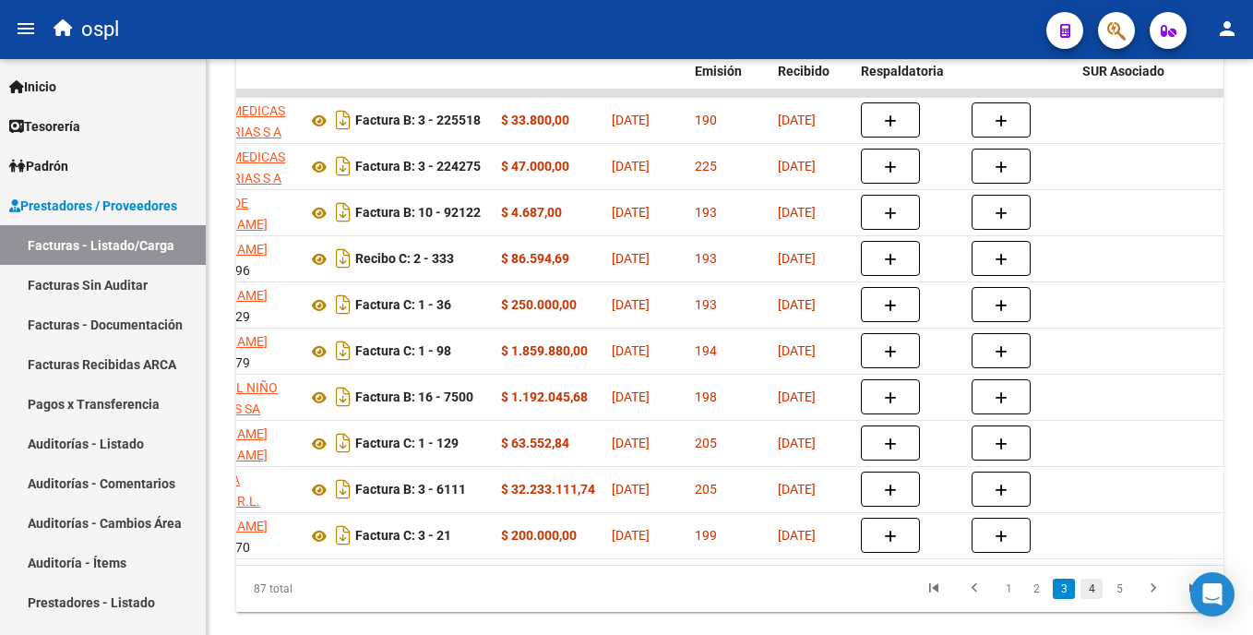
click at [1091, 599] on link "4" at bounding box center [1091, 588] width 22 height 20
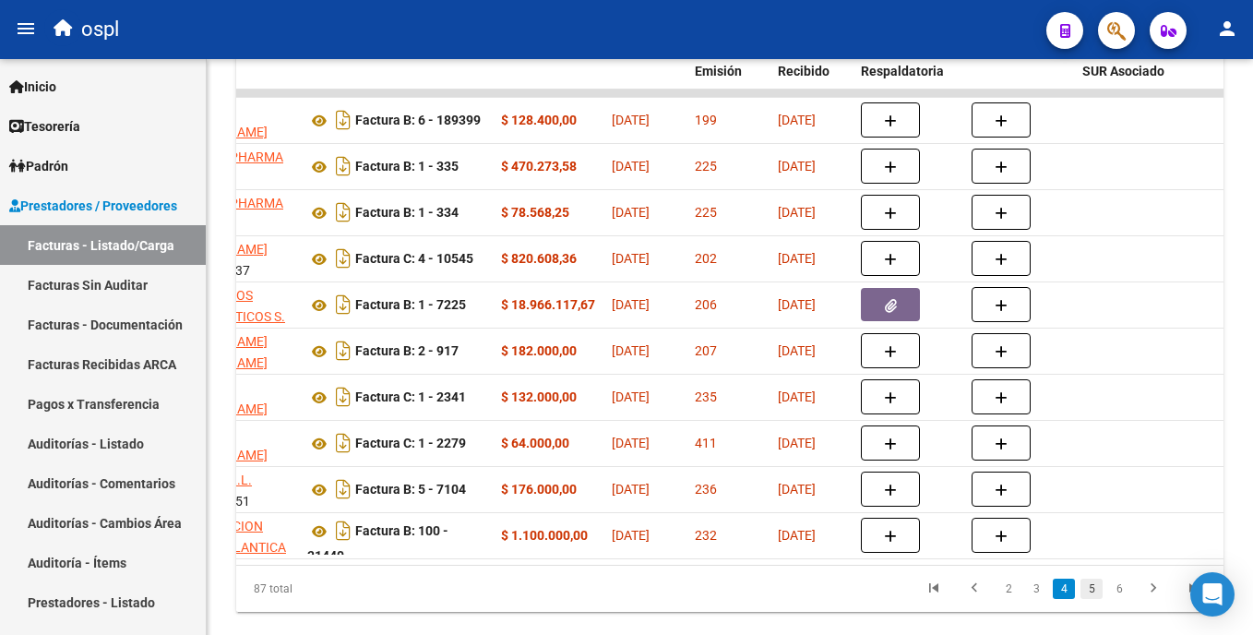
click at [1094, 599] on link "5" at bounding box center [1091, 588] width 22 height 20
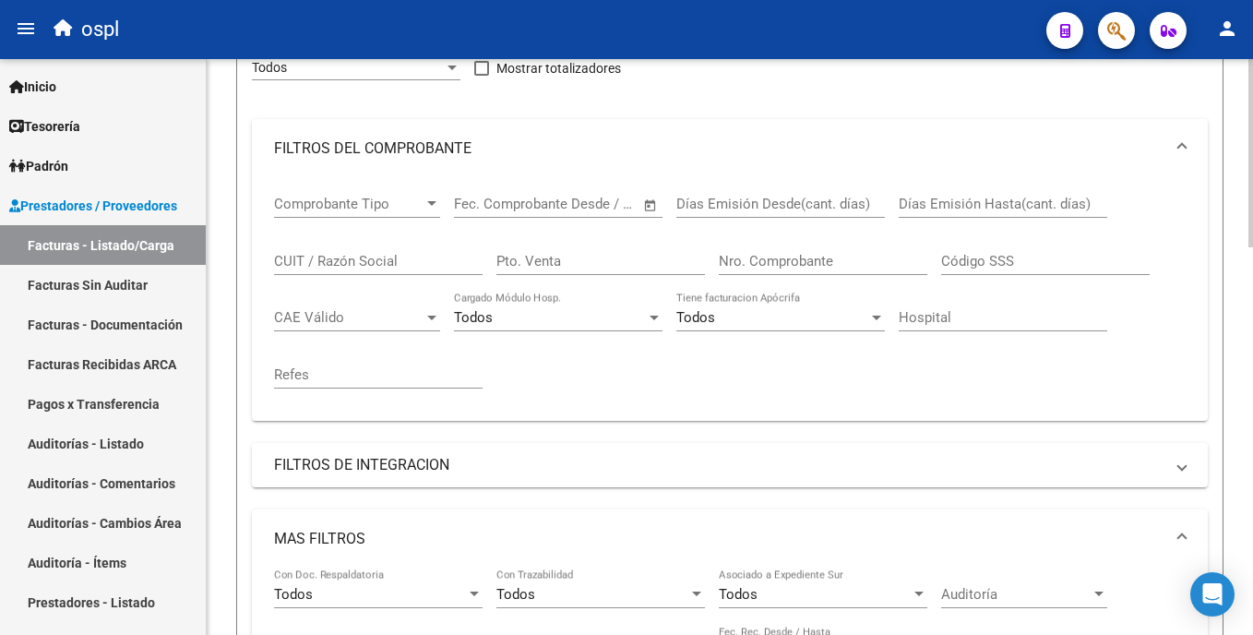
scroll to position [0, 0]
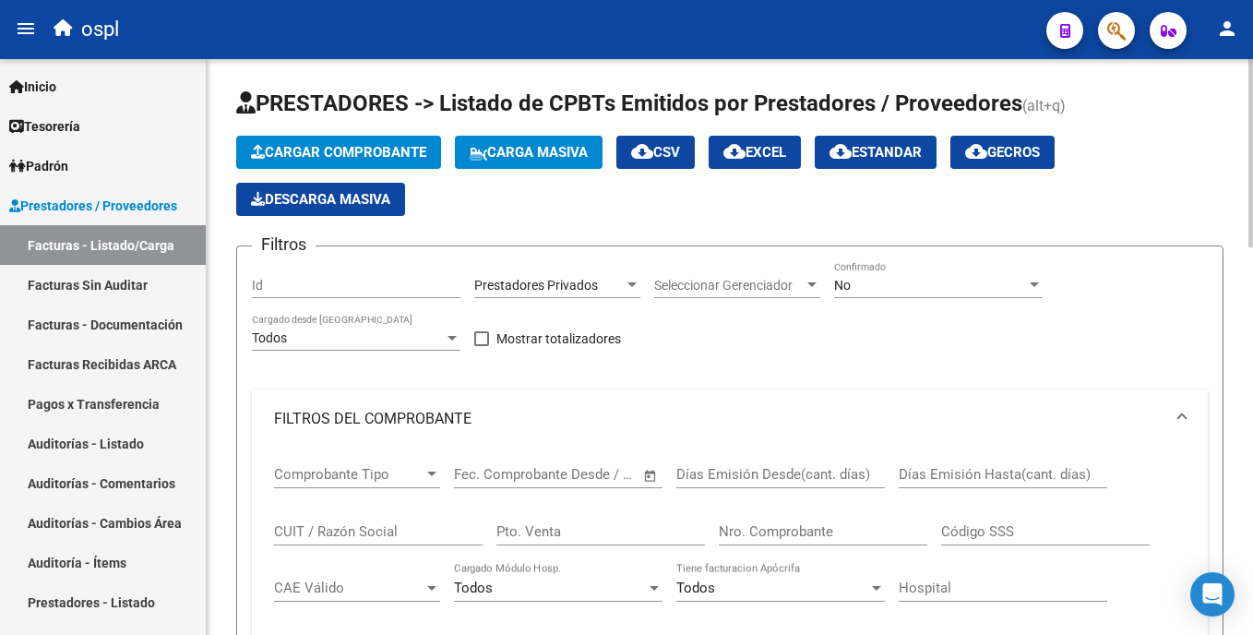
click at [1252, 67] on html "menu ospl person Firma Express Inicio Calendario SSS Instructivos Contacto OS T…" at bounding box center [626, 317] width 1253 height 635
